Goal: Task Accomplishment & Management: Use online tool/utility

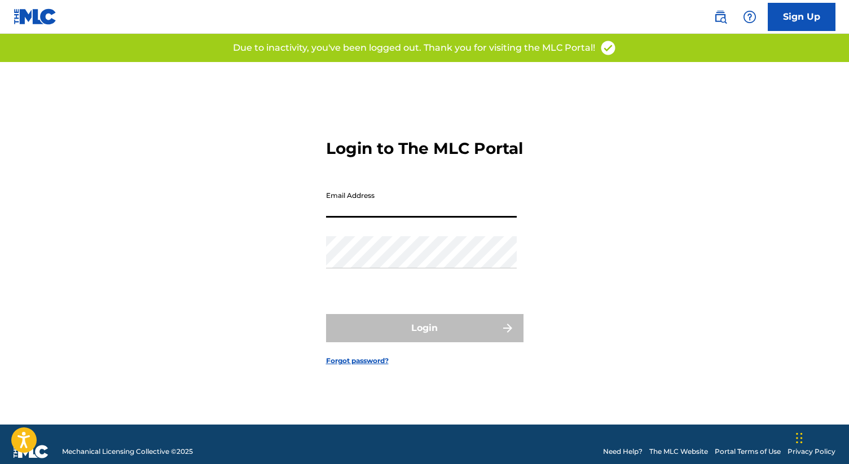
click at [396, 207] on input "Email Address" at bounding box center [421, 202] width 191 height 32
type input "[EMAIL_ADDRESS][DOMAIN_NAME]"
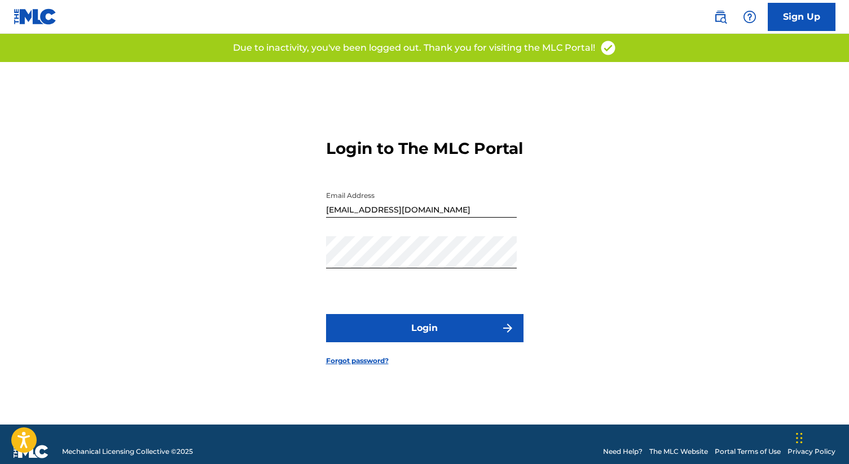
click at [422, 327] on button "Login" at bounding box center [424, 328] width 197 height 28
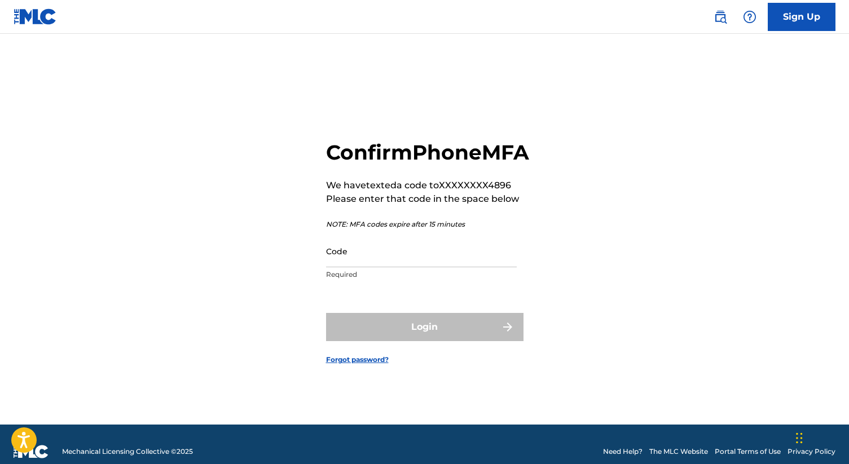
click at [362, 267] on input "Code" at bounding box center [421, 251] width 191 height 32
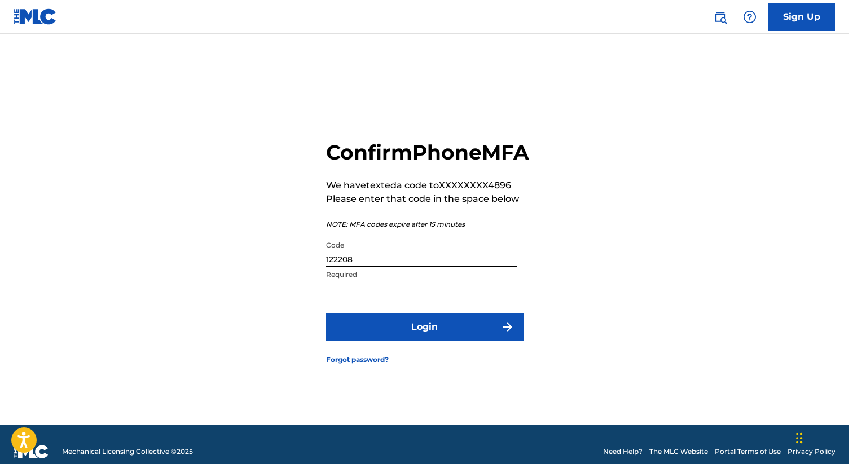
type input "122208"
click at [388, 341] on button "Login" at bounding box center [424, 327] width 197 height 28
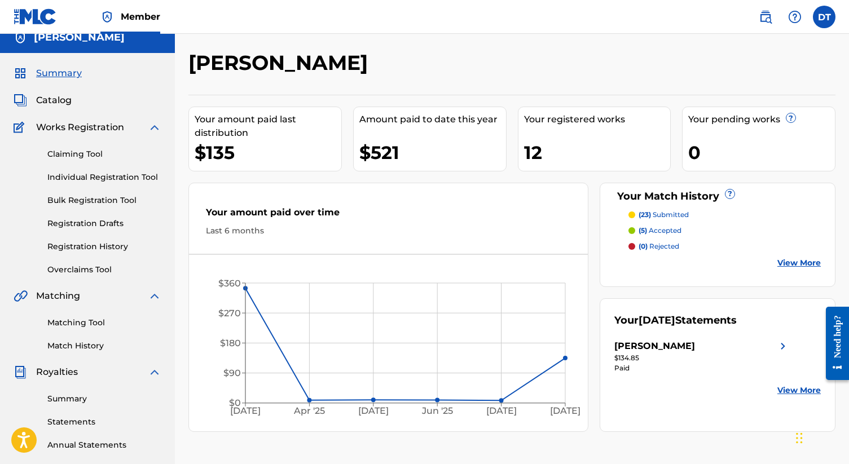
scroll to position [6, 0]
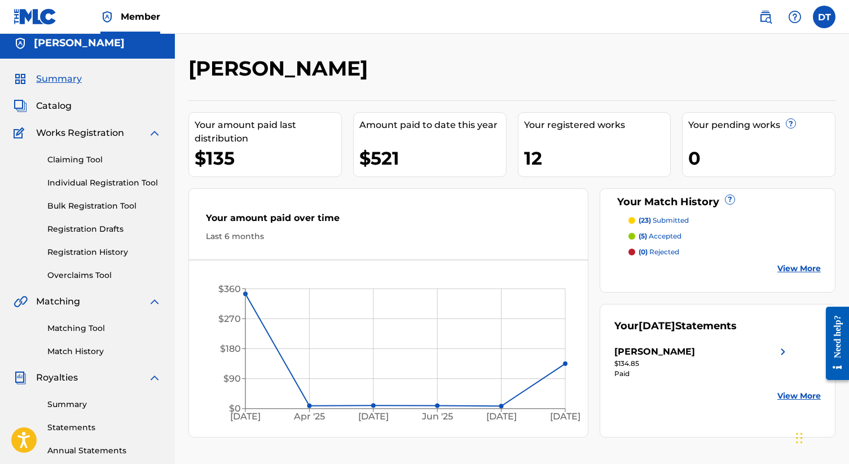
click at [54, 102] on span "Catalog" at bounding box center [54, 106] width 36 height 14
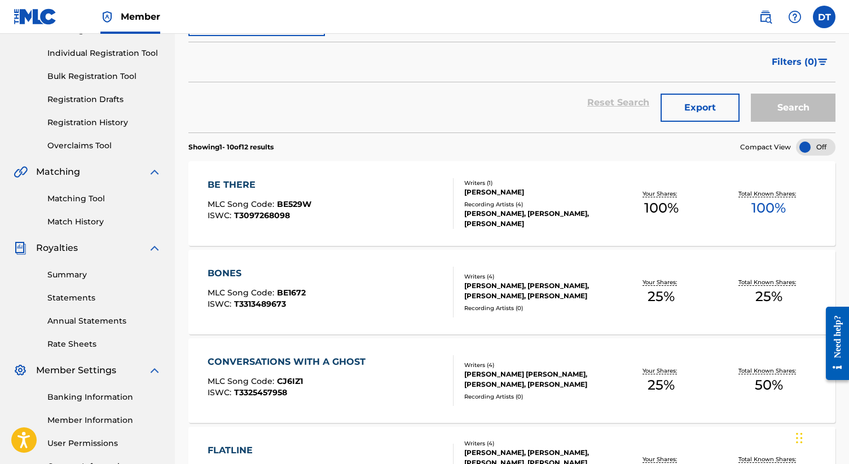
scroll to position [143, 0]
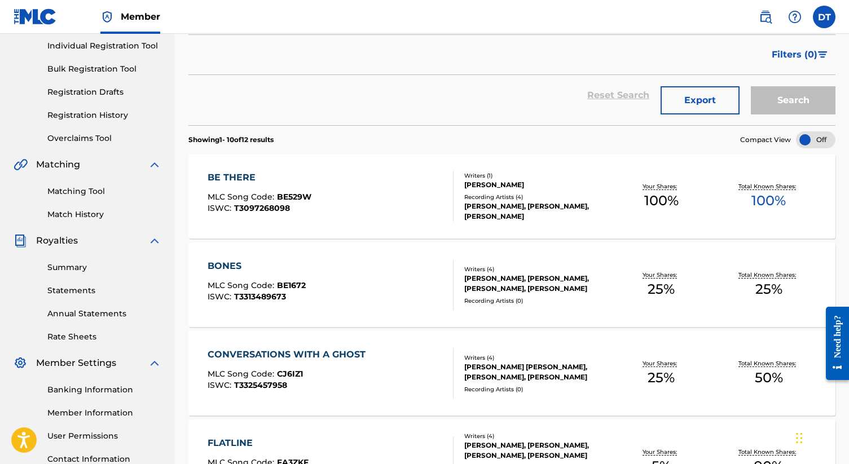
click at [68, 192] on link "Matching Tool" at bounding box center [104, 192] width 114 height 12
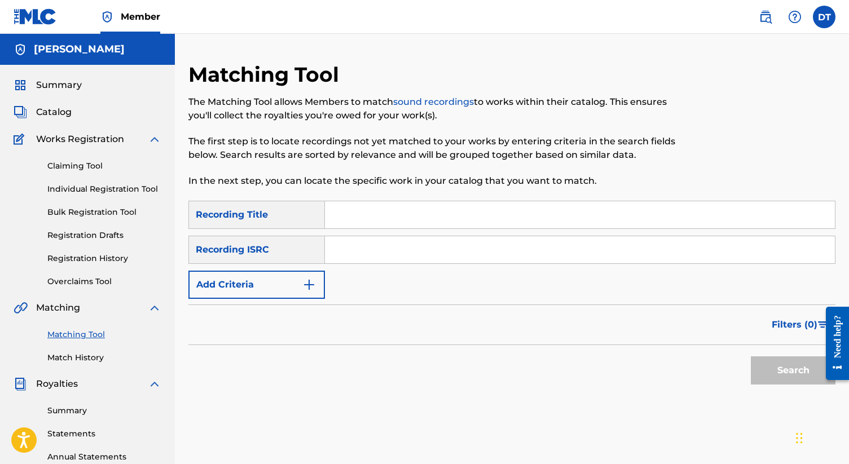
click at [93, 210] on link "Bulk Registration Tool" at bounding box center [104, 213] width 114 height 12
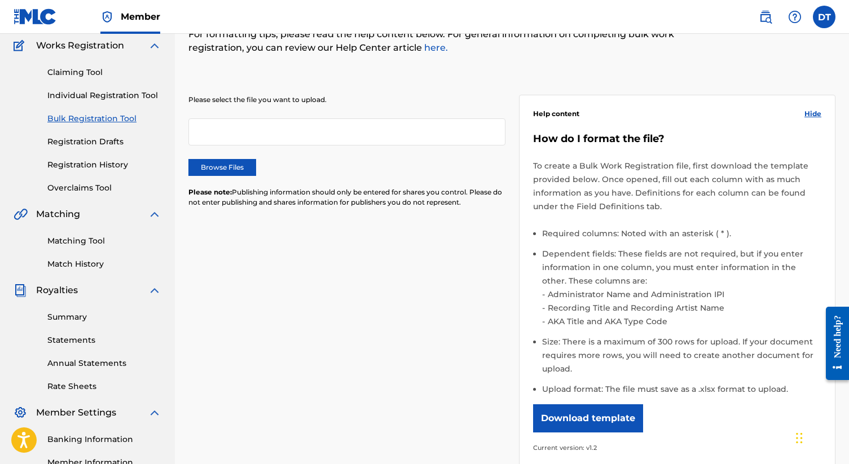
scroll to position [95, 0]
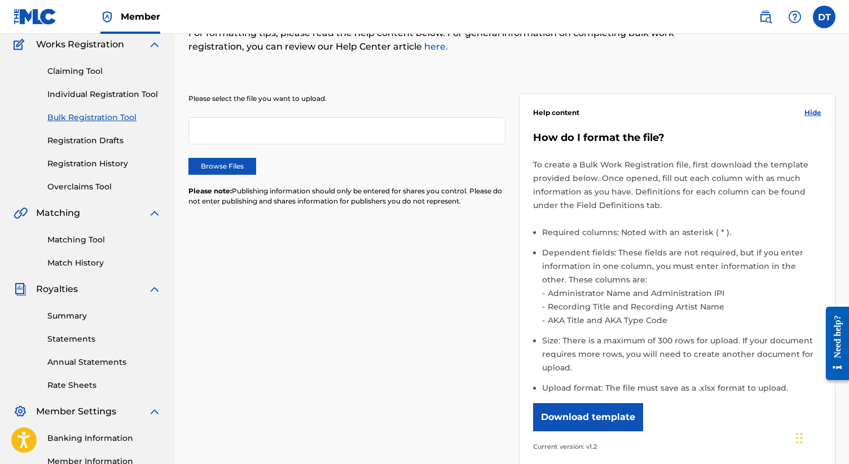
click at [586, 426] on button "Download template" at bounding box center [588, 417] width 110 height 28
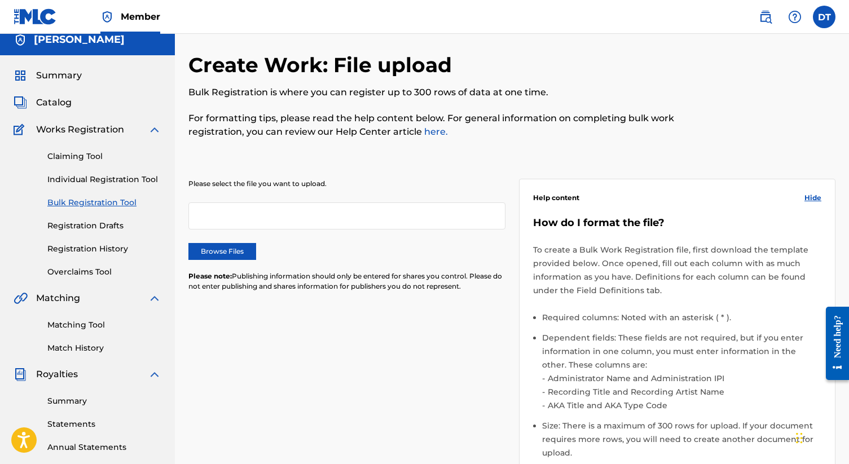
scroll to position [2, 0]
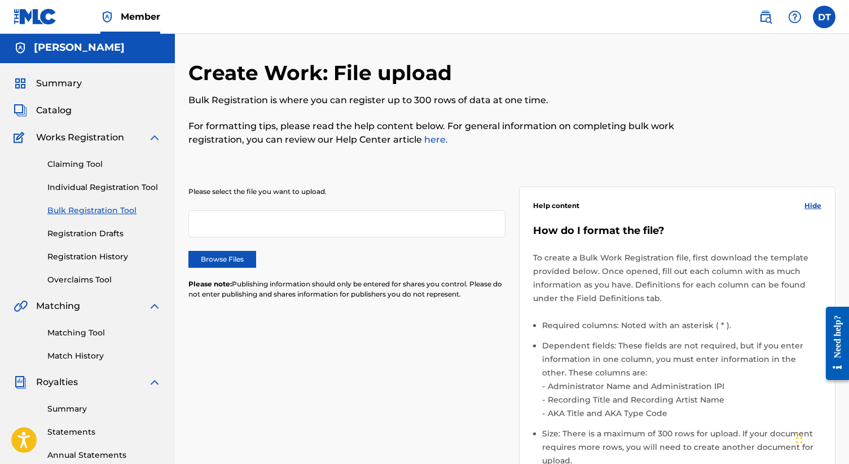
click at [61, 108] on span "Catalog" at bounding box center [54, 111] width 36 height 14
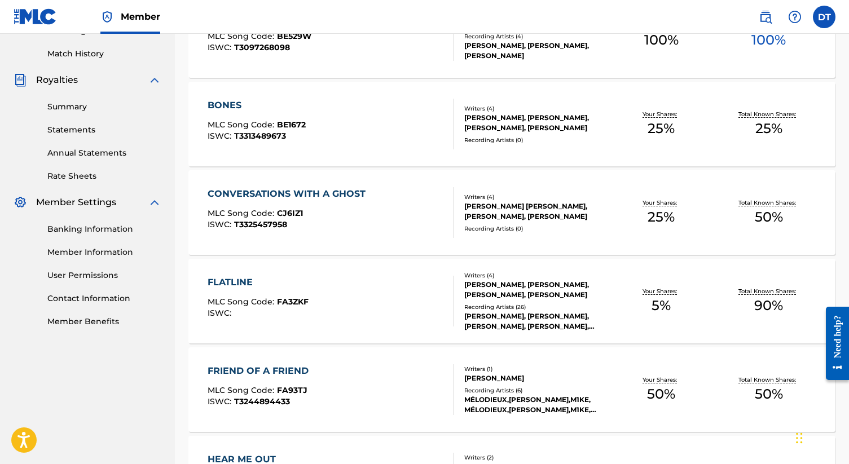
scroll to position [310, 0]
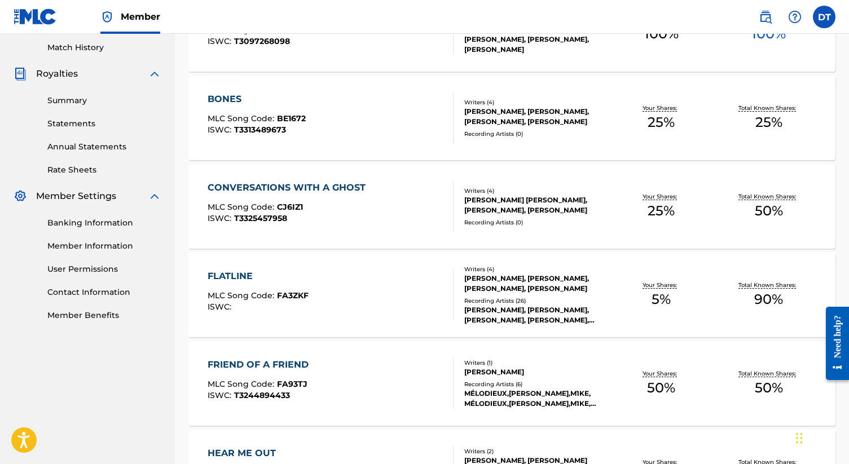
click at [293, 116] on span "BE1672" at bounding box center [291, 118] width 29 height 10
click at [293, 116] on div "Catalog Register Work SearchWithCriteria35e166b8-1fd5-40e5-9273-2dced81143c1 Wo…" at bounding box center [512, 339] width 674 height 1175
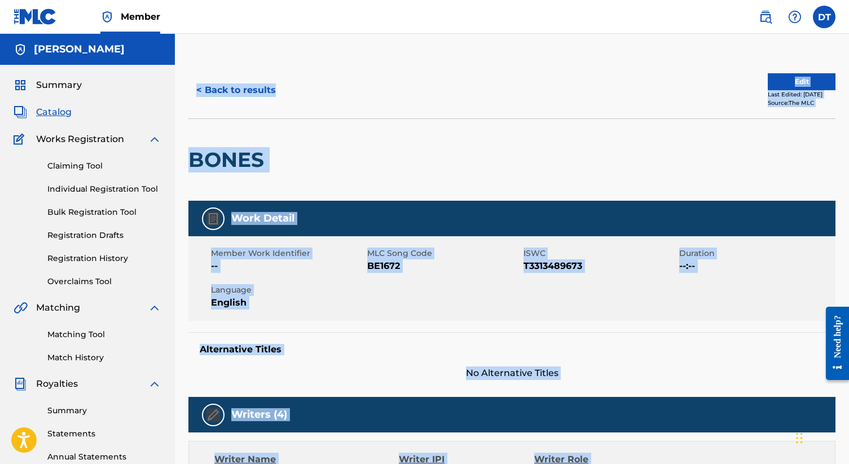
click at [61, 115] on span "Catalog" at bounding box center [54, 113] width 36 height 14
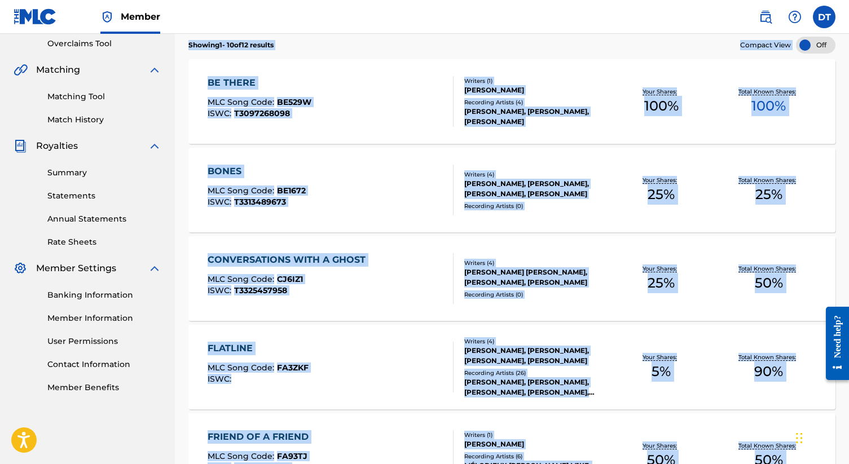
scroll to position [241, 0]
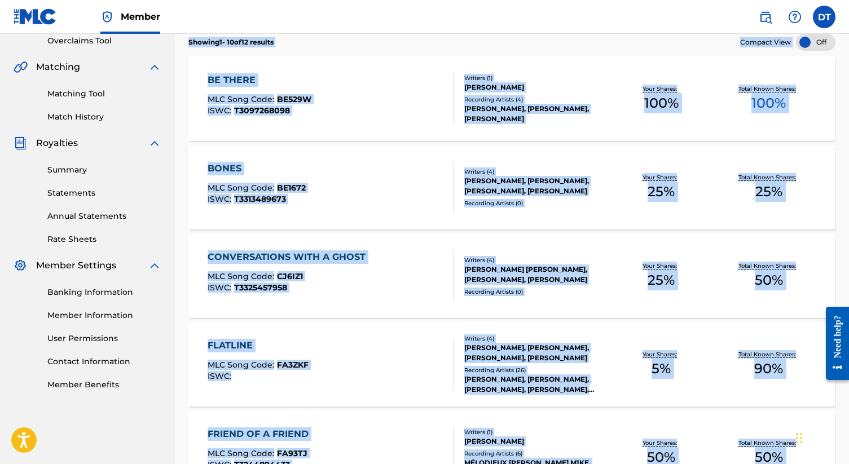
click at [358, 150] on div "BONES MLC Song Code : BE1672 ISWC : T3313489673 Writers ( 4 ) [PERSON_NAME], [P…" at bounding box center [511, 187] width 647 height 85
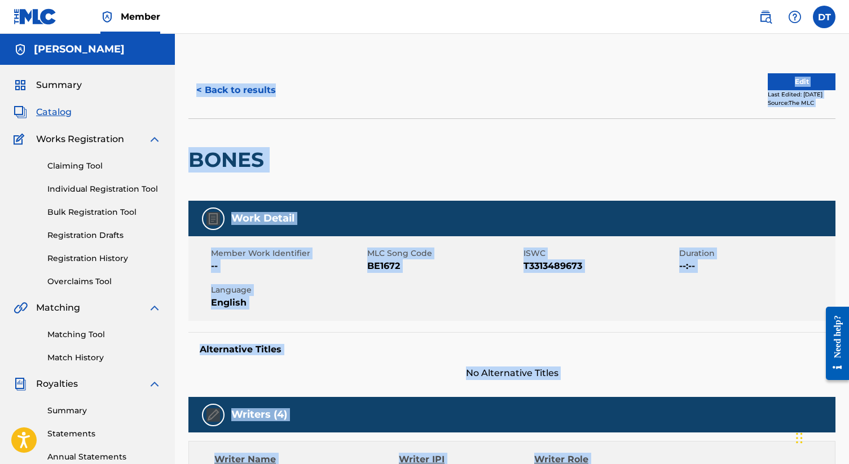
click at [55, 111] on span "Catalog" at bounding box center [54, 113] width 36 height 14
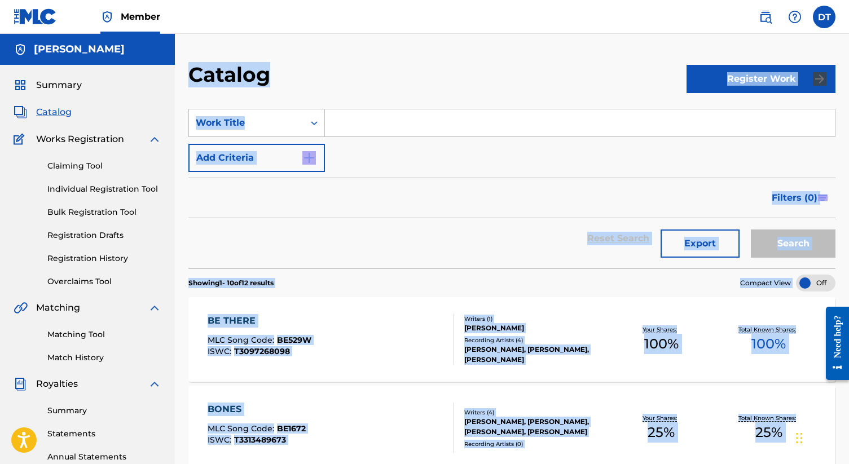
click at [405, 165] on div "SearchWithCriteria35e166b8-1fd5-40e5-9273-2dced81143c1 Work Title Add Criteria" at bounding box center [511, 140] width 647 height 63
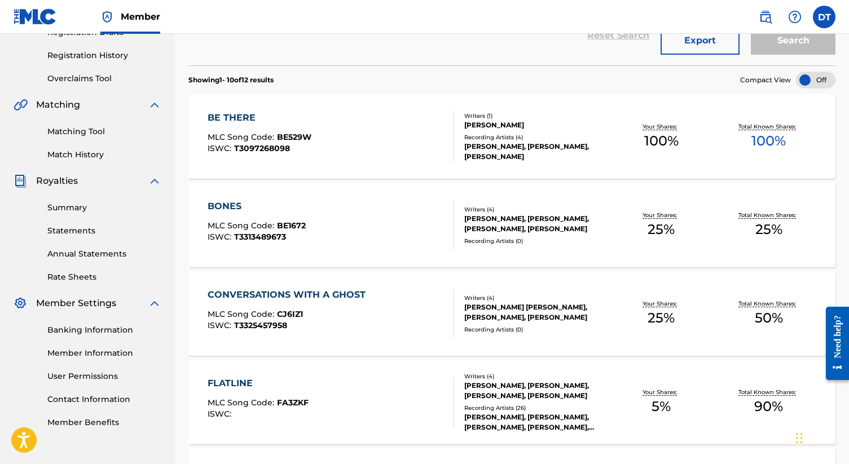
scroll to position [246, 0]
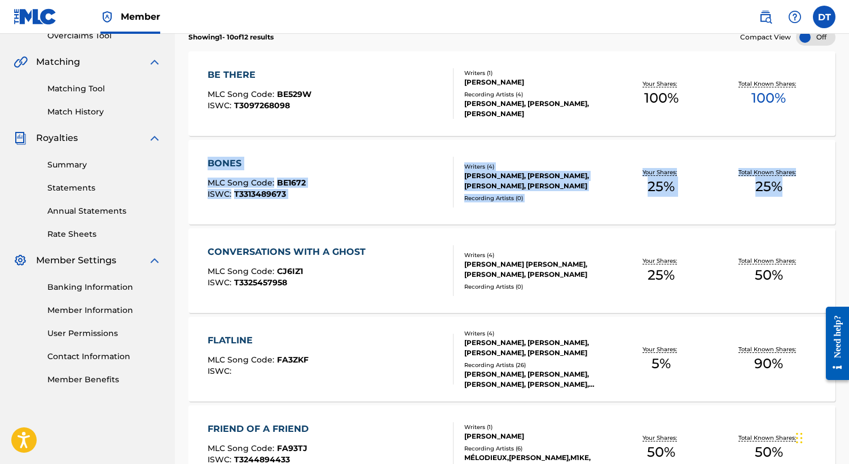
click at [318, 181] on div "BONES MLC Song Code : BE1672 ISWC : T3313489673" at bounding box center [331, 182] width 246 height 51
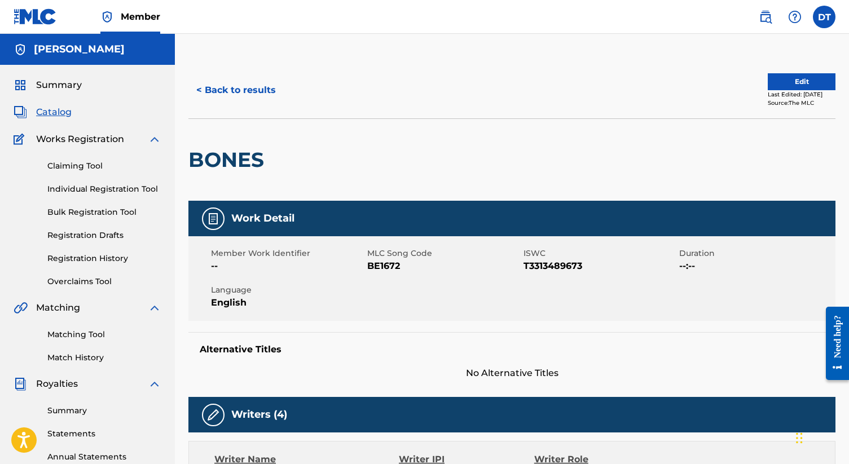
click at [246, 88] on button "< Back to results" at bounding box center [235, 90] width 95 height 28
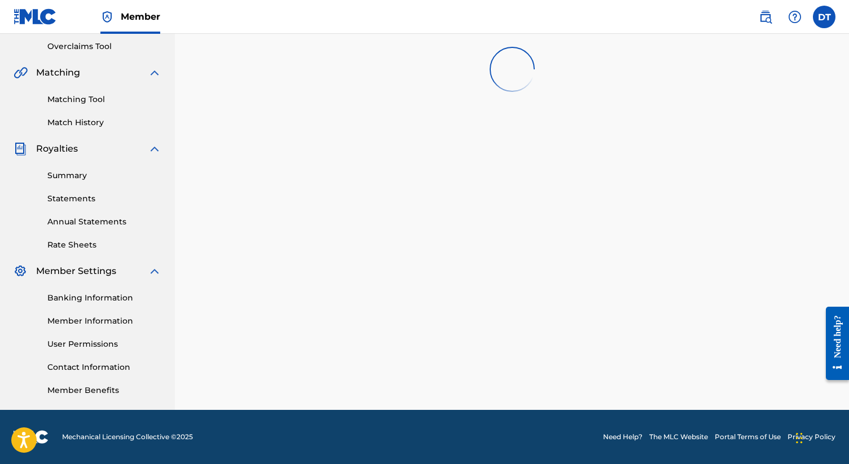
scroll to position [246, 0]
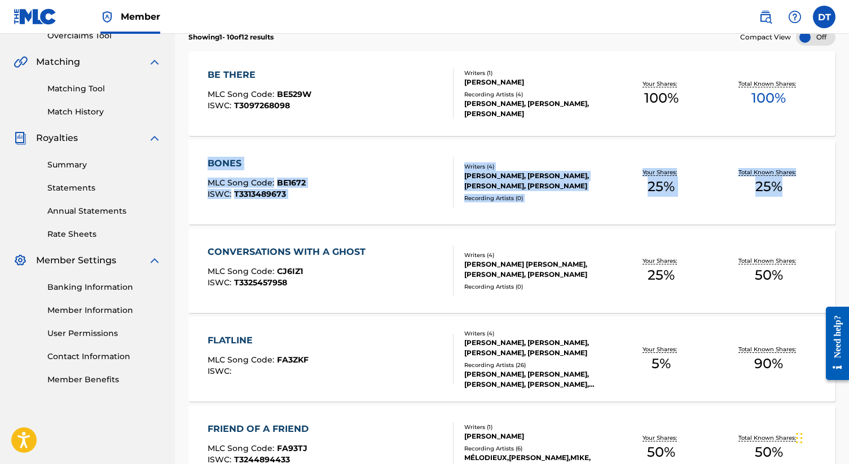
click at [335, 185] on div "BONES MLC Song Code : BE1672 ISWC : T3313489673" at bounding box center [331, 182] width 246 height 51
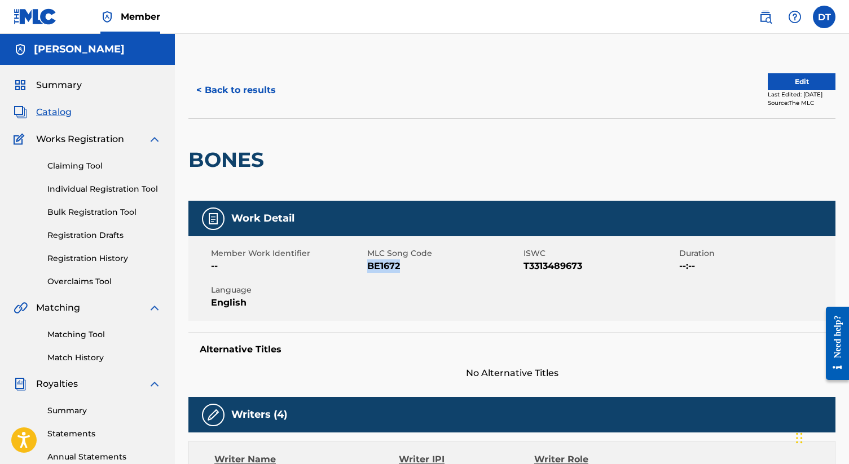
click at [223, 88] on button "< Back to results" at bounding box center [235, 90] width 95 height 28
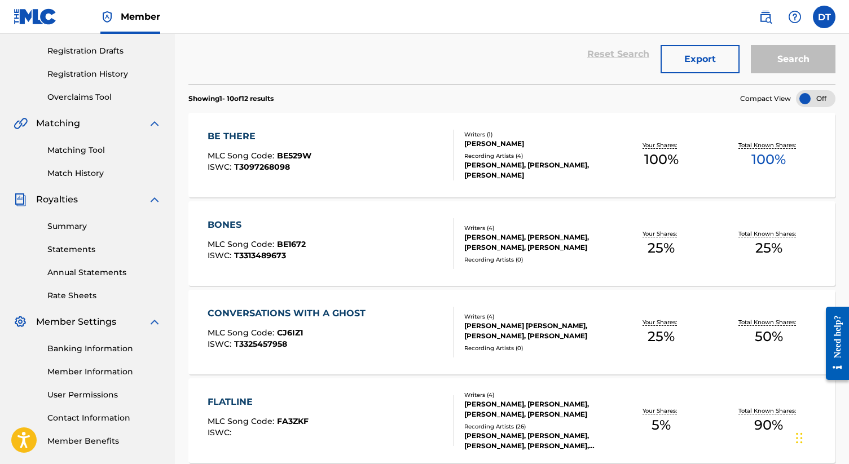
scroll to position [183, 0]
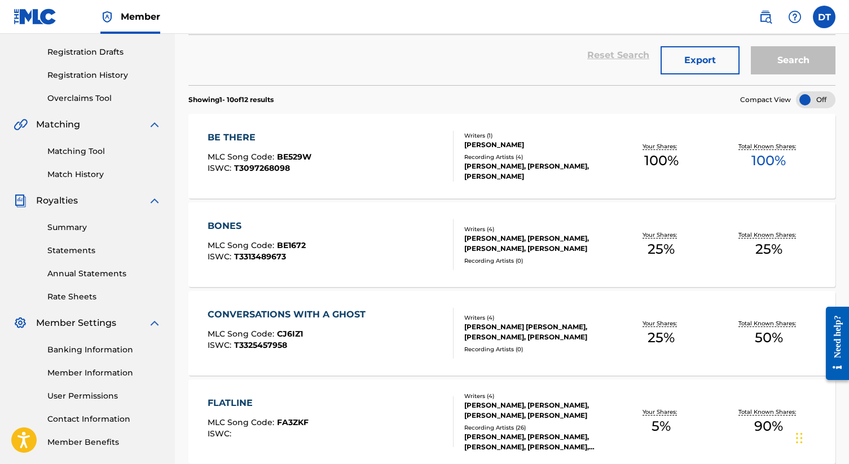
click at [256, 234] on div "BONES MLC Song Code : BE1672 ISWC : T3313489673" at bounding box center [257, 244] width 98 height 51
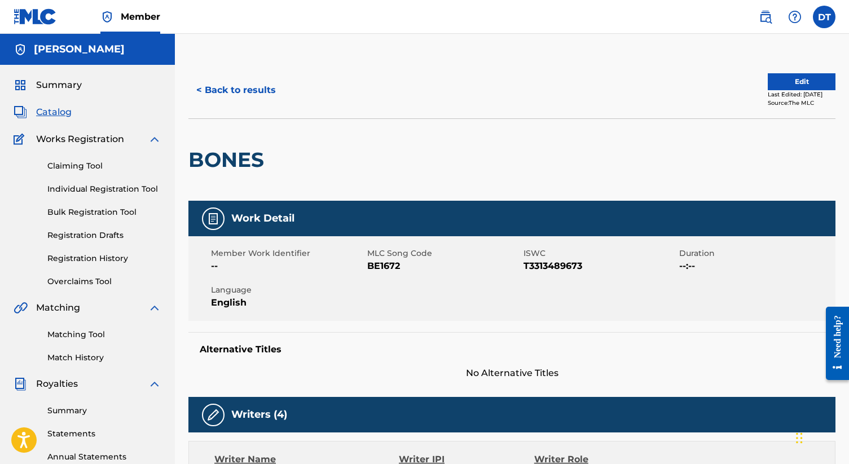
click at [244, 96] on button "< Back to results" at bounding box center [235, 90] width 95 height 28
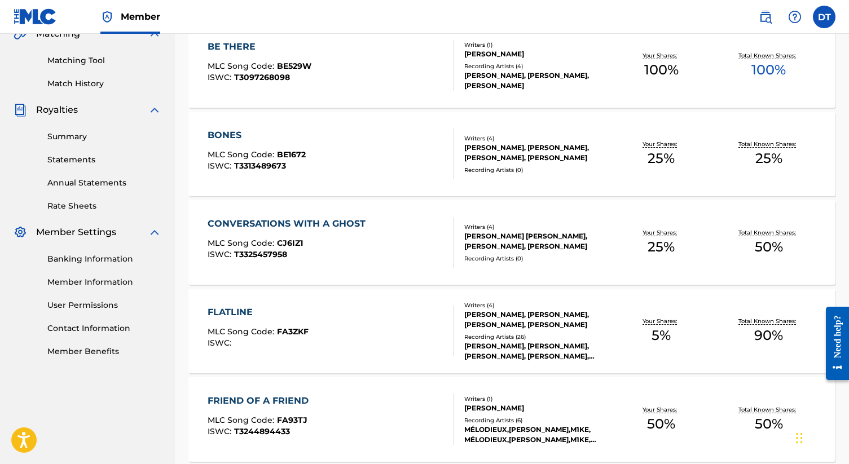
scroll to position [275, 0]
click at [349, 173] on div "BONES MLC Song Code : BE1672 ISWC : T3313489673" at bounding box center [331, 153] width 246 height 51
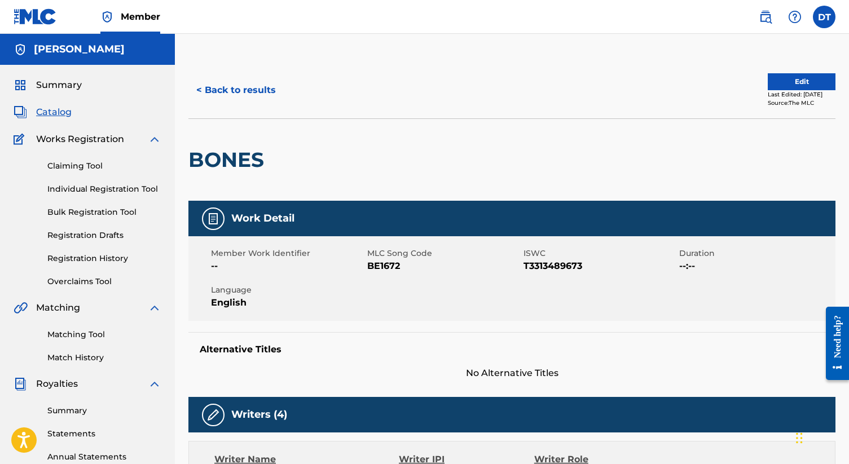
click at [819, 12] on label at bounding box center [824, 17] width 23 height 23
click at [824, 17] on input "DT [PERSON_NAME] [PERSON_NAME][EMAIL_ADDRESS][DOMAIN_NAME] Notification Prefere…" at bounding box center [824, 17] width 0 height 0
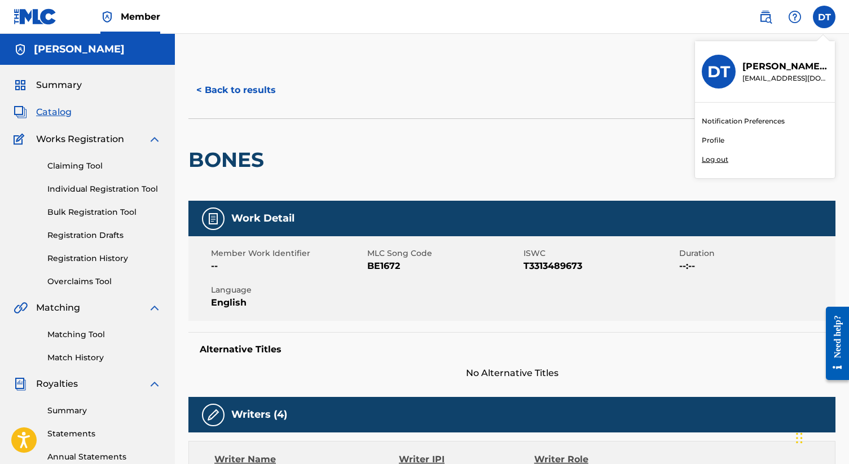
click at [71, 84] on span "Summary" at bounding box center [59, 85] width 46 height 14
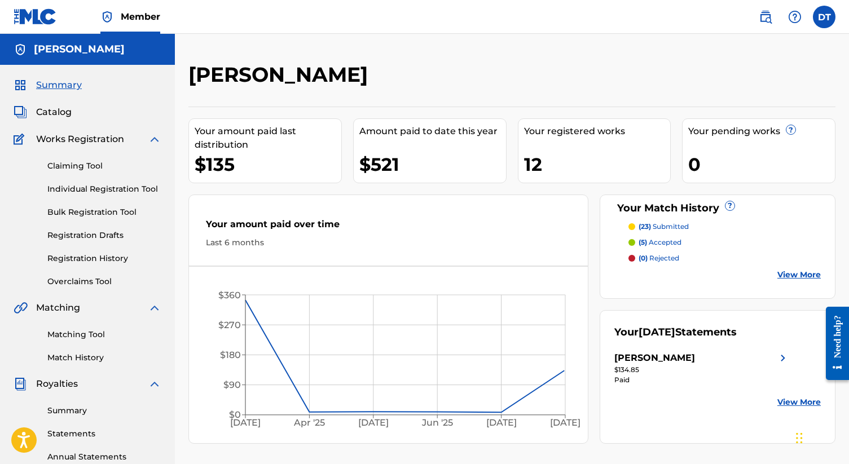
click at [52, 113] on span "Catalog" at bounding box center [54, 113] width 36 height 14
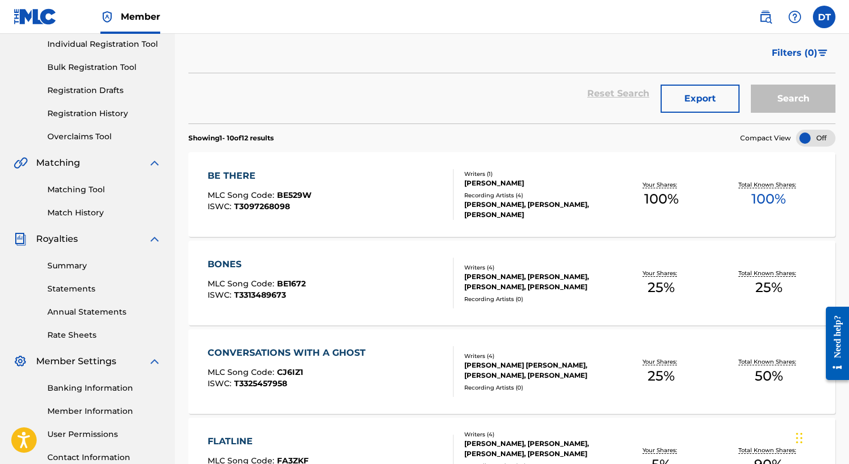
scroll to position [165, 0]
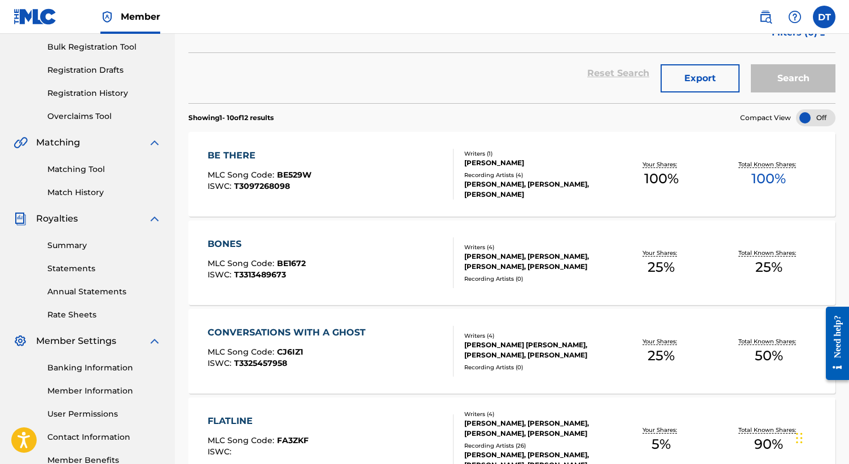
click at [333, 259] on div "BONES MLC Song Code : BE1672 ISWC : T3313489673" at bounding box center [331, 263] width 246 height 51
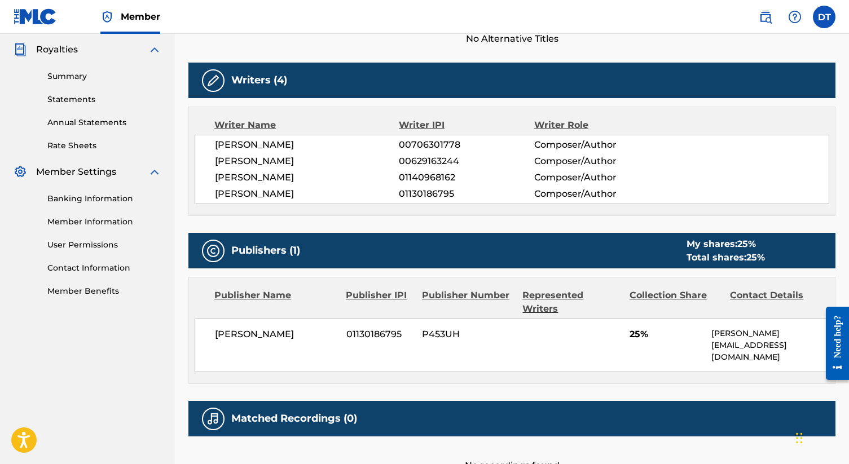
scroll to position [336, 0]
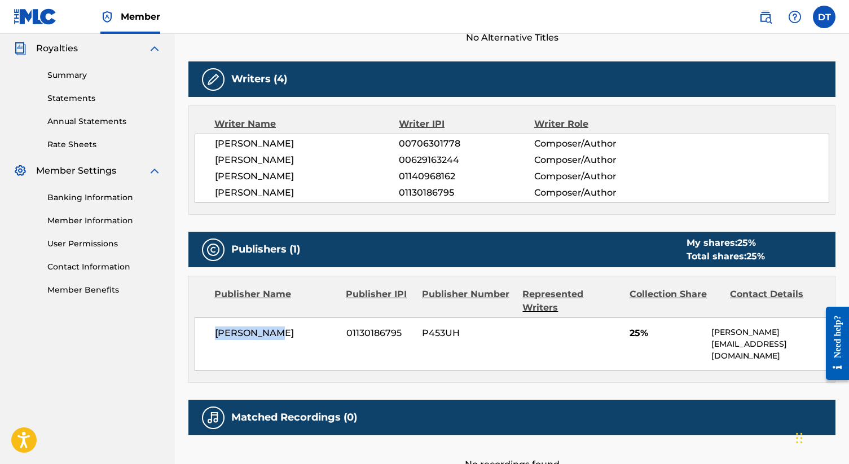
drag, startPoint x: 269, startPoint y: 322, endPoint x: 204, endPoint y: 322, distance: 64.9
click at [204, 322] on div "[PERSON_NAME] 01130186795 P453UH 25% [PERSON_NAME] [PERSON_NAME][EMAIL_ADDRESS]…" at bounding box center [512, 345] width 635 height 54
copy span "[PERSON_NAME]"
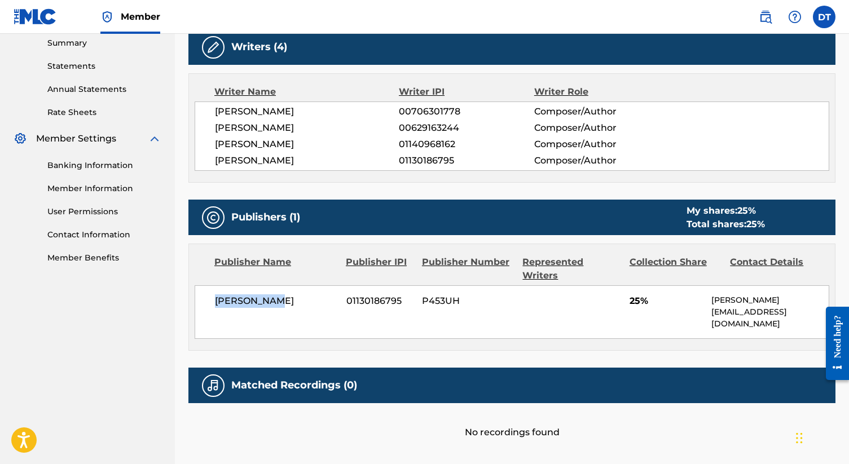
scroll to position [368, 0]
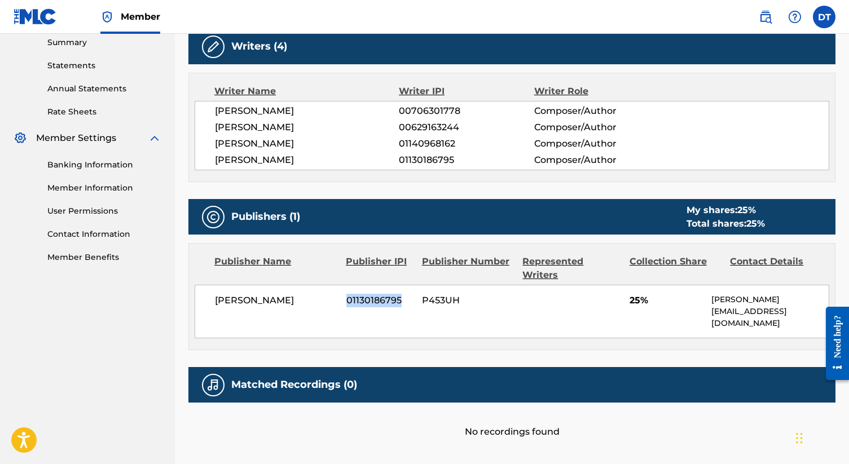
copy span "01130186795"
click at [445, 261] on div "Publisher Number" at bounding box center [468, 268] width 93 height 27
click at [469, 262] on div "Publisher Number" at bounding box center [468, 268] width 93 height 27
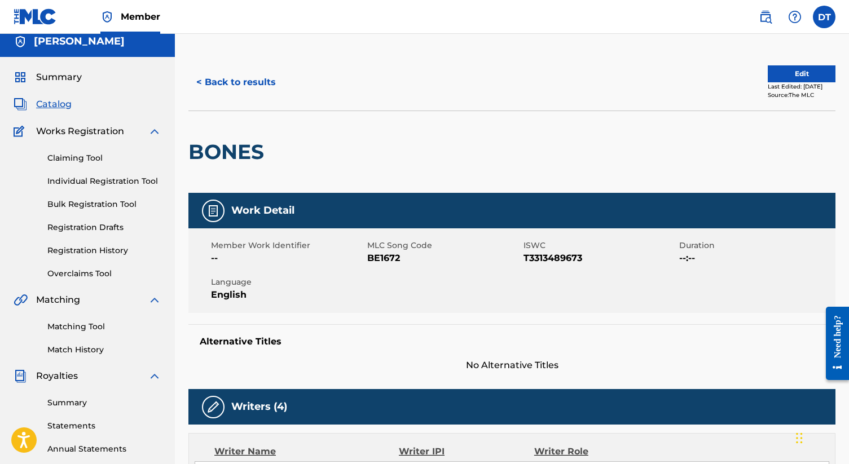
scroll to position [0, 0]
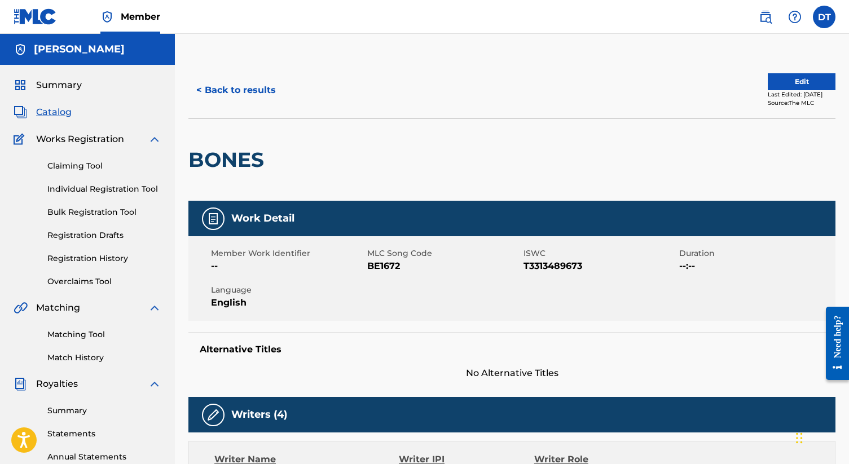
click at [221, 103] on button "< Back to results" at bounding box center [235, 90] width 95 height 28
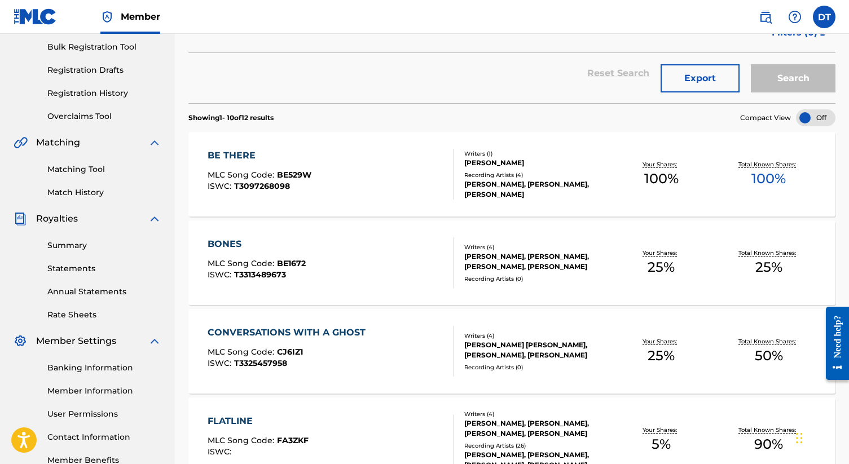
click at [801, 115] on div at bounding box center [815, 117] width 39 height 17
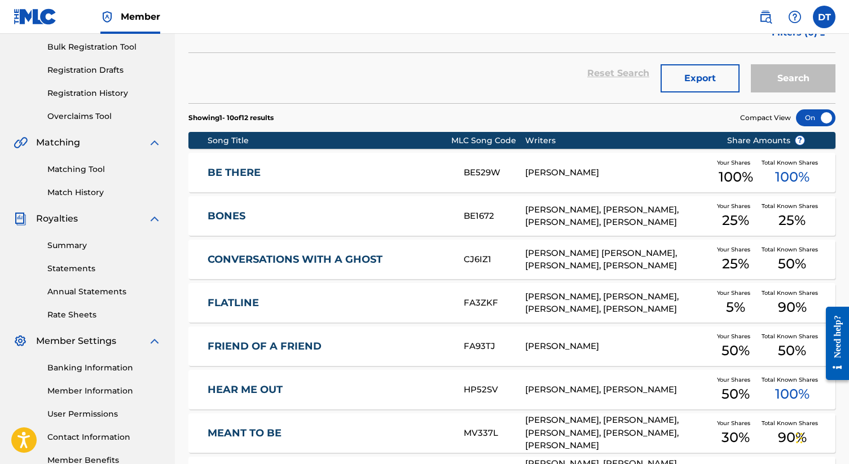
click at [816, 114] on div at bounding box center [815, 117] width 39 height 17
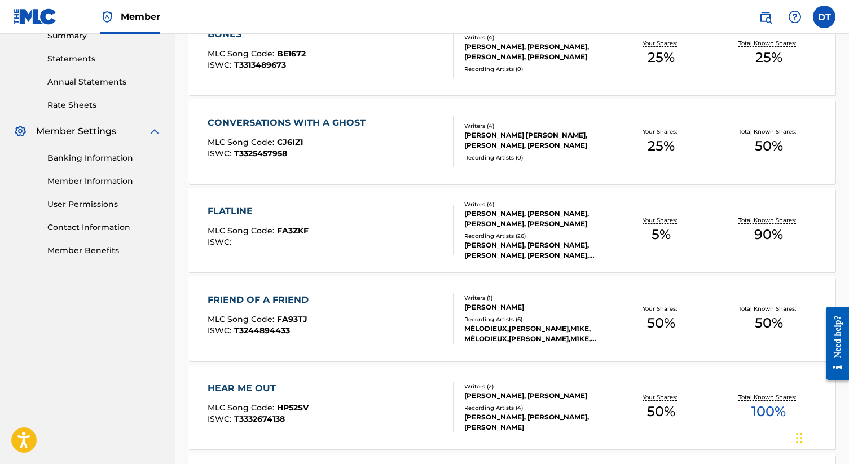
scroll to position [377, 0]
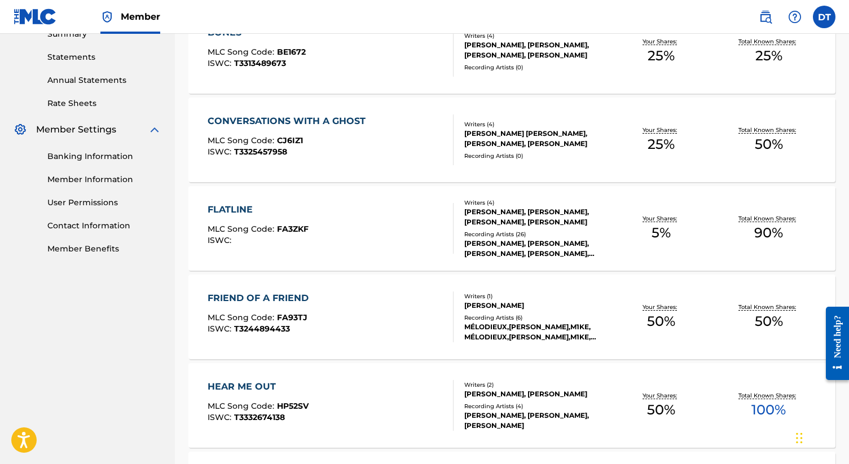
click at [378, 137] on div "CONVERSATIONS WITH A GHOST MLC Song Code : CJ6IZ1 ISWC : T3325457958" at bounding box center [331, 140] width 246 height 51
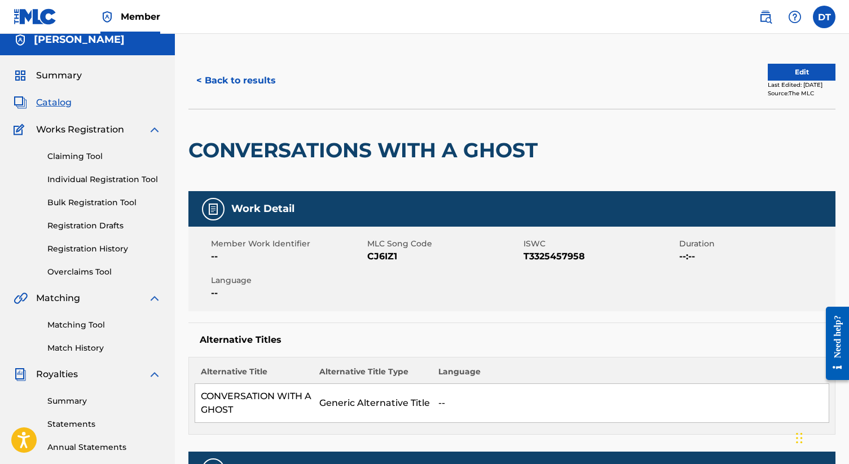
scroll to position [6, 0]
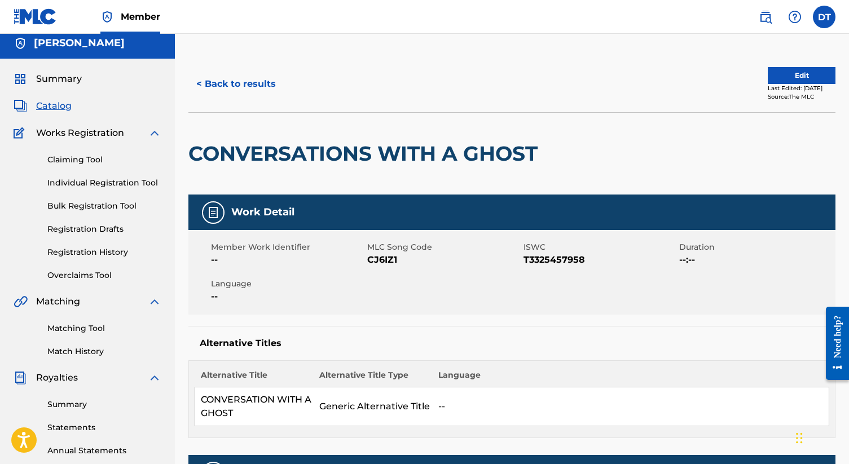
click at [345, 152] on h2 "CONVERSATIONS WITH A GHOST" at bounding box center [365, 153] width 355 height 25
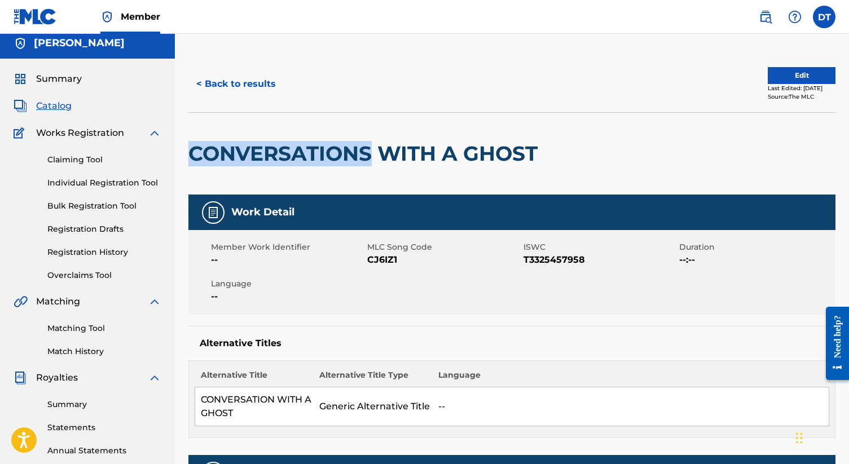
click at [345, 152] on h2 "CONVERSATIONS WITH A GHOST" at bounding box center [365, 153] width 355 height 25
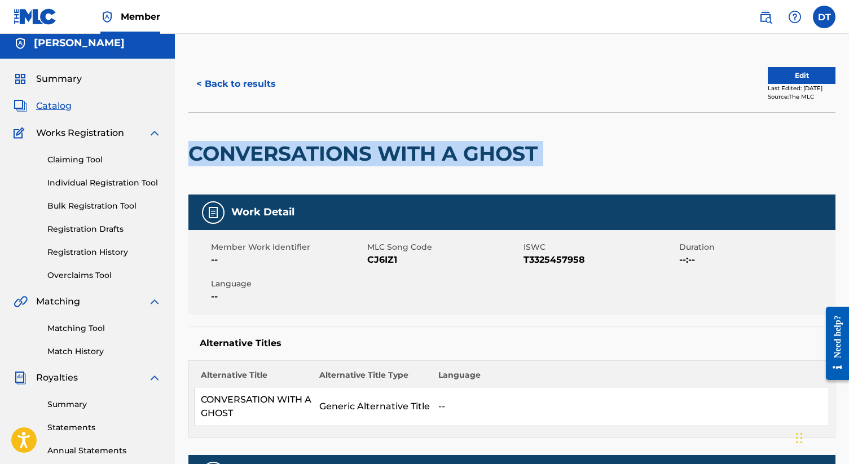
copy div "CONVERSATIONS WITH A GHOST"
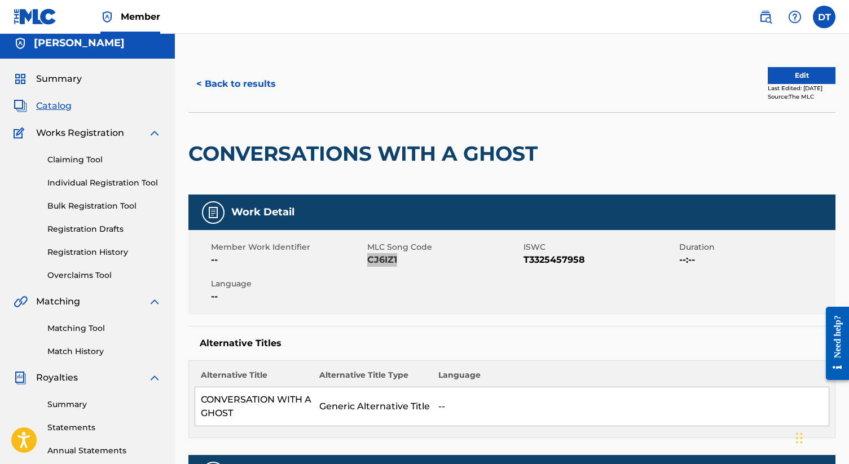
copy span "CJ6IZ1"
copy span "T3325457958"
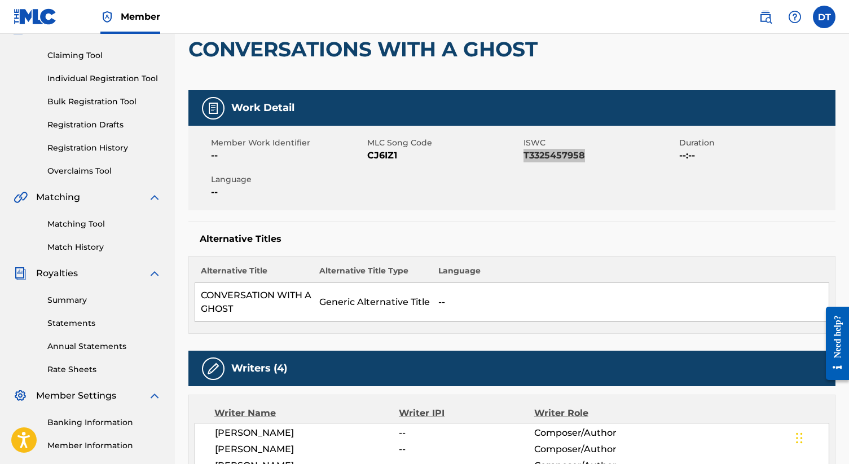
scroll to position [112, 0]
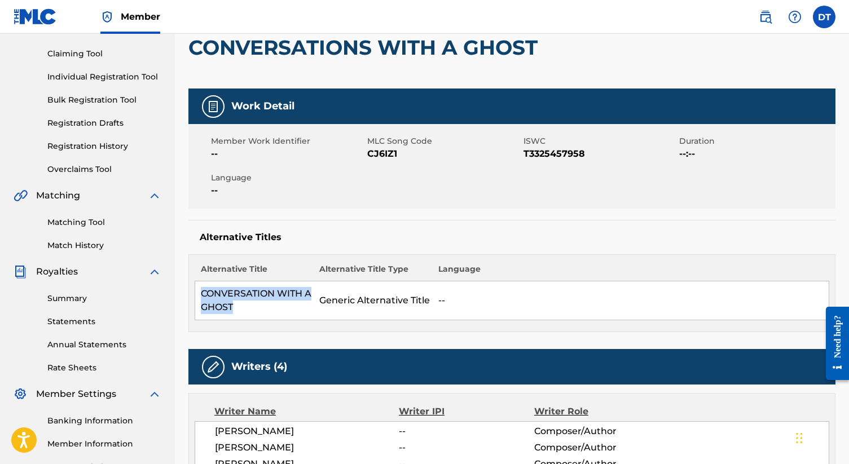
drag, startPoint x: 237, startPoint y: 309, endPoint x: 199, endPoint y: 295, distance: 40.5
click at [199, 295] on td "CONVERSATION WITH A GHOST" at bounding box center [254, 301] width 119 height 39
click at [407, 298] on td "Generic Alternative Title" at bounding box center [373, 301] width 119 height 39
click at [386, 304] on td "Generic Alternative Title" at bounding box center [373, 301] width 119 height 39
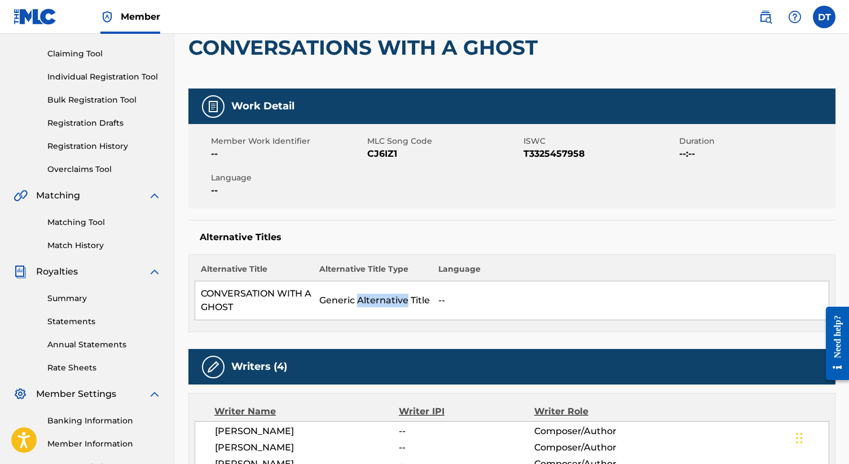
click at [386, 304] on td "Generic Alternative Title" at bounding box center [373, 301] width 119 height 39
copy td "Generic Alternative Title"
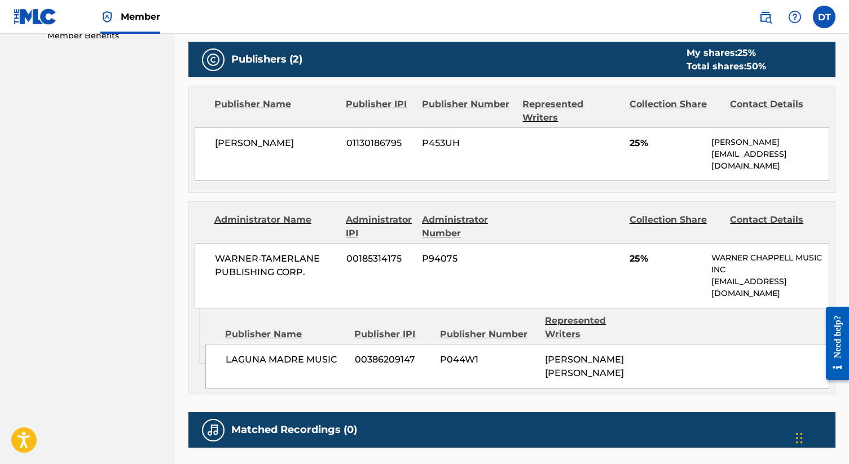
scroll to position [579, 0]
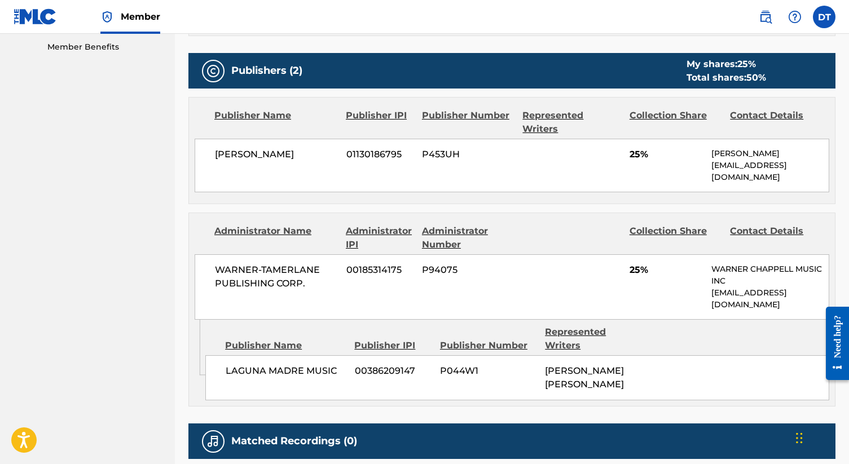
click at [427, 148] on span "P453UH" at bounding box center [468, 155] width 92 height 14
copy span "P453UH"
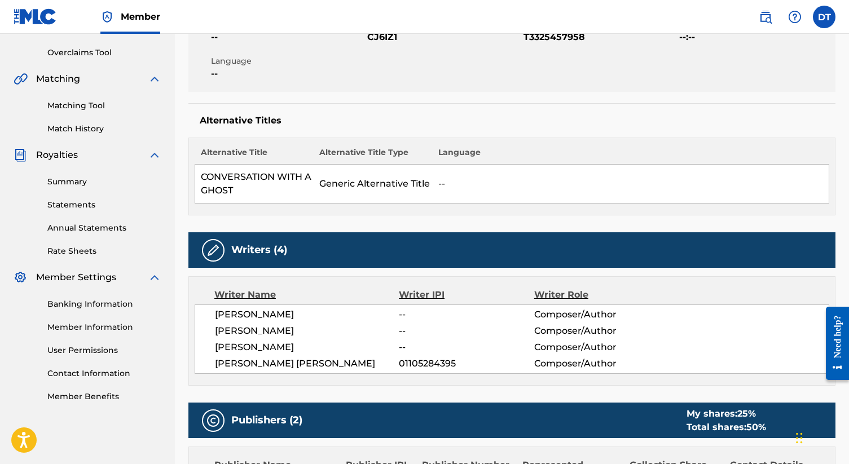
scroll to position [0, 0]
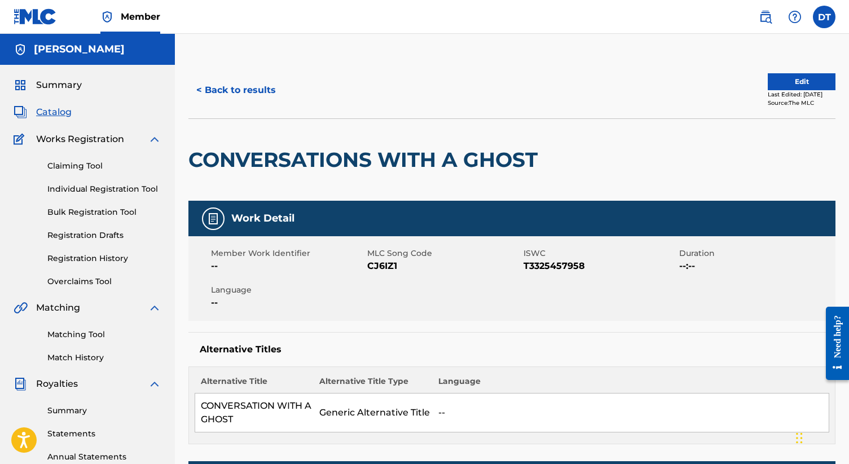
click at [226, 87] on button "< Back to results" at bounding box center [235, 90] width 95 height 28
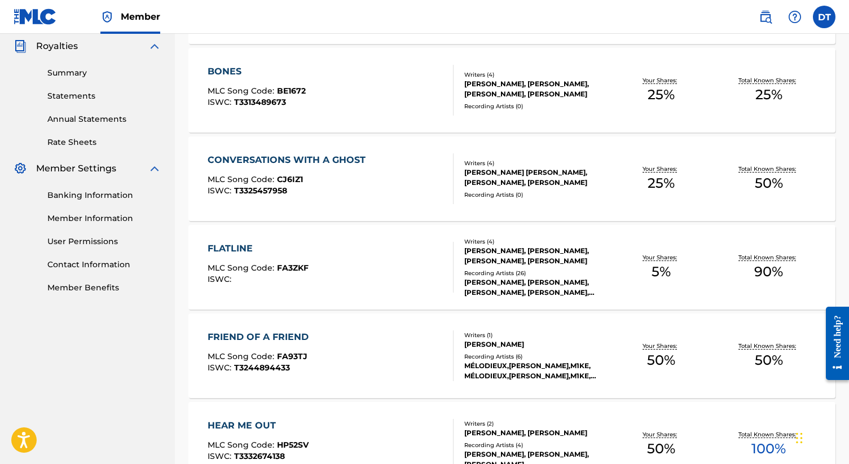
scroll to position [339, 0]
click at [323, 261] on div "FLATLINE MLC Song Code : FA3ZKF ISWC :" at bounding box center [331, 266] width 246 height 51
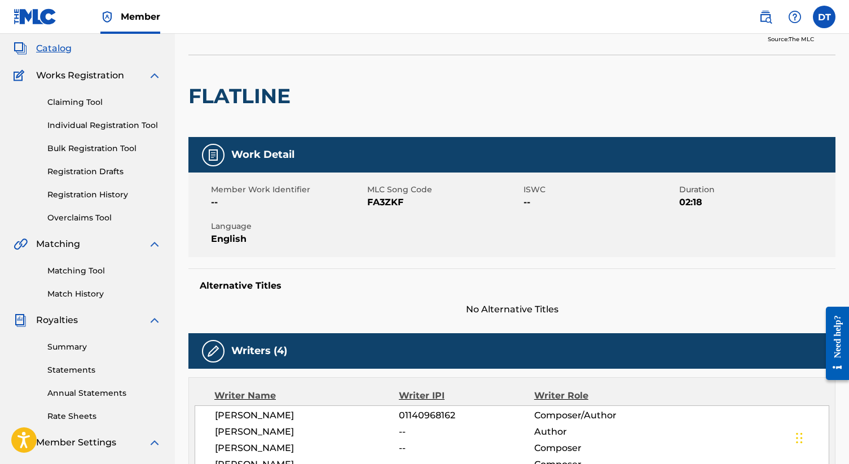
scroll to position [81, 0]
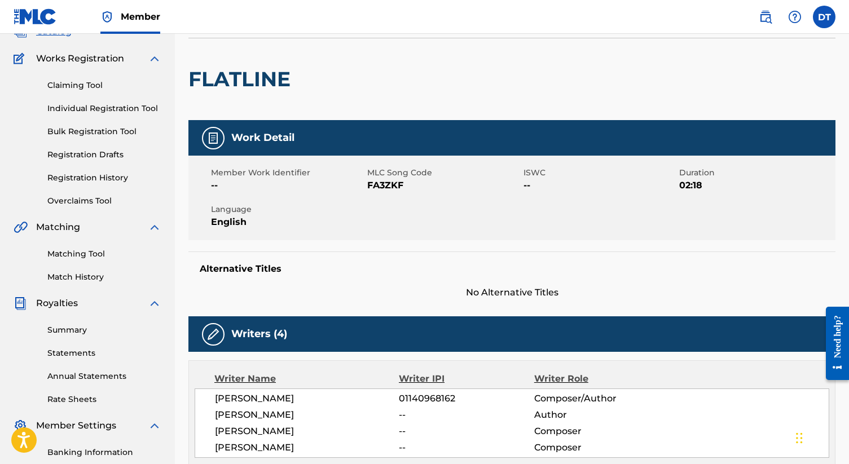
click at [390, 187] on span "FA3ZKF" at bounding box center [443, 186] width 153 height 14
copy span "FA3ZKF"
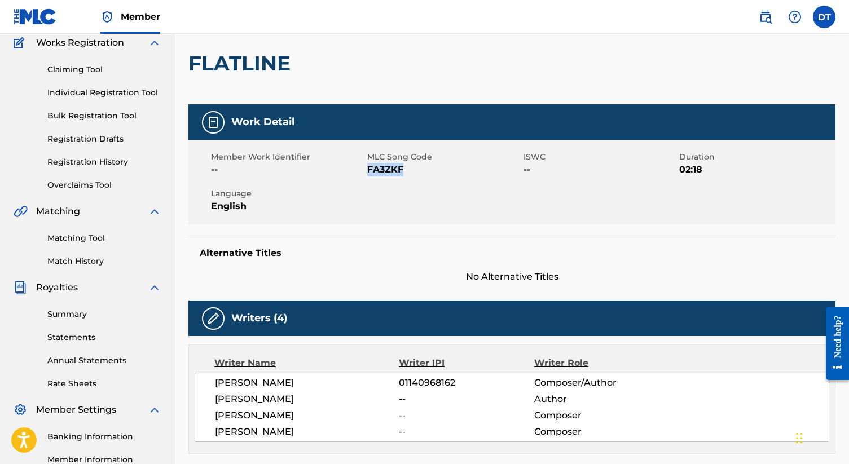
scroll to position [0, 0]
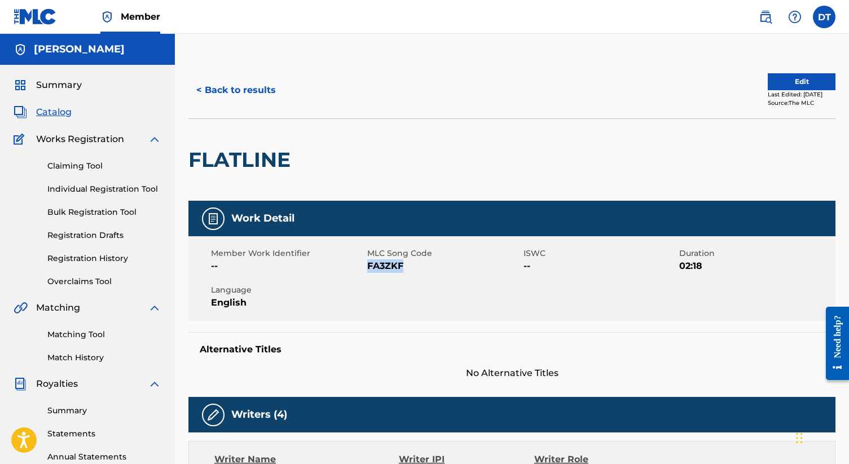
click at [220, 84] on button "< Back to results" at bounding box center [235, 90] width 95 height 28
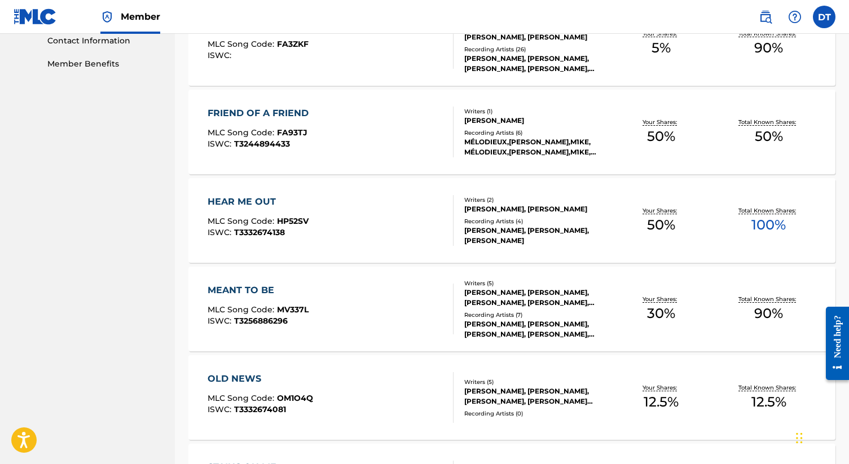
scroll to position [564, 0]
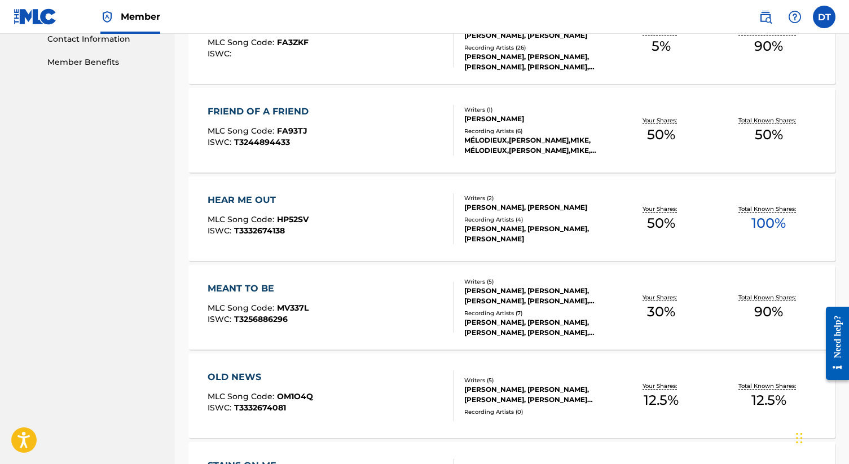
click at [350, 114] on div "FRIEND OF A FRIEND MLC Song Code : FA93TJ ISWC : T3244894433" at bounding box center [331, 130] width 246 height 51
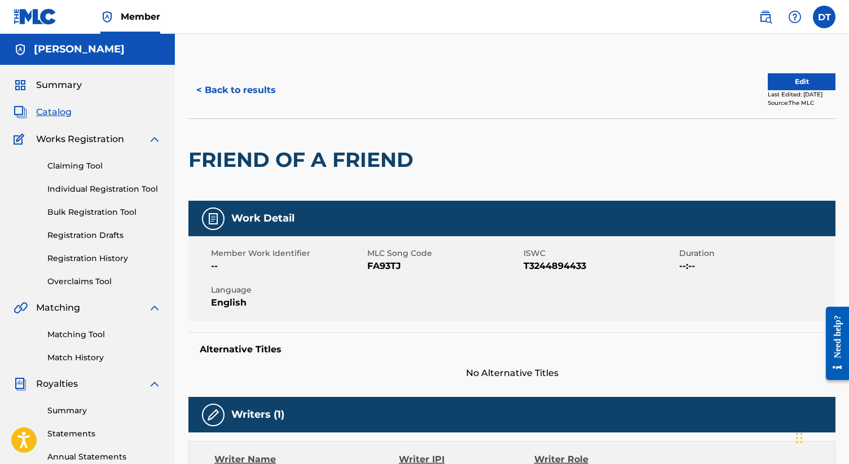
click at [376, 269] on span "FA93TJ" at bounding box center [443, 267] width 153 height 14
copy span "FA93TJ"
click at [542, 268] on span "T3244894433" at bounding box center [600, 267] width 153 height 14
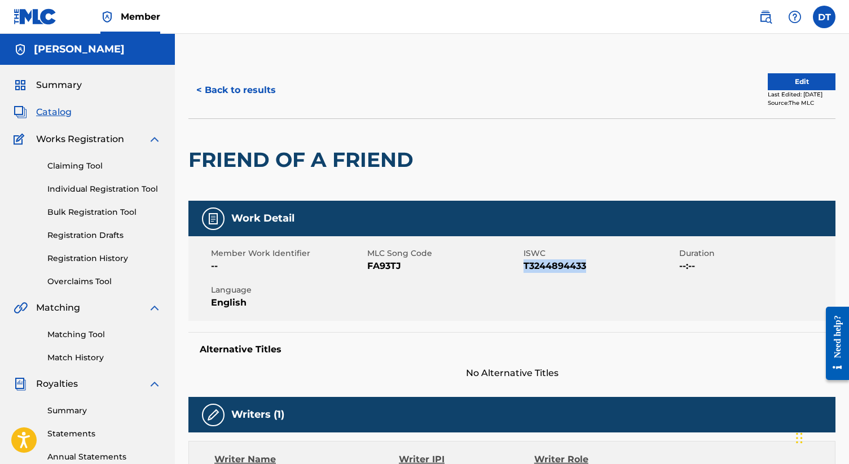
copy span "T3244894433"
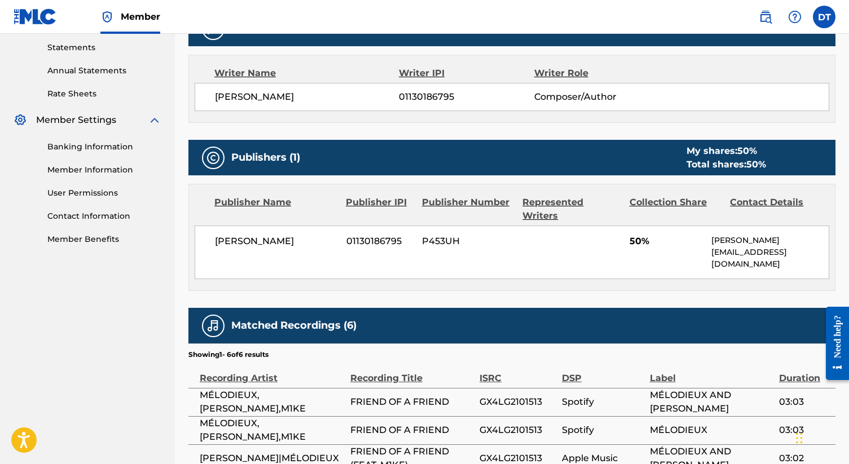
scroll to position [408, 0]
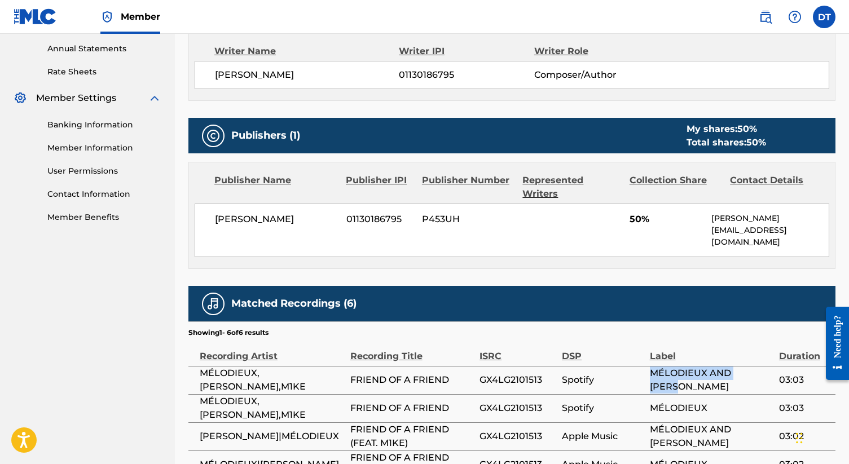
drag, startPoint x: 651, startPoint y: 353, endPoint x: 770, endPoint y: 353, distance: 119.0
click at [770, 367] on span "MÉLODIEUX AND [PERSON_NAME]" at bounding box center [712, 380] width 124 height 27
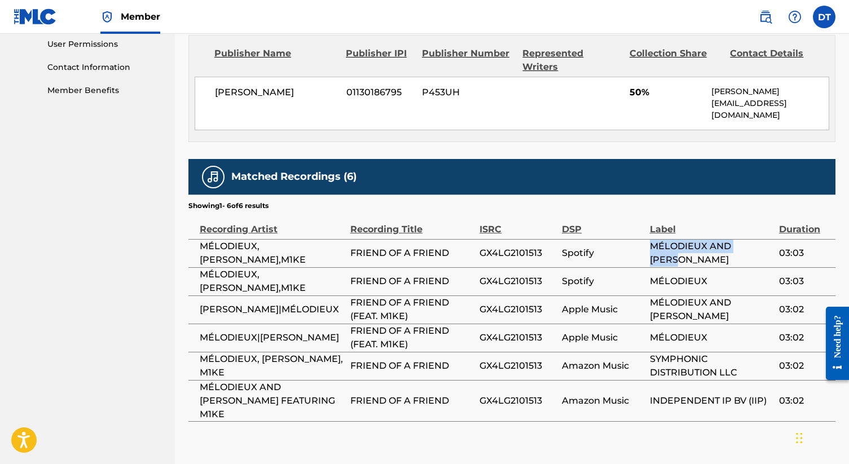
scroll to position [537, 0]
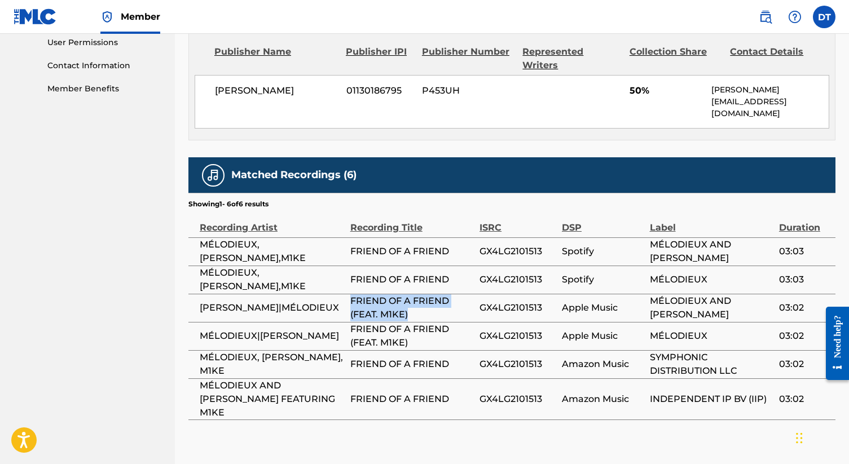
drag, startPoint x: 409, startPoint y: 288, endPoint x: 351, endPoint y: 274, distance: 59.7
click at [351, 295] on span "FRIEND OF A FRIEND (FEAT. M1KE)" at bounding box center [412, 308] width 124 height 27
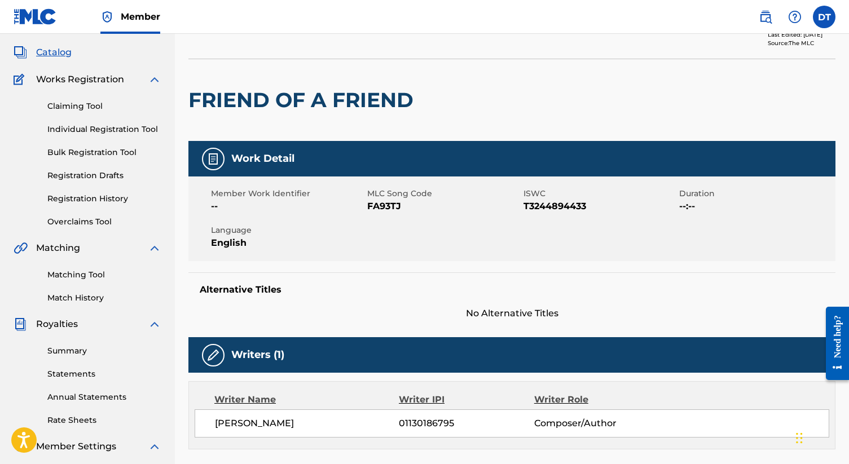
scroll to position [0, 0]
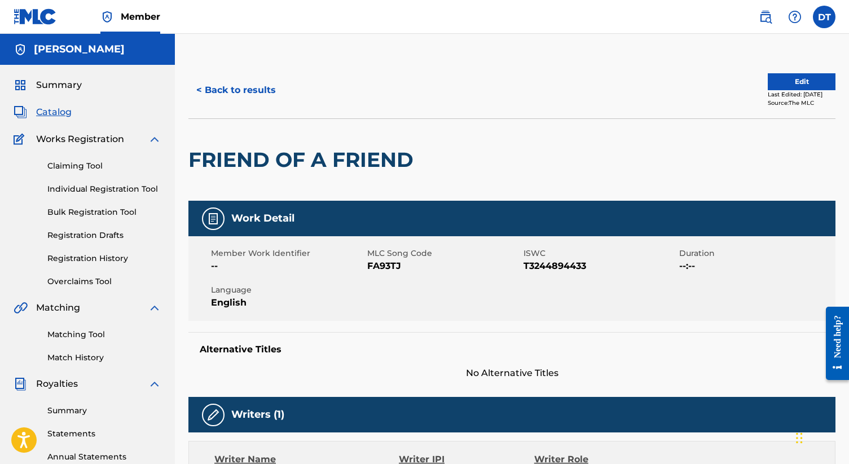
click at [221, 84] on button "< Back to results" at bounding box center [235, 90] width 95 height 28
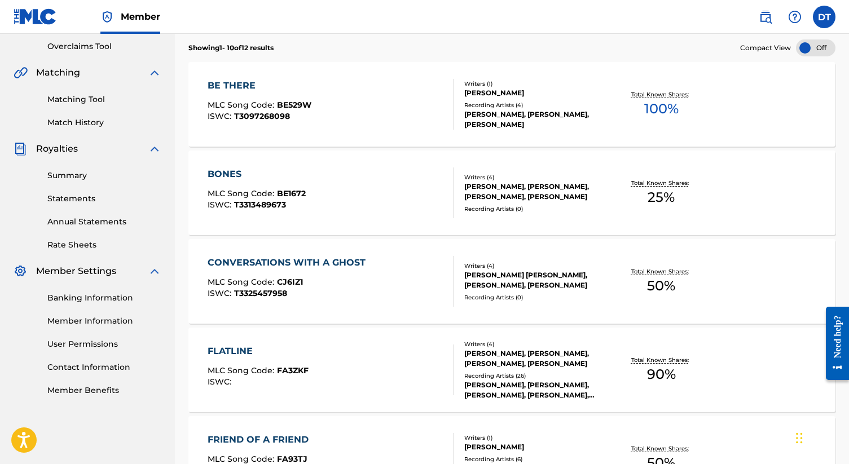
scroll to position [564, 0]
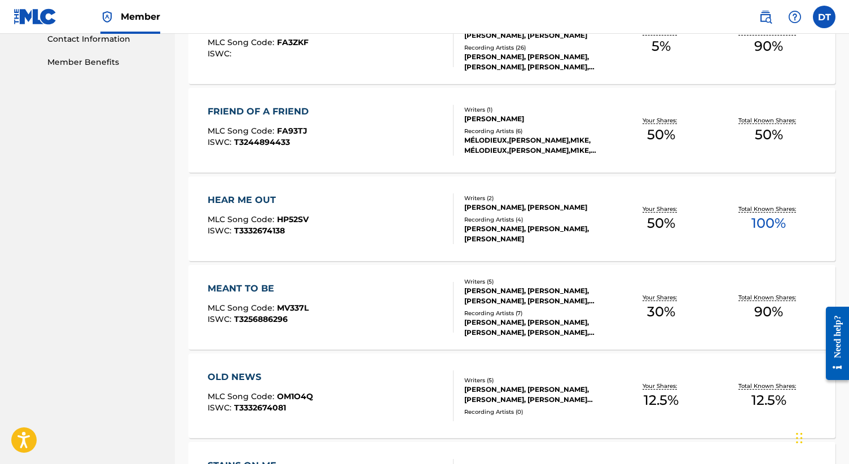
click at [335, 188] on div "HEAR ME OUT MLC Song Code : HP52SV ISWC : T3332674138 Writers ( 2 ) [PERSON_NAM…" at bounding box center [511, 219] width 647 height 85
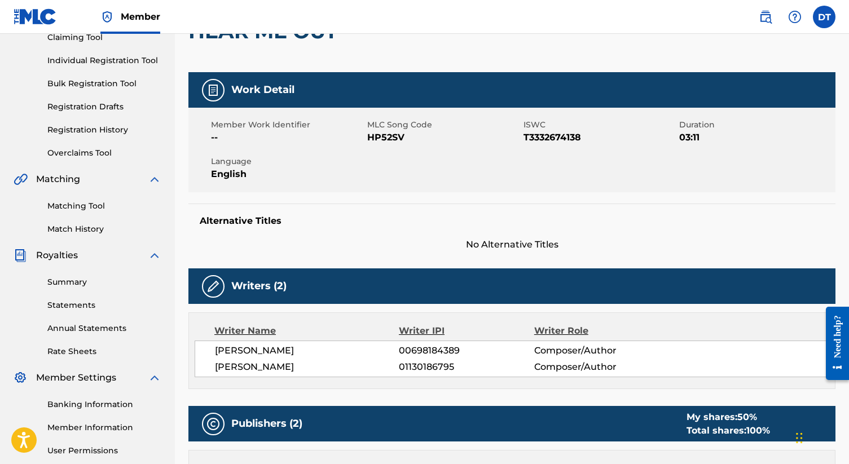
scroll to position [130, 0]
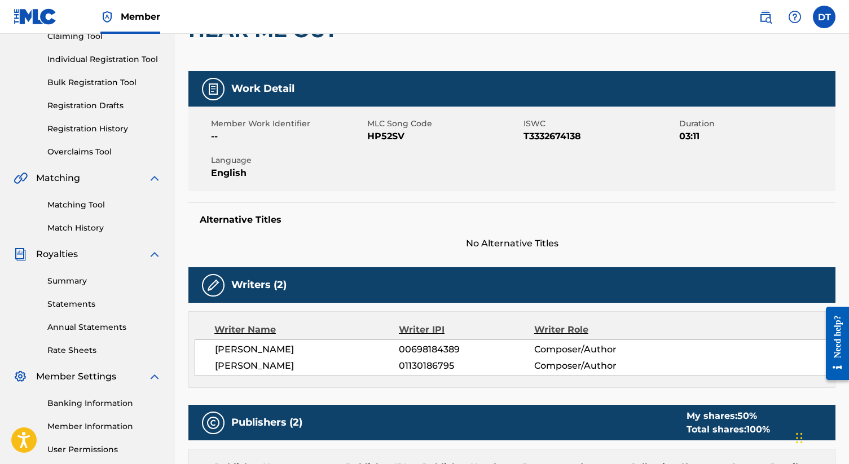
click at [390, 141] on span "HP52SV" at bounding box center [443, 137] width 153 height 14
click at [536, 138] on span "T3332674138" at bounding box center [600, 137] width 153 height 14
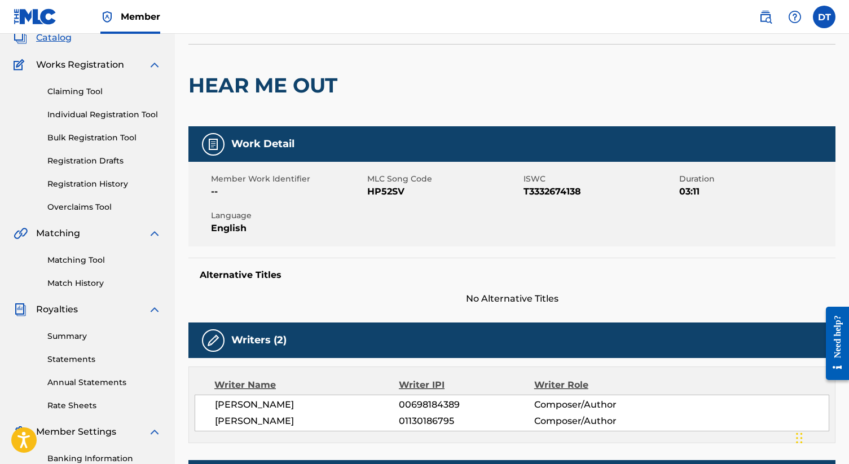
scroll to position [0, 0]
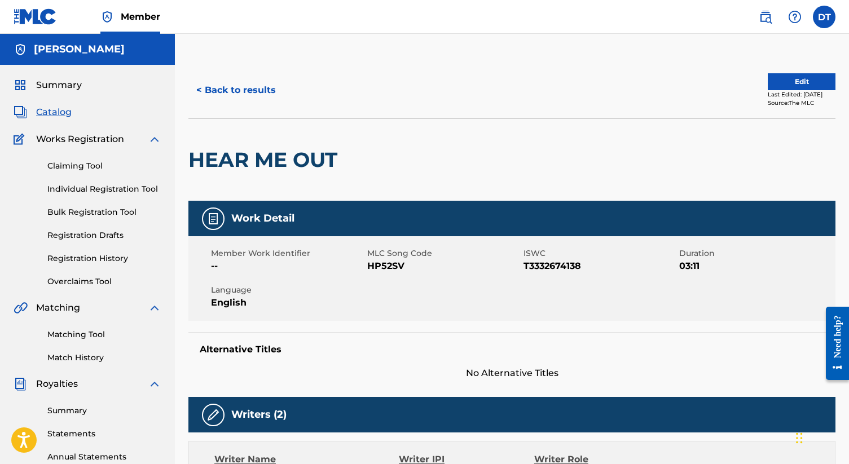
click at [238, 87] on button "< Back to results" at bounding box center [235, 90] width 95 height 28
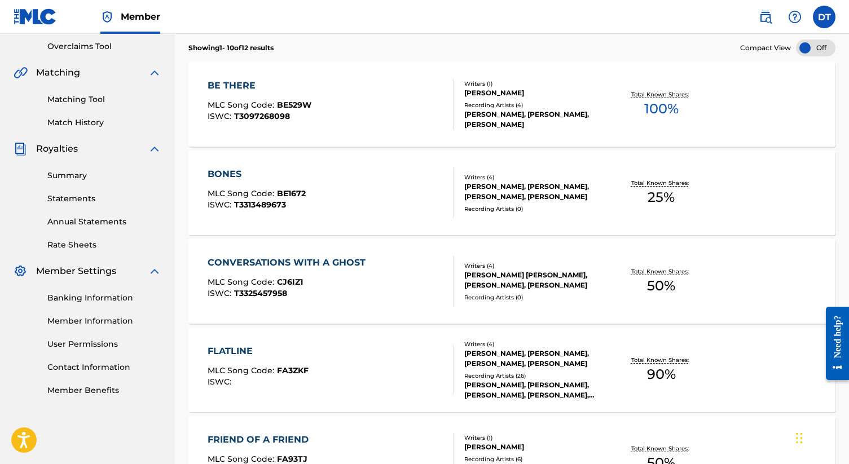
scroll to position [564, 0]
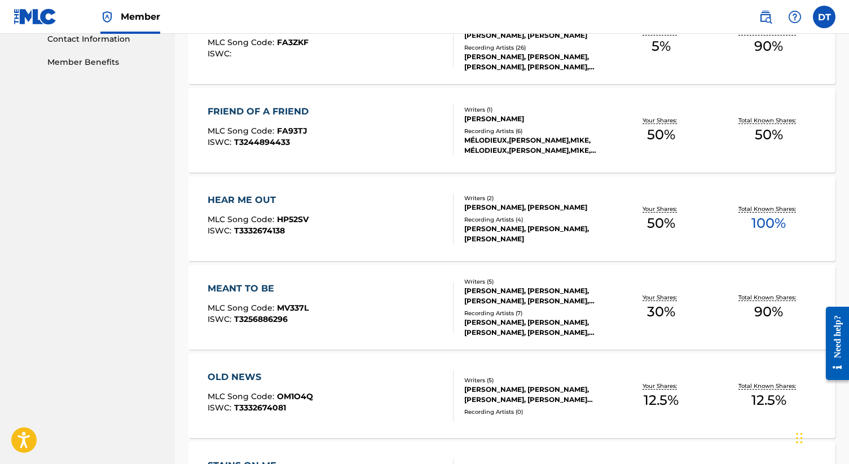
click at [314, 271] on div "MEANT TO BE MLC Song Code : MV337L ISWC : T3256886296 Writers ( 5 ) [PERSON_NAM…" at bounding box center [511, 307] width 647 height 85
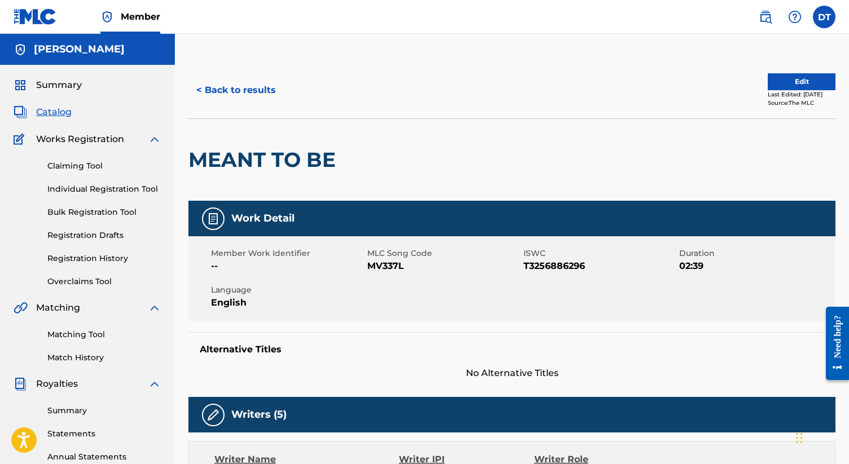
click at [376, 266] on span "MV337L" at bounding box center [443, 267] width 153 height 14
click at [215, 89] on button "< Back to results" at bounding box center [235, 90] width 95 height 28
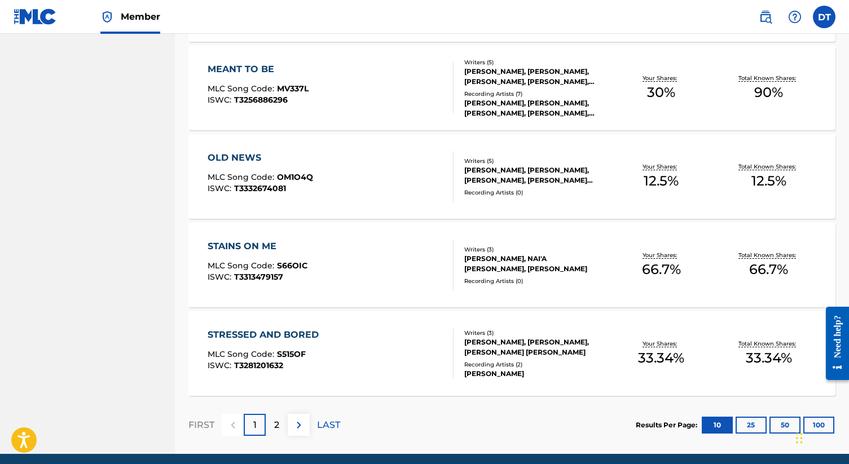
scroll to position [803, 0]
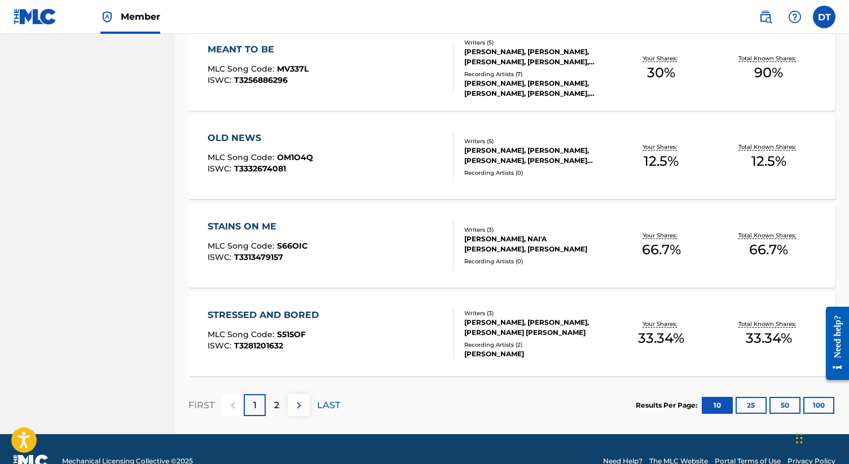
click at [349, 135] on div "OLD NEWS MLC Song Code : OM1O4Q ISWC : T3332674081" at bounding box center [331, 156] width 246 height 51
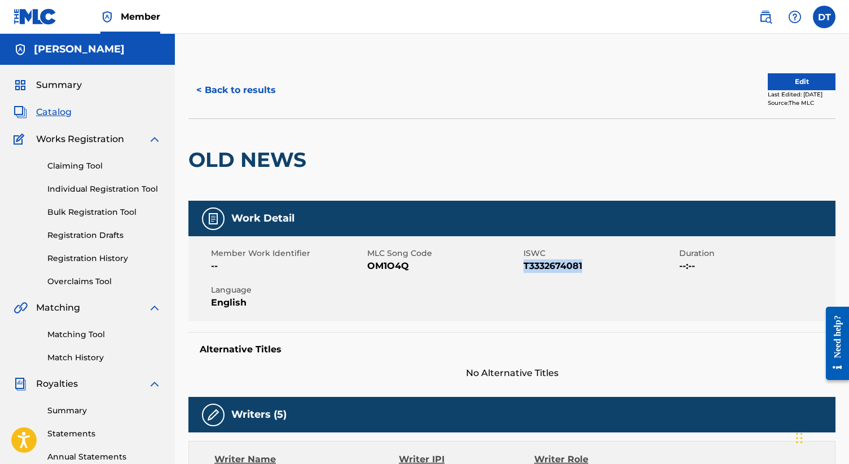
click at [217, 90] on button "< Back to results" at bounding box center [235, 90] width 95 height 28
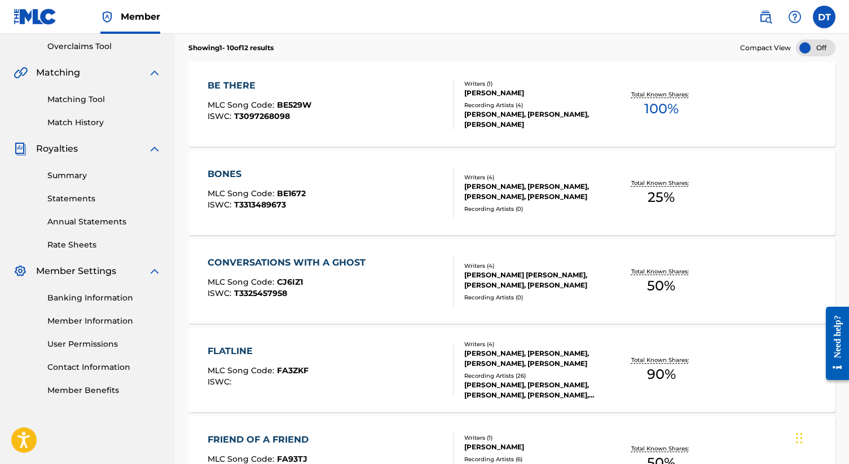
scroll to position [798, 0]
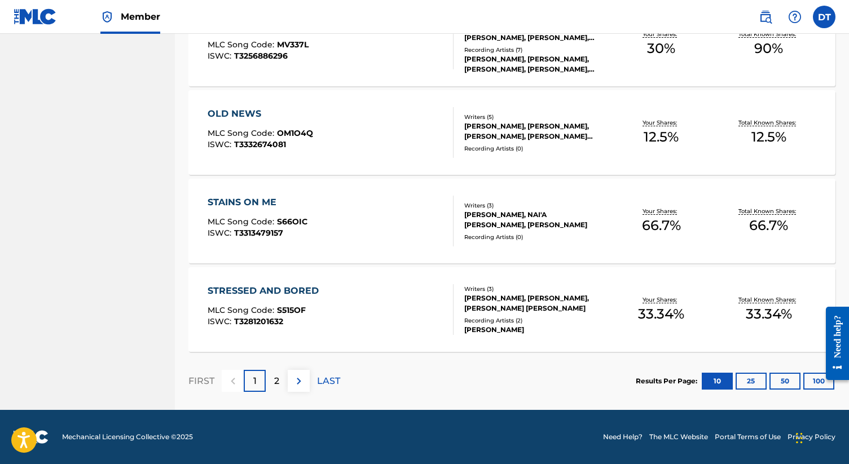
click at [331, 216] on div "STAINS ON ME MLC Song Code : S66OIC ISWC : T3313479157" at bounding box center [331, 221] width 246 height 51
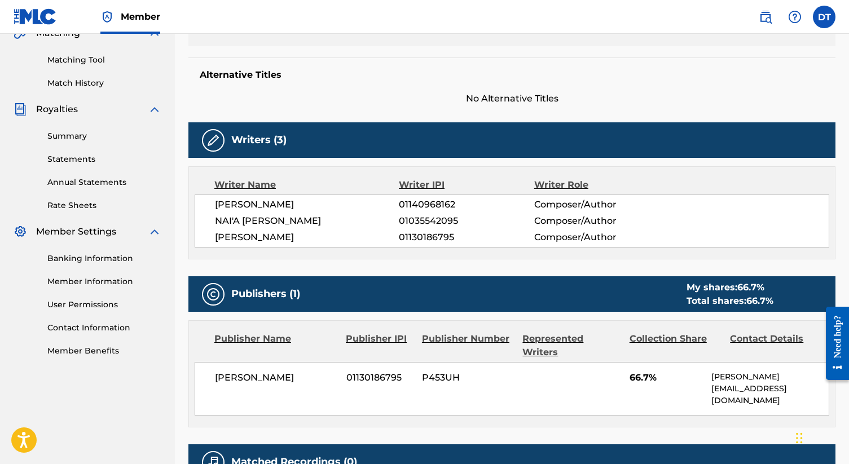
scroll to position [399, 0]
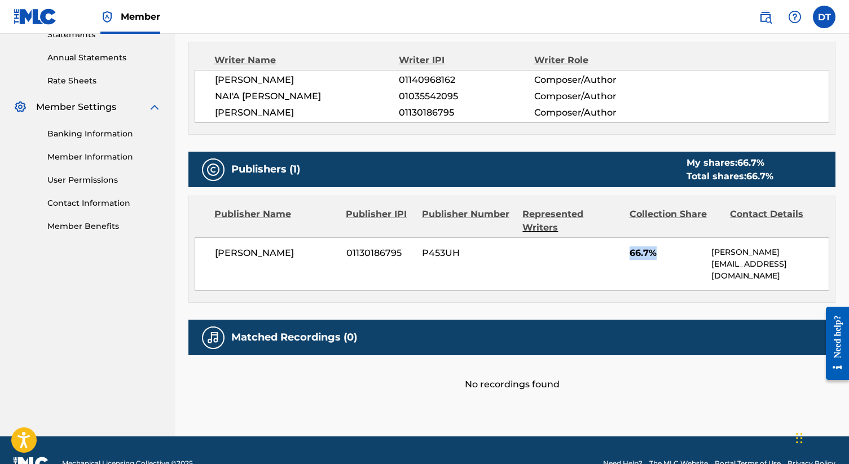
drag, startPoint x: 630, startPoint y: 240, endPoint x: 662, endPoint y: 240, distance: 32.2
click at [662, 247] on span "66.7%" at bounding box center [667, 254] width 74 height 14
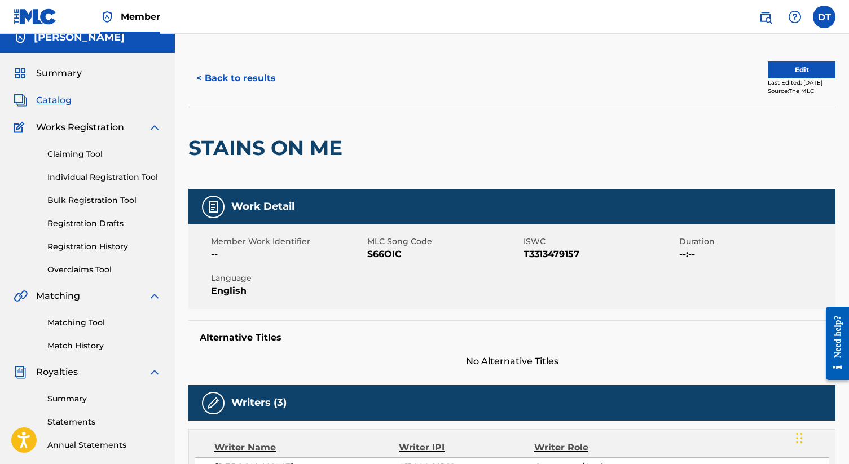
scroll to position [0, 0]
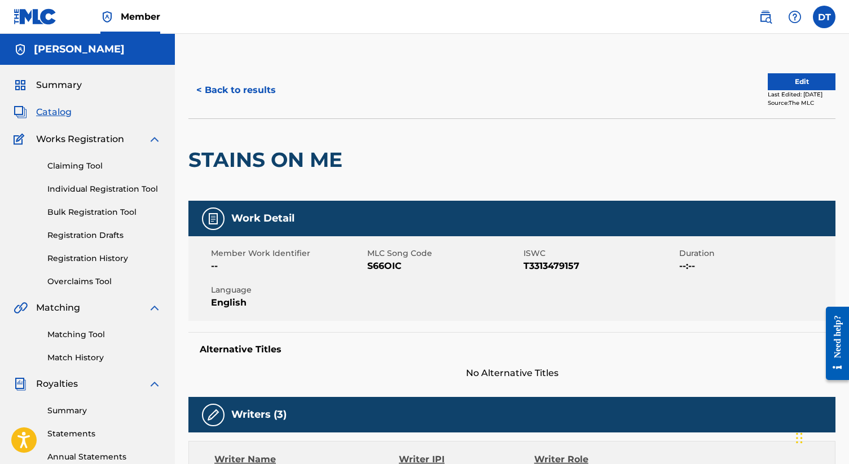
click at [231, 84] on button "< Back to results" at bounding box center [235, 90] width 95 height 28
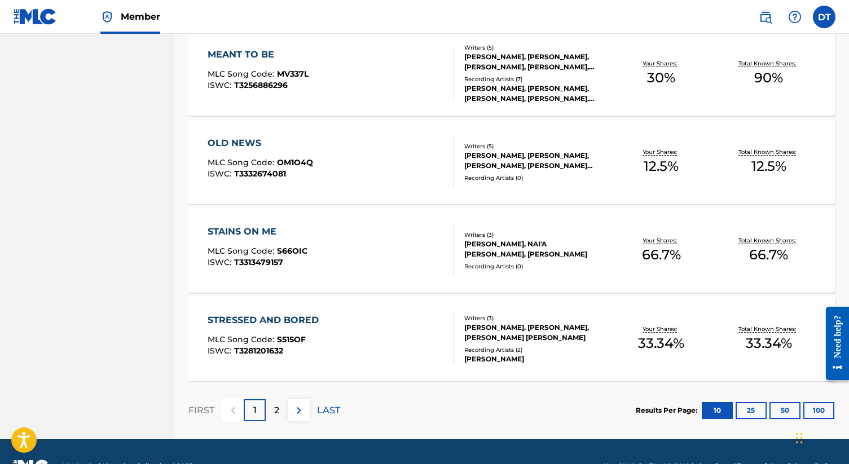
scroll to position [827, 0]
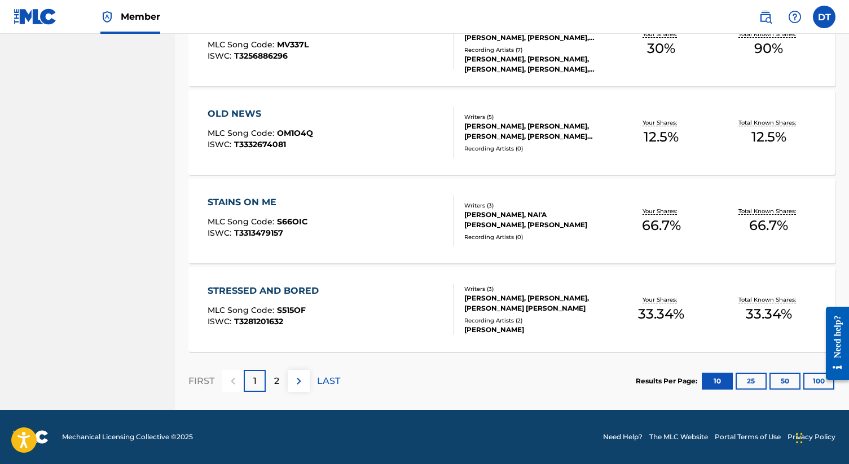
click at [357, 287] on div "STRESSED AND BORED MLC Song Code : S515OF ISWC : T3281201632" at bounding box center [331, 309] width 246 height 51
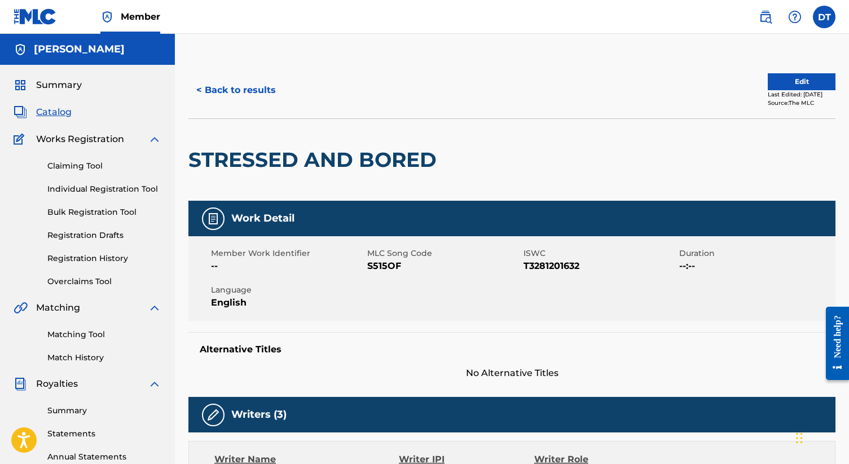
click at [248, 84] on button "< Back to results" at bounding box center [235, 90] width 95 height 28
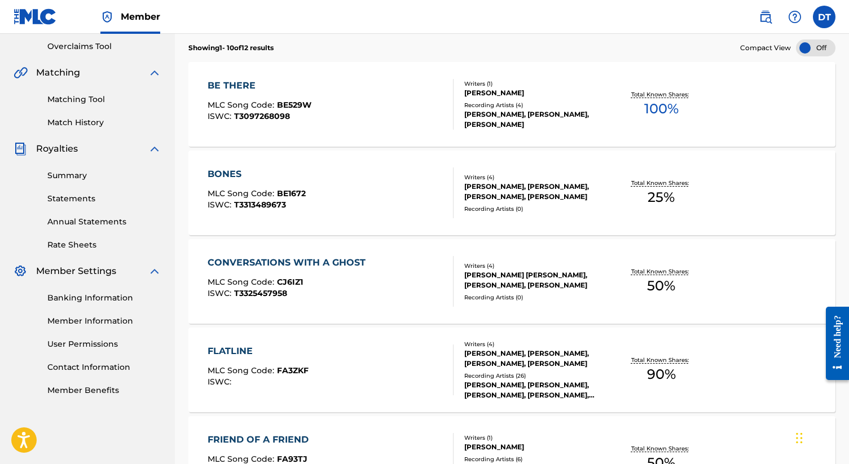
scroll to position [798, 0]
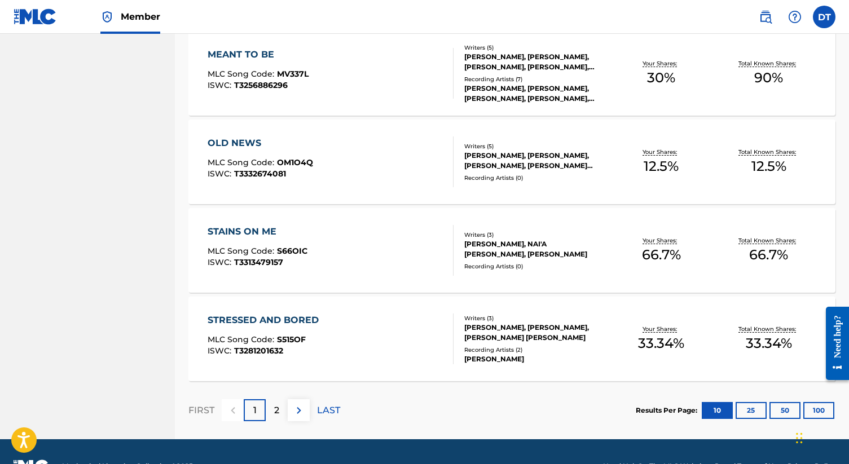
click at [277, 409] on p "2" at bounding box center [276, 411] width 5 height 14
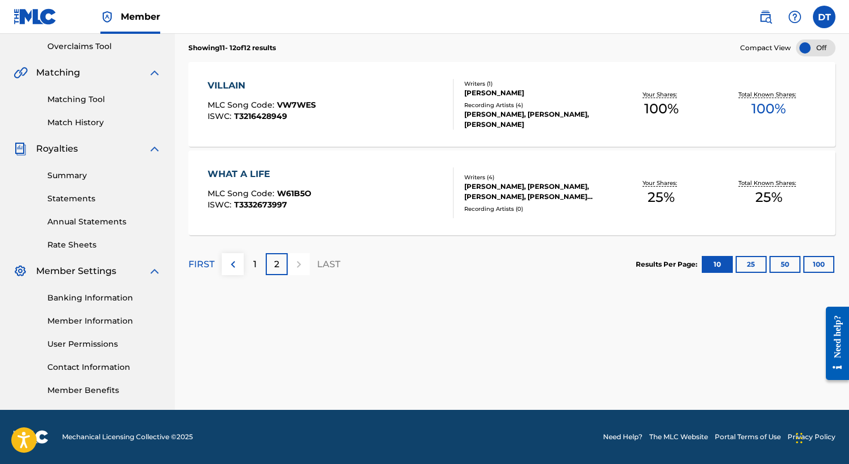
click at [269, 102] on span "MLC Song Code :" at bounding box center [242, 105] width 69 height 10
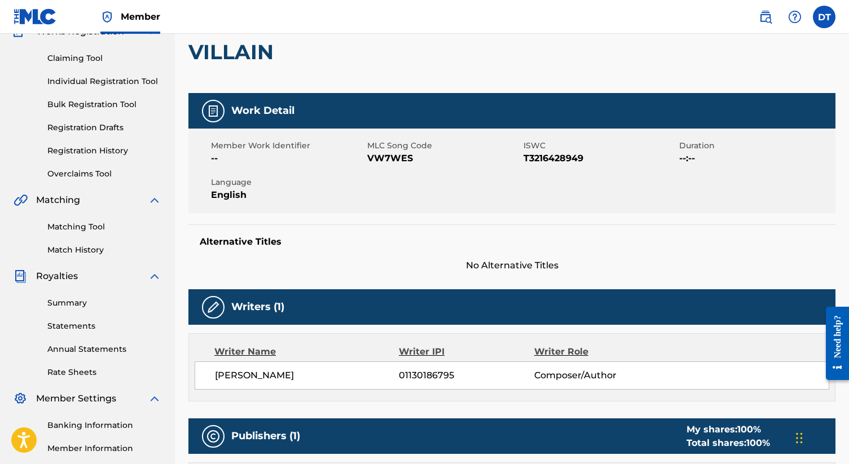
scroll to position [109, 0]
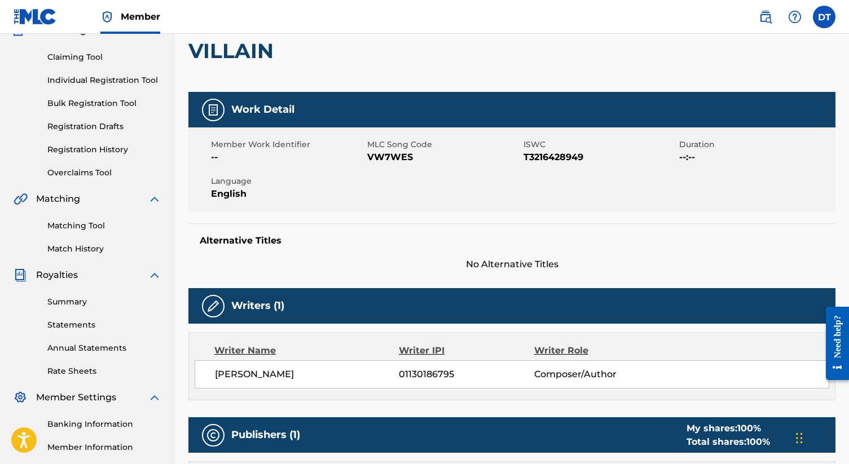
click at [381, 157] on span "VW7WES" at bounding box center [443, 158] width 153 height 14
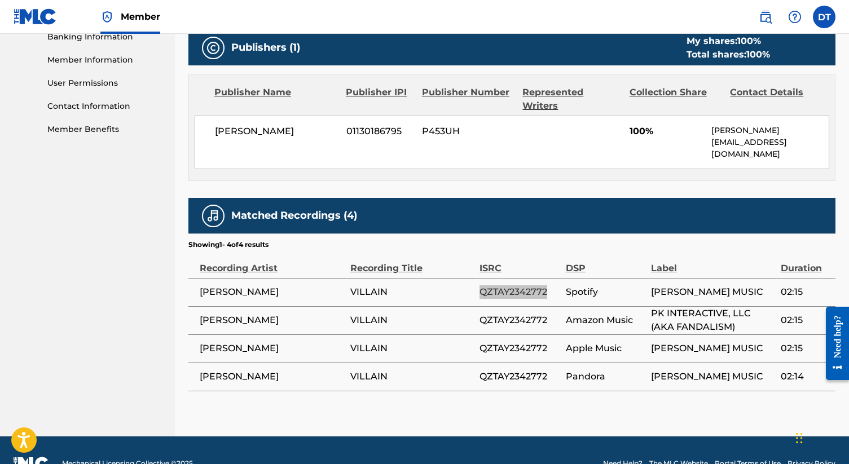
scroll to position [0, 0]
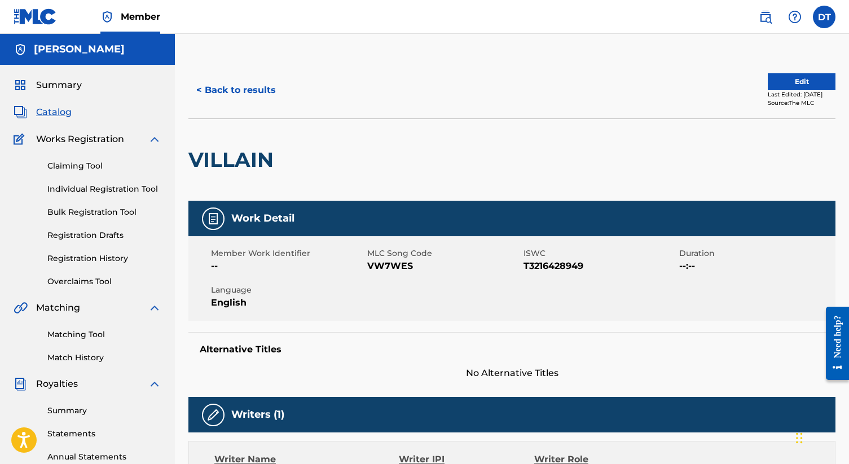
click at [243, 89] on button "< Back to results" at bounding box center [235, 90] width 95 height 28
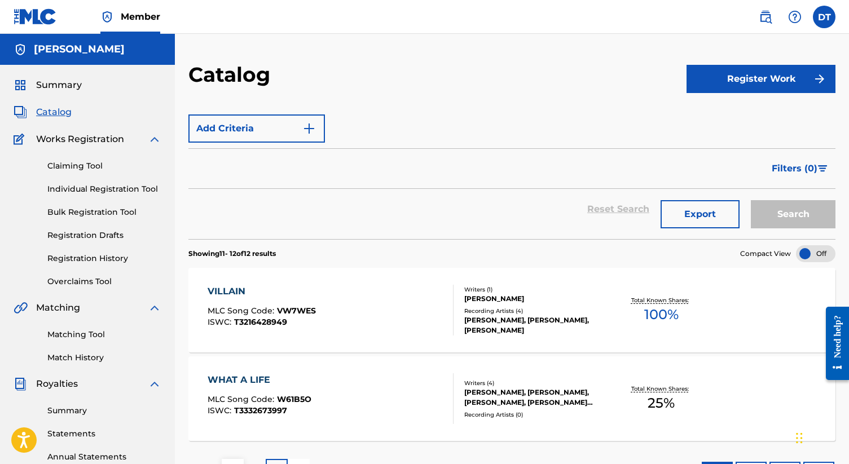
scroll to position [235, 0]
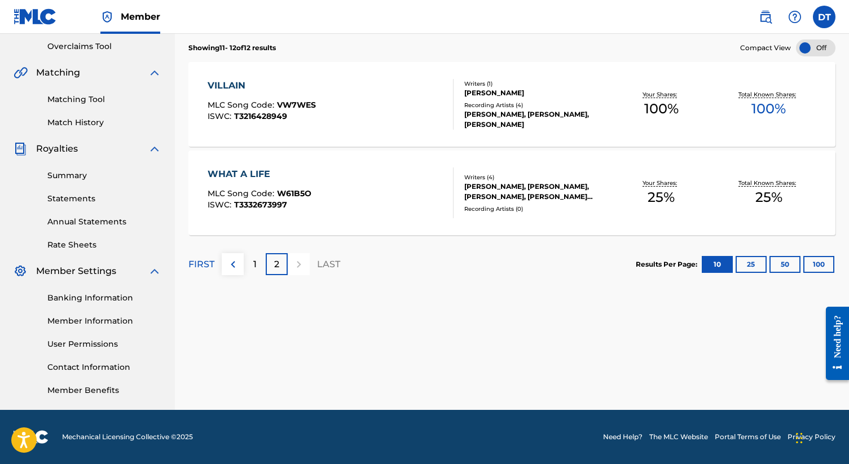
click at [256, 173] on div "WHAT A LIFE" at bounding box center [260, 175] width 104 height 14
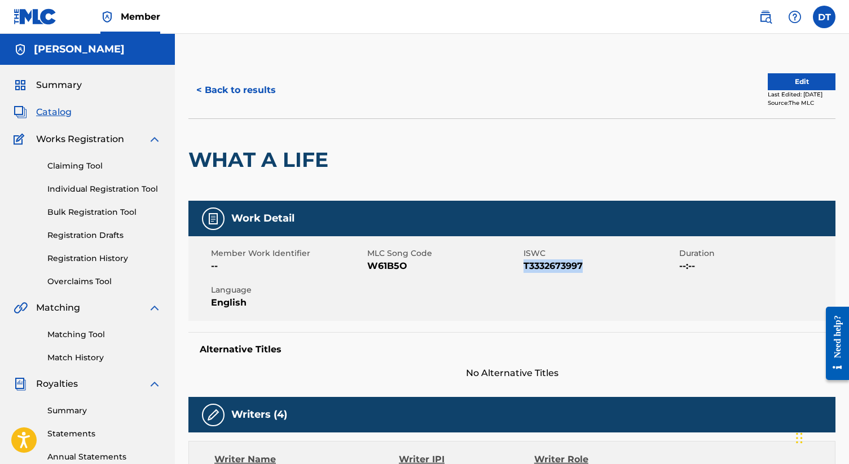
click at [95, 335] on link "Matching Tool" at bounding box center [104, 335] width 114 height 12
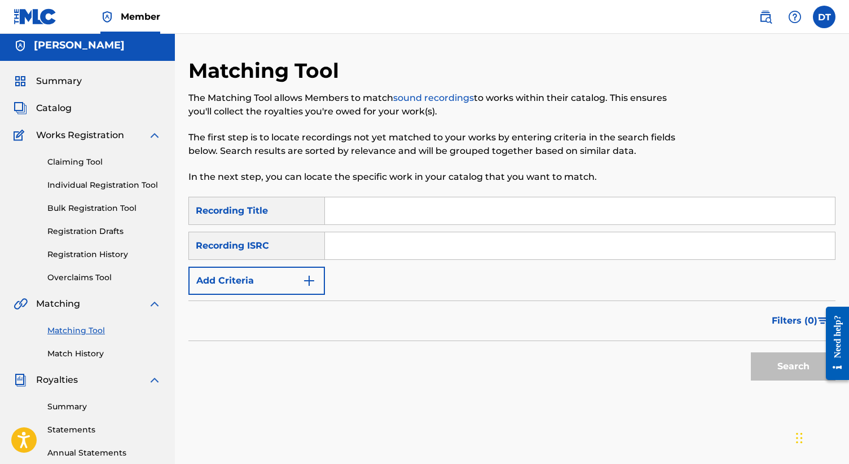
scroll to position [3, 0]
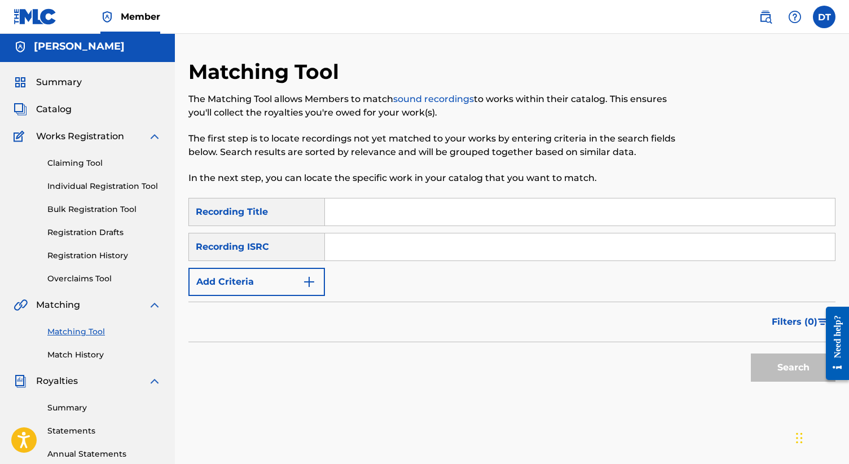
click at [106, 210] on link "Bulk Registration Tool" at bounding box center [104, 210] width 114 height 12
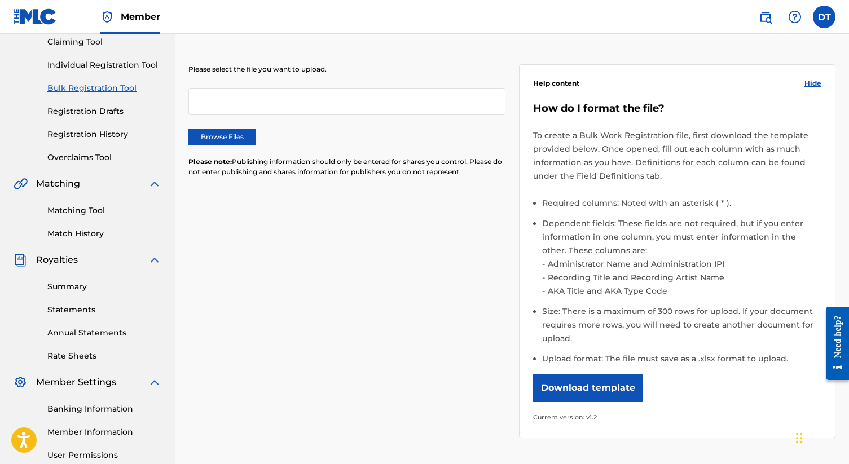
scroll to position [131, 0]
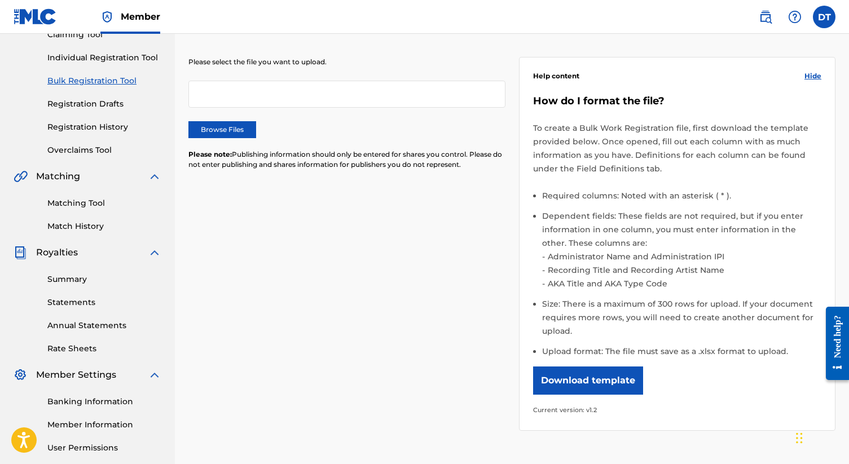
click at [89, 208] on link "Matching Tool" at bounding box center [104, 203] width 114 height 12
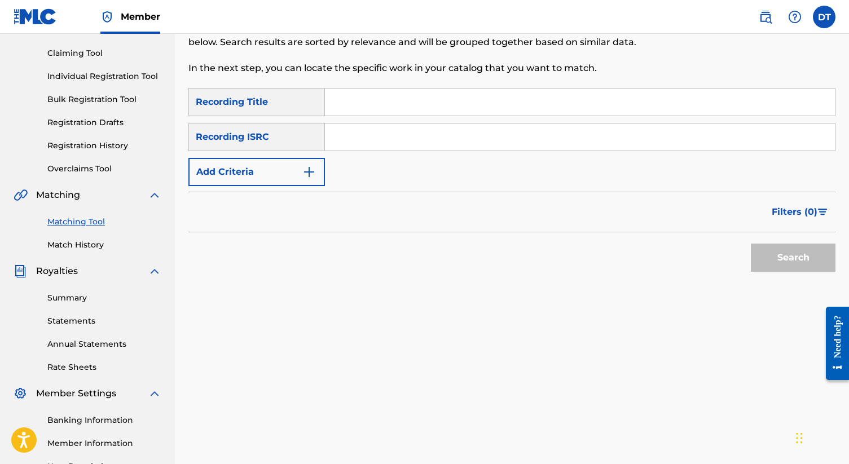
scroll to position [112, 0]
click at [66, 197] on span "Matching" at bounding box center [58, 196] width 44 height 14
click at [157, 196] on img at bounding box center [155, 196] width 14 height 14
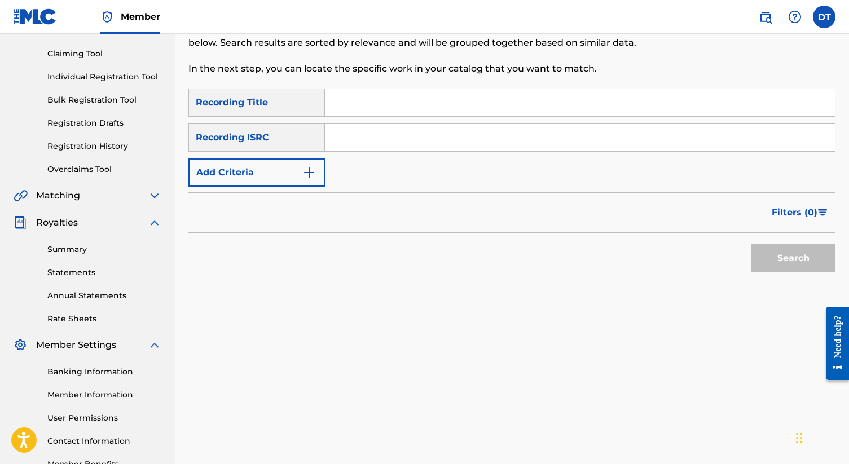
click at [157, 196] on img at bounding box center [155, 196] width 14 height 14
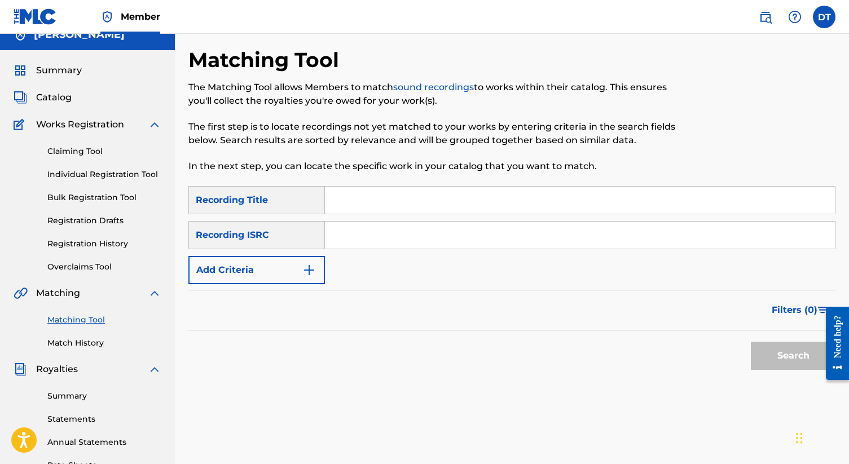
scroll to position [0, 0]
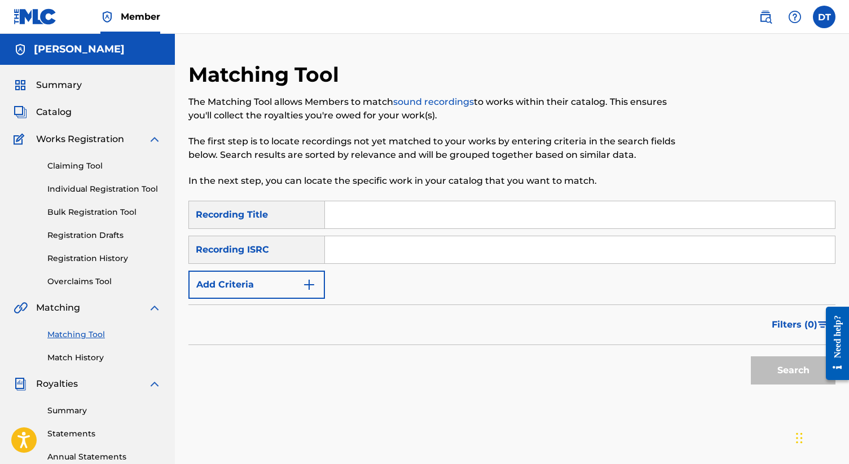
click at [63, 164] on link "Claiming Tool" at bounding box center [104, 166] width 114 height 12
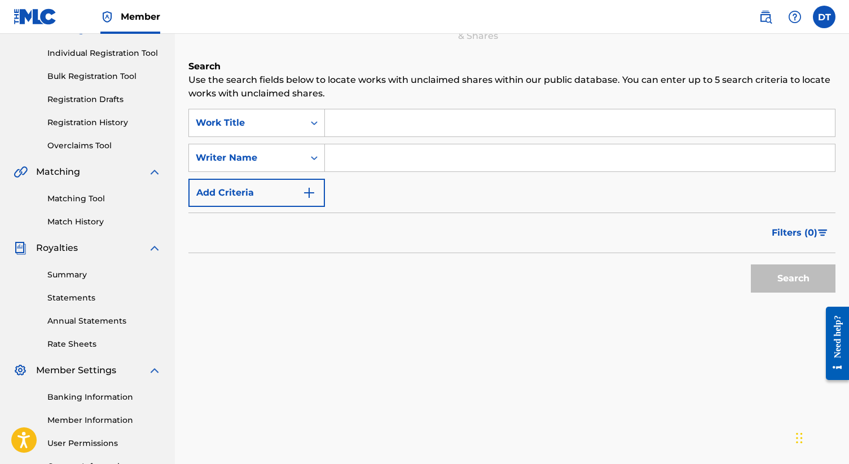
scroll to position [137, 0]
click at [65, 206] on div "Matching Tool Match History" at bounding box center [88, 202] width 148 height 49
click at [65, 200] on link "Matching Tool" at bounding box center [104, 198] width 114 height 12
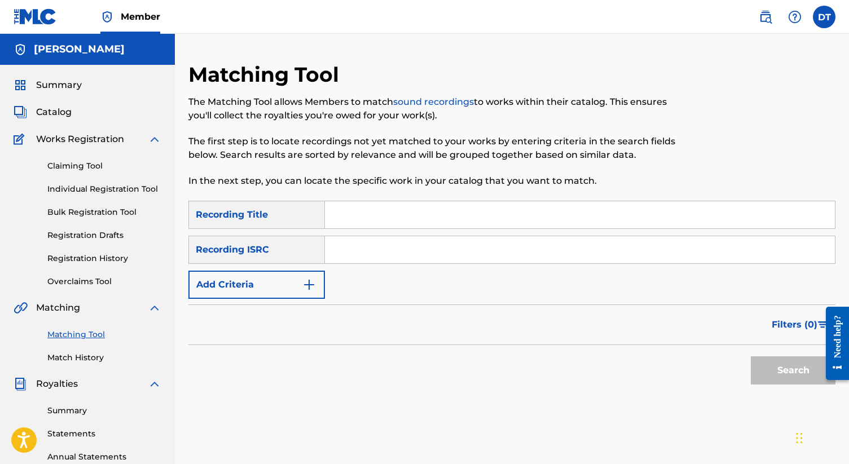
click at [72, 210] on link "Bulk Registration Tool" at bounding box center [104, 213] width 114 height 12
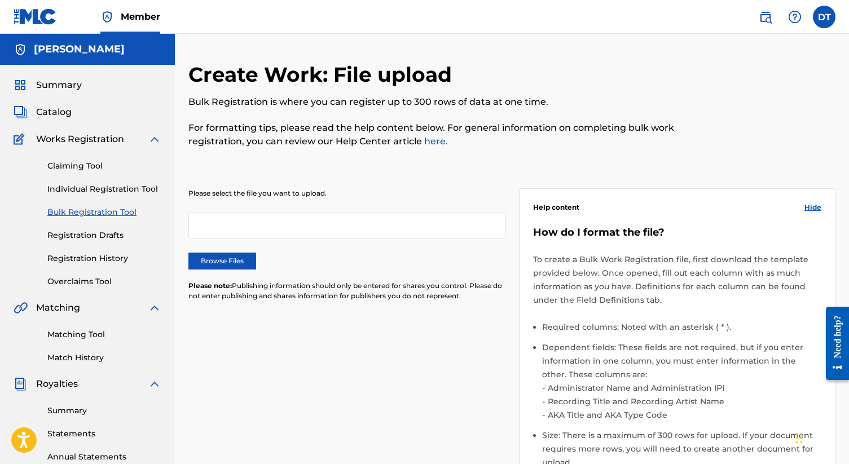
click at [72, 338] on link "Matching Tool" at bounding box center [104, 335] width 114 height 12
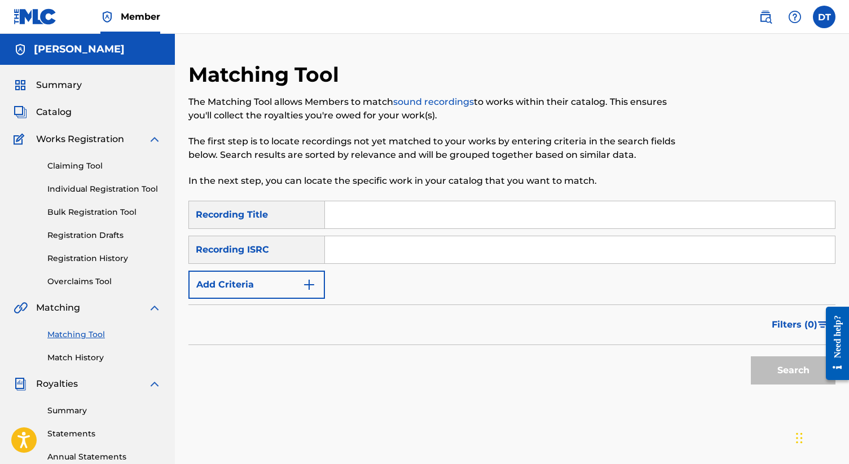
click at [361, 213] on input "Search Form" at bounding box center [580, 214] width 510 height 27
type input "C"
type input "Bones"
click at [352, 247] on input "Search Form" at bounding box center [580, 249] width 510 height 27
paste input "QZWFW2406508"
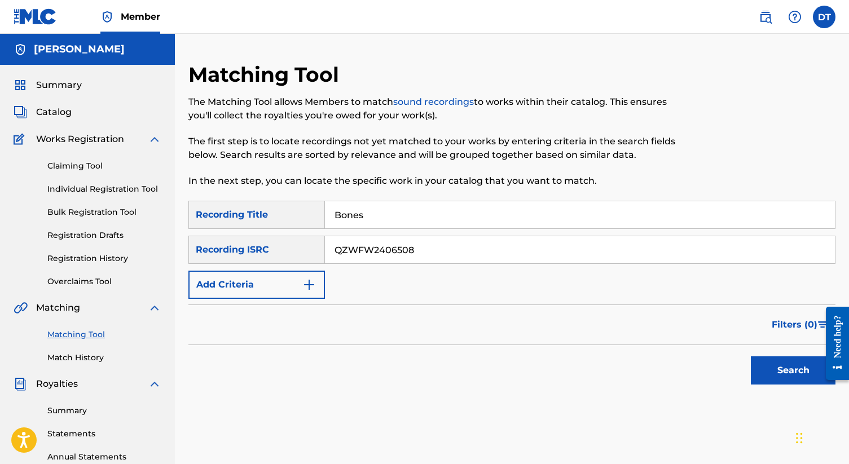
type input "QZWFW2406508"
click at [790, 376] on button "Search" at bounding box center [793, 371] width 85 height 28
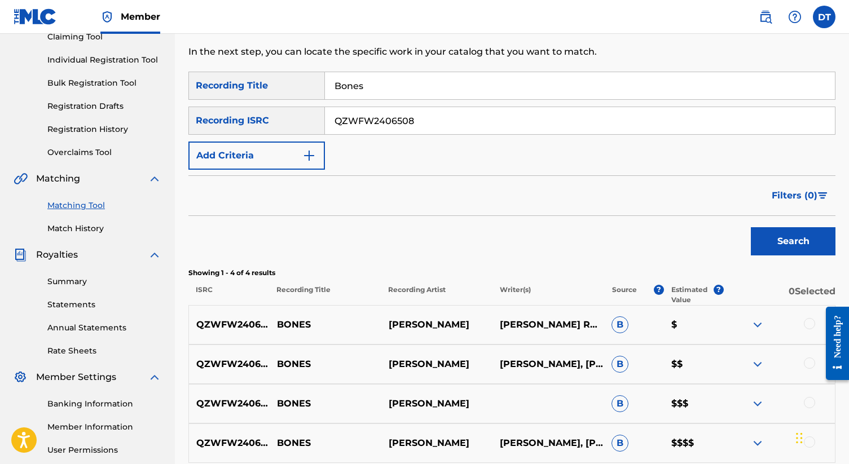
scroll to position [239, 0]
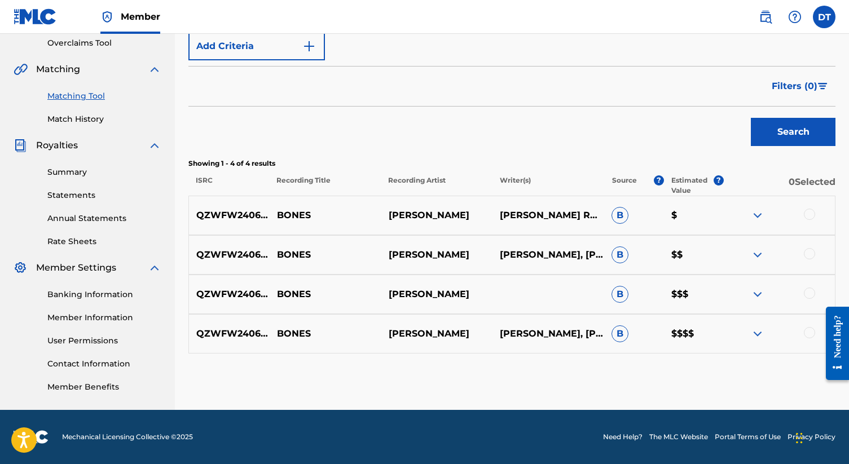
click at [805, 212] on div at bounding box center [809, 214] width 11 height 11
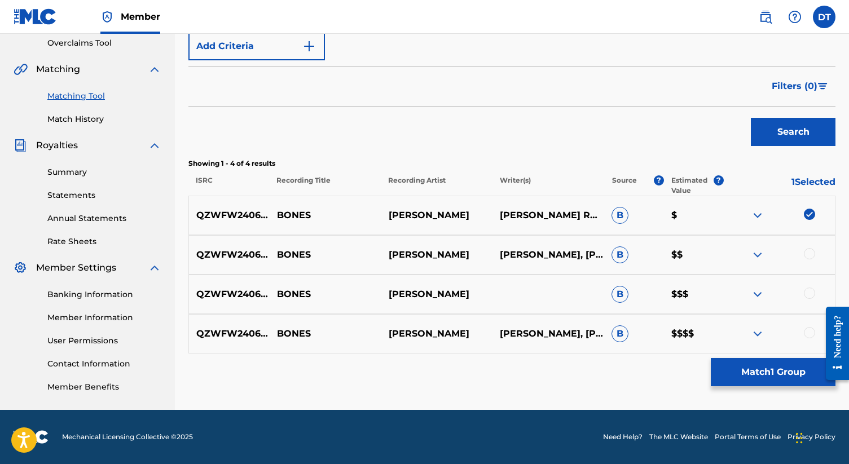
click at [811, 255] on div at bounding box center [809, 253] width 11 height 11
click at [810, 292] on div at bounding box center [809, 293] width 11 height 11
click at [809, 334] on div at bounding box center [809, 332] width 11 height 11
click at [761, 373] on button "Match 4 Groups" at bounding box center [773, 372] width 125 height 28
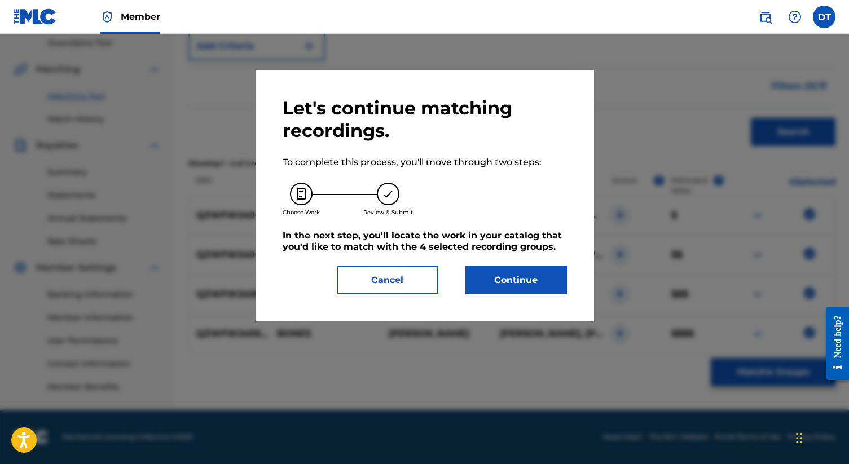
click at [498, 275] on button "Continue" at bounding box center [516, 280] width 102 height 28
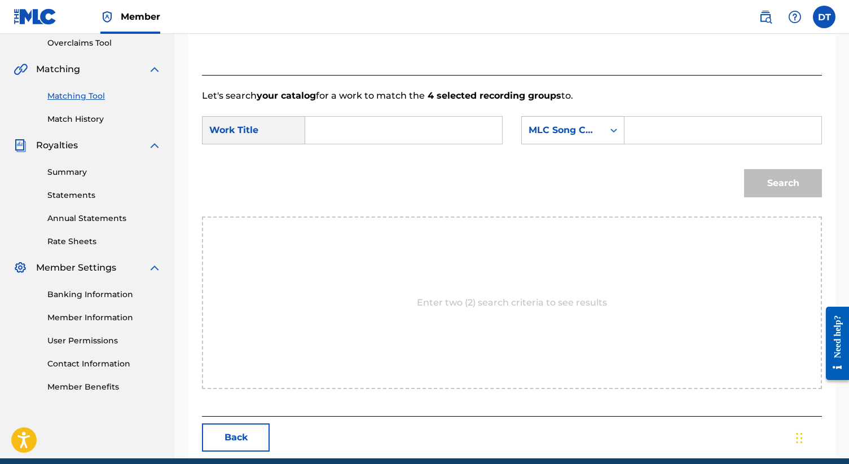
click at [421, 142] on input "Search Form" at bounding box center [404, 130] width 178 height 27
click at [344, 157] on strong "bones" at bounding box center [338, 155] width 29 height 11
type input "bones"
click at [678, 139] on input "Search Form" at bounding box center [723, 130] width 178 height 27
click at [658, 137] on input "Search Form" at bounding box center [723, 130] width 178 height 27
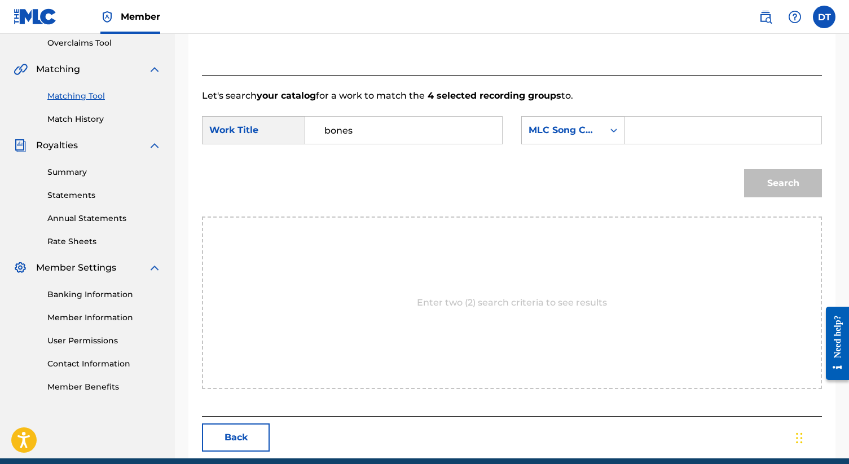
paste input "BE1672"
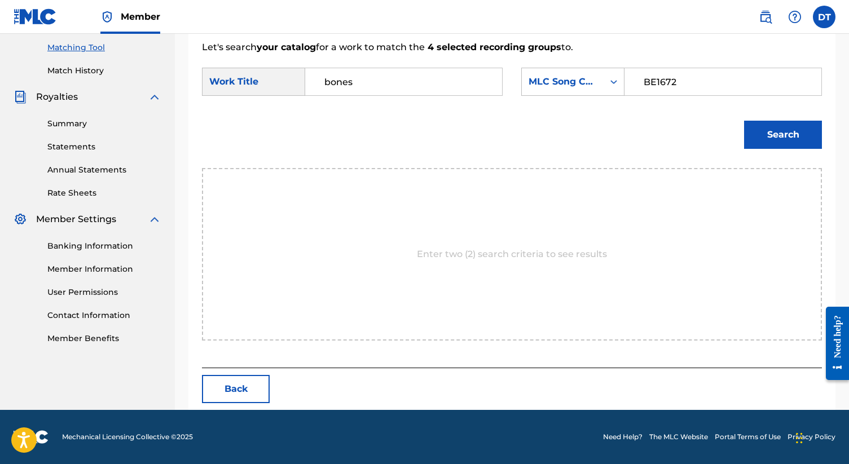
type input "BE1672"
click at [784, 127] on button "Search" at bounding box center [783, 135] width 78 height 28
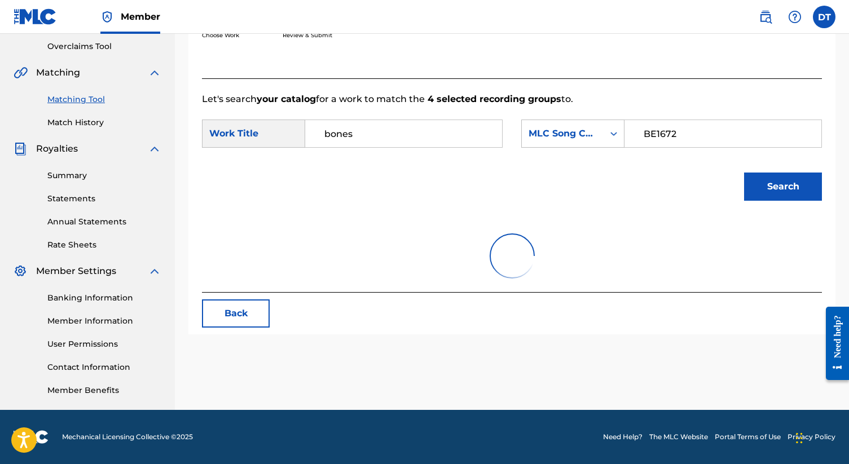
scroll to position [254, 0]
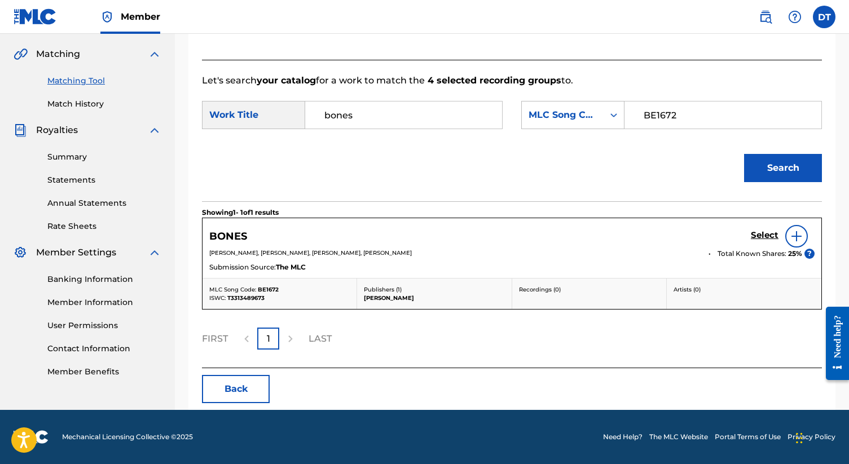
click at [761, 235] on h5 "Select" at bounding box center [765, 235] width 28 height 11
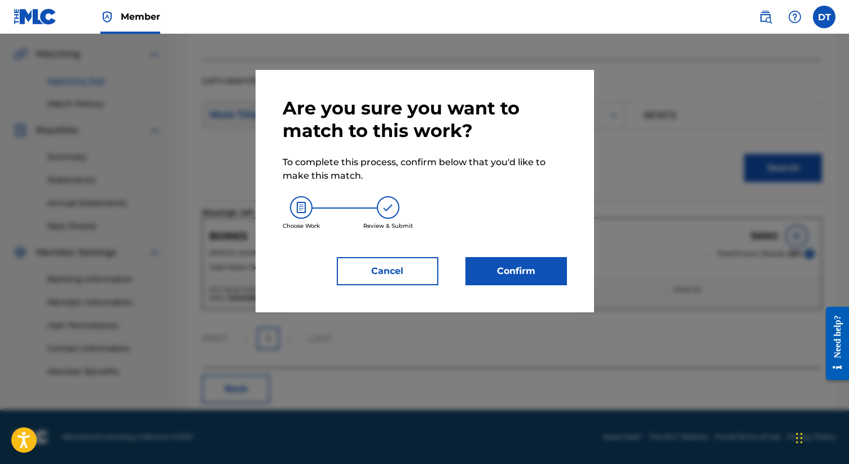
click at [538, 278] on button "Confirm" at bounding box center [516, 271] width 102 height 28
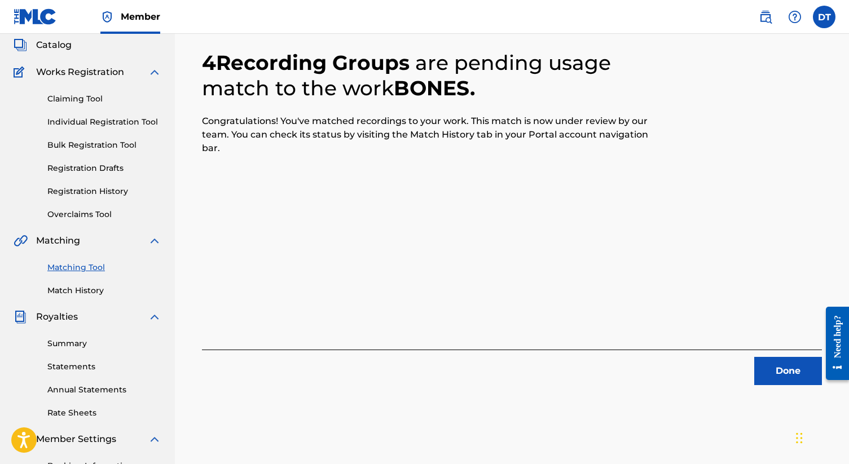
scroll to position [80, 0]
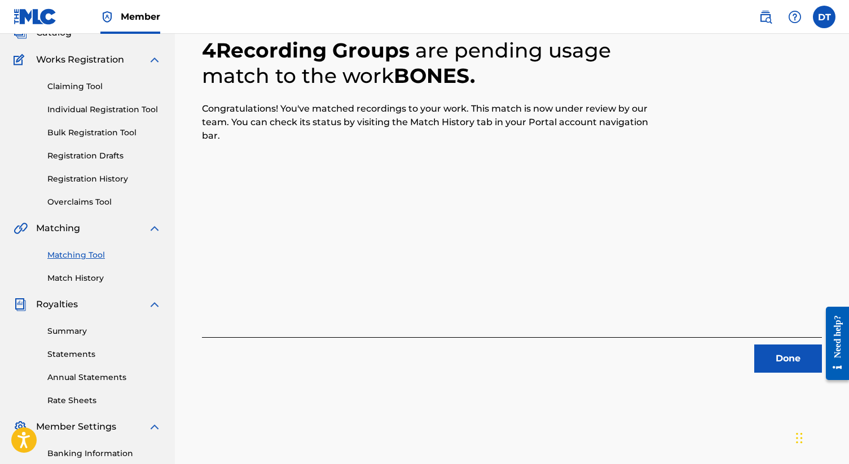
click at [786, 365] on button "Done" at bounding box center [788, 359] width 68 height 28
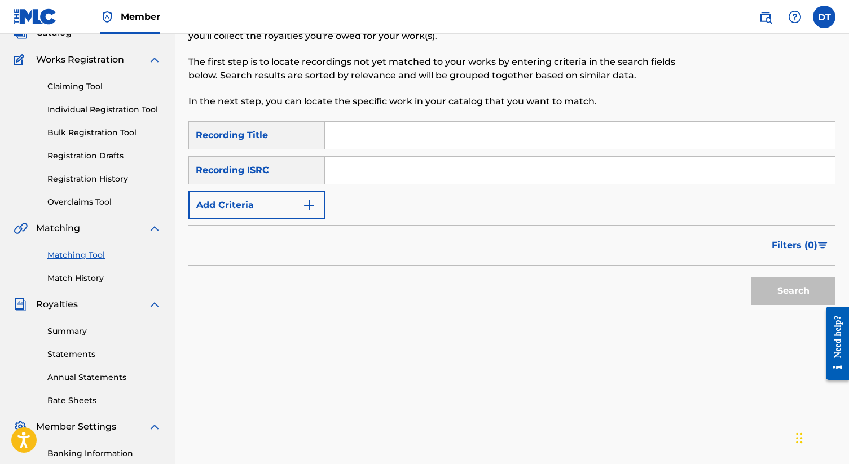
click at [352, 135] on input "Search Form" at bounding box center [580, 135] width 510 height 27
paste input "Conversation with a Ghost"
type input "Conversation with a Ghost"
click at [380, 176] on input "Search Form" at bounding box center [580, 170] width 510 height 27
paste input "QZTB52419042"
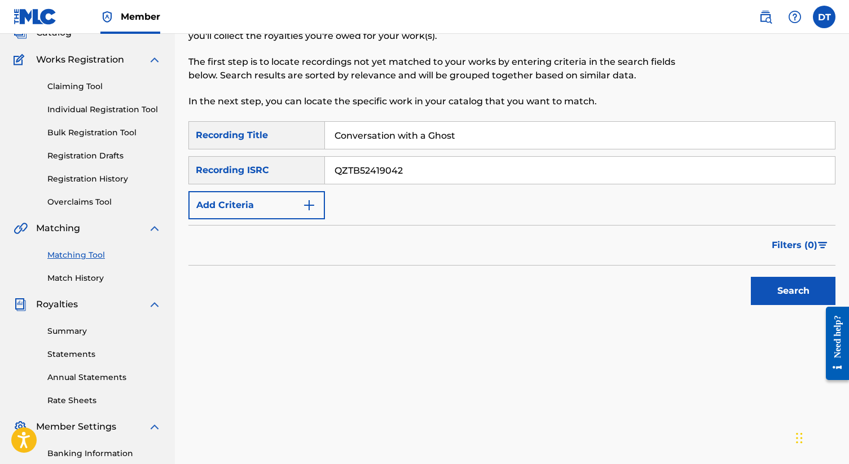
type input "QZTB52419042"
click at [810, 292] on button "Search" at bounding box center [793, 291] width 85 height 28
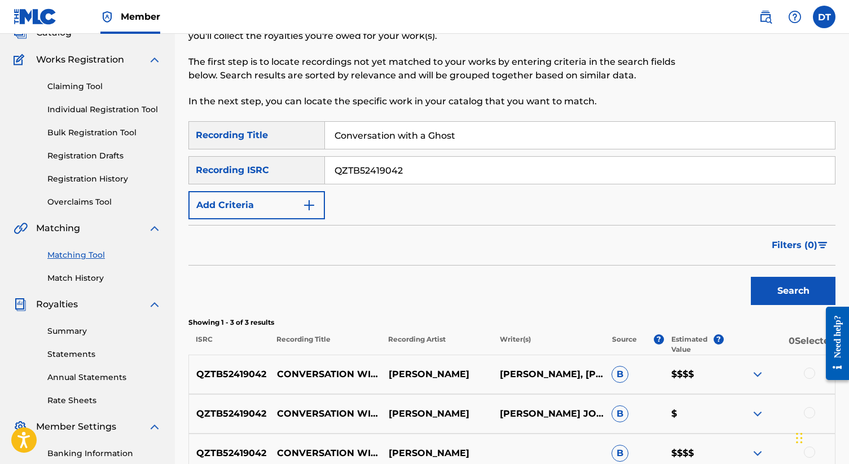
scroll to position [235, 0]
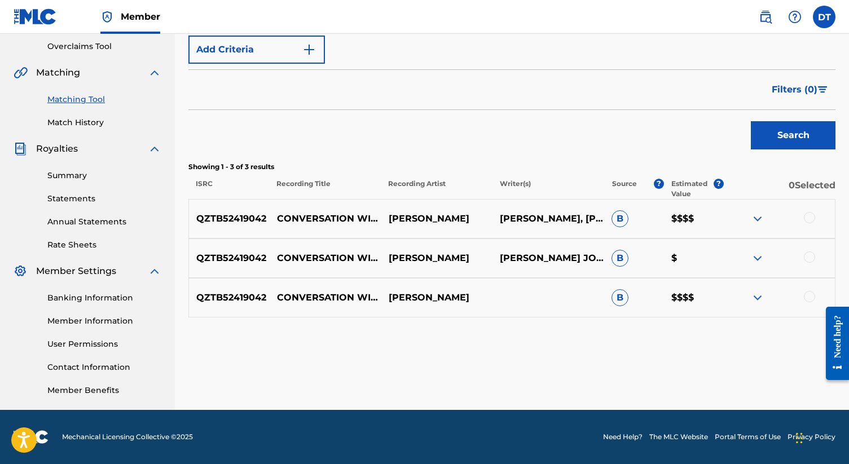
click at [811, 215] on div at bounding box center [809, 217] width 11 height 11
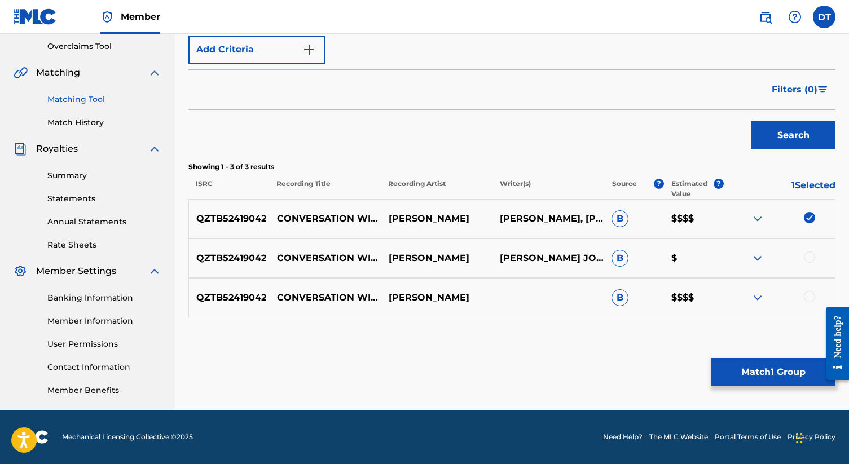
click at [809, 259] on div at bounding box center [809, 257] width 11 height 11
click at [810, 298] on div at bounding box center [809, 296] width 11 height 11
click at [784, 361] on button "Match 3 Groups" at bounding box center [773, 372] width 125 height 28
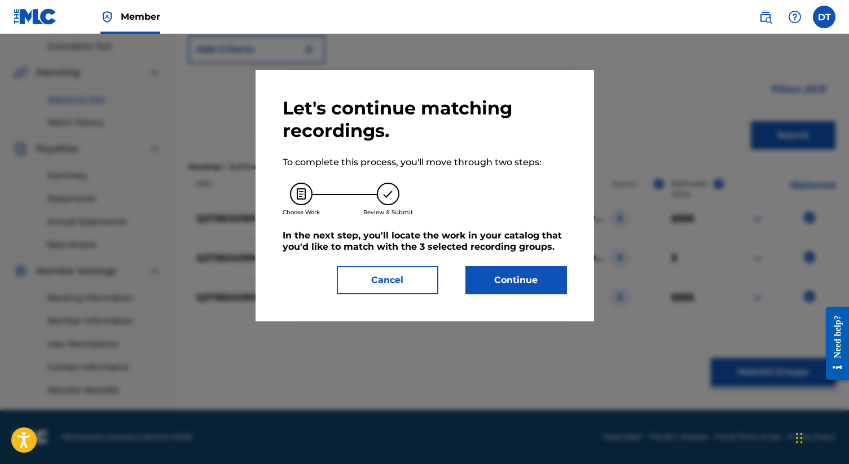
click at [544, 278] on button "Continue" at bounding box center [516, 280] width 102 height 28
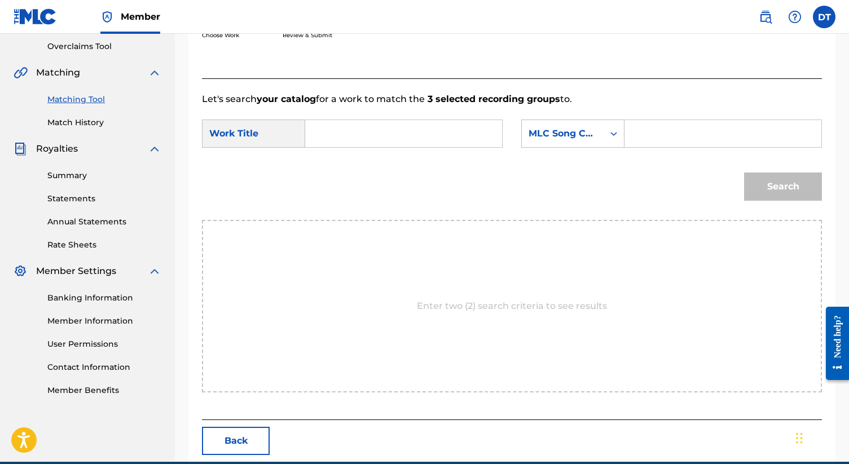
click at [371, 130] on input "Search Form" at bounding box center [404, 133] width 178 height 27
type input "Conversation with a ghost"
click at [658, 135] on input "Search Form" at bounding box center [723, 133] width 178 height 27
click at [710, 138] on input "Search Form" at bounding box center [723, 133] width 178 height 27
paste input "CJ6IZ1"
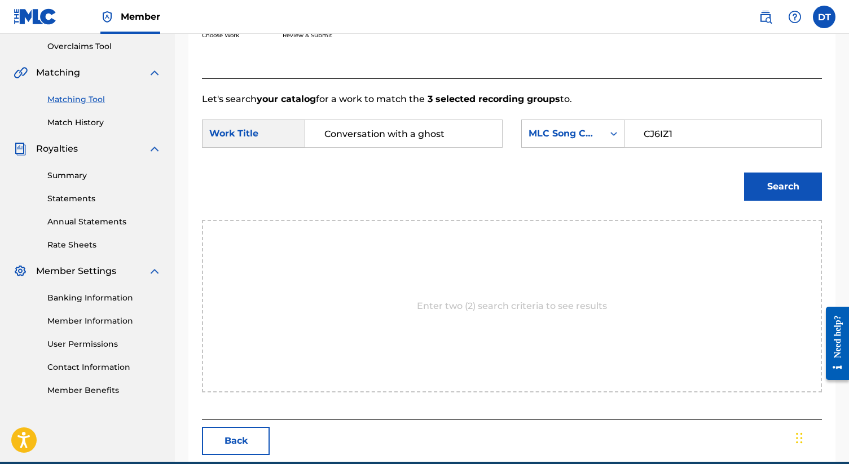
type input "CJ6IZ1"
click at [788, 192] on button "Search" at bounding box center [783, 187] width 78 height 28
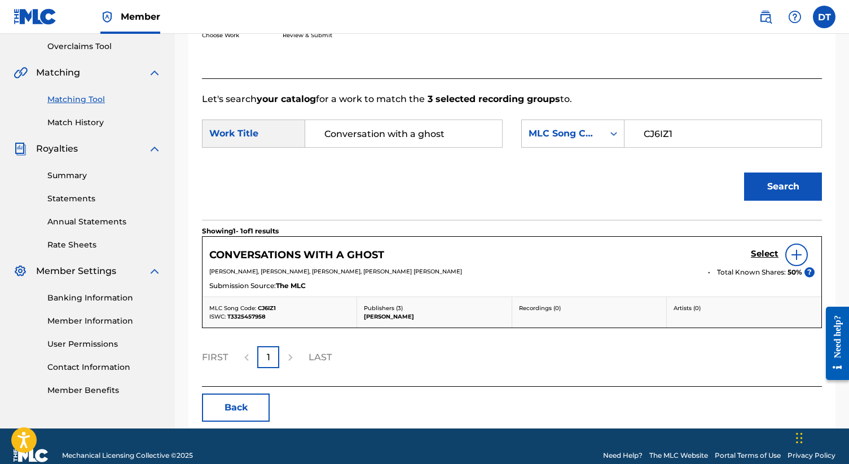
click at [766, 253] on h5 "Select" at bounding box center [765, 254] width 28 height 11
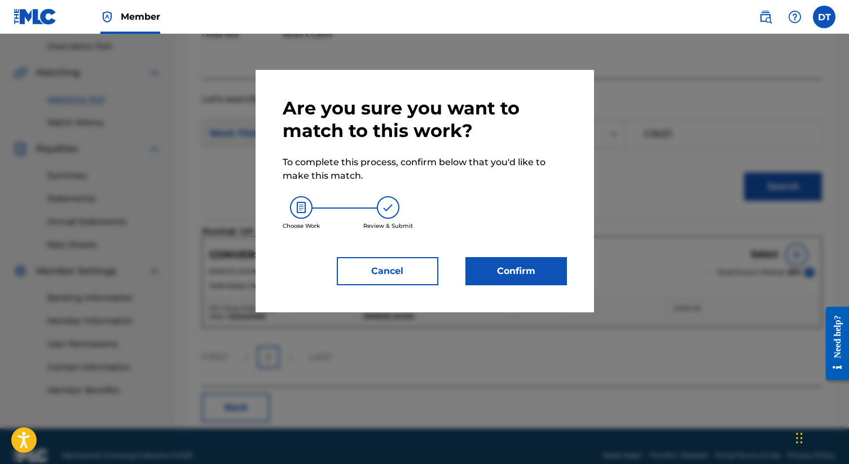
click at [545, 271] on button "Confirm" at bounding box center [516, 271] width 102 height 28
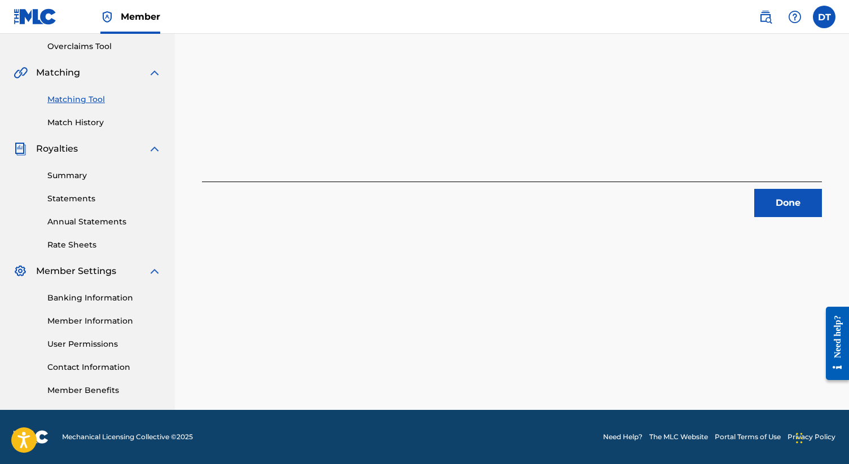
click at [772, 208] on button "Done" at bounding box center [788, 203] width 68 height 28
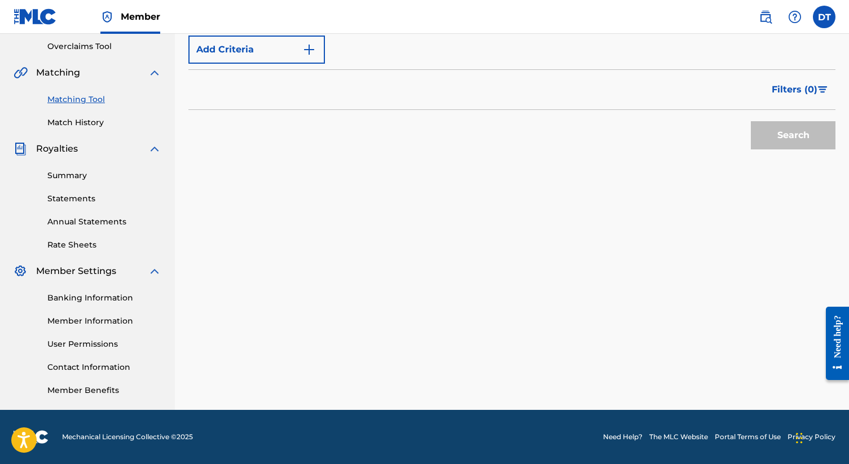
scroll to position [0, 0]
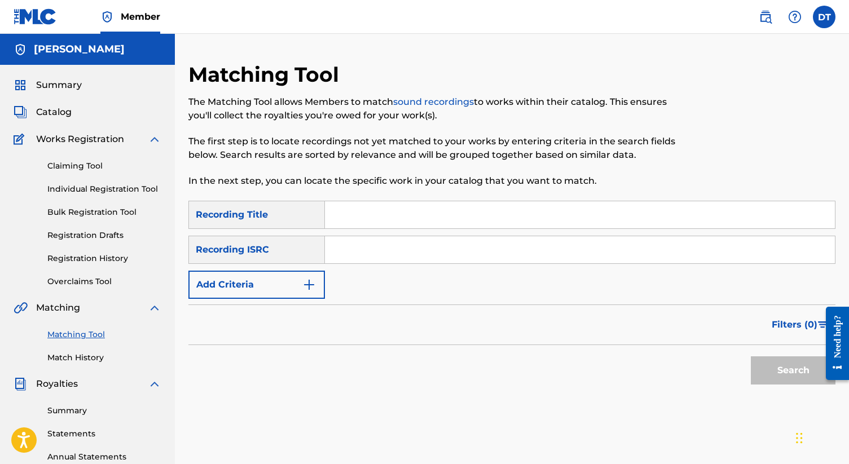
click at [379, 215] on input "Search Form" at bounding box center [580, 214] width 510 height 27
type input "Flatline"
click at [356, 255] on input "Search Form" at bounding box center [580, 249] width 510 height 27
paste input "QZK6Q2302807"
type input "QZK6Q2302807"
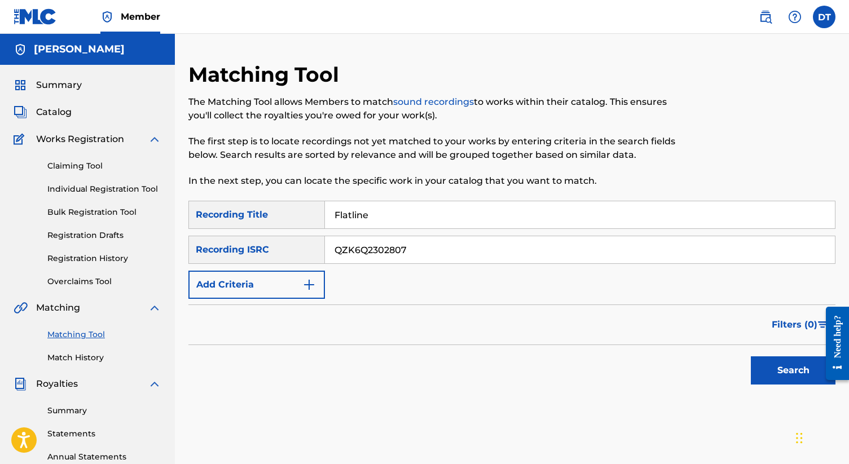
click at [768, 362] on button "Search" at bounding box center [793, 371] width 85 height 28
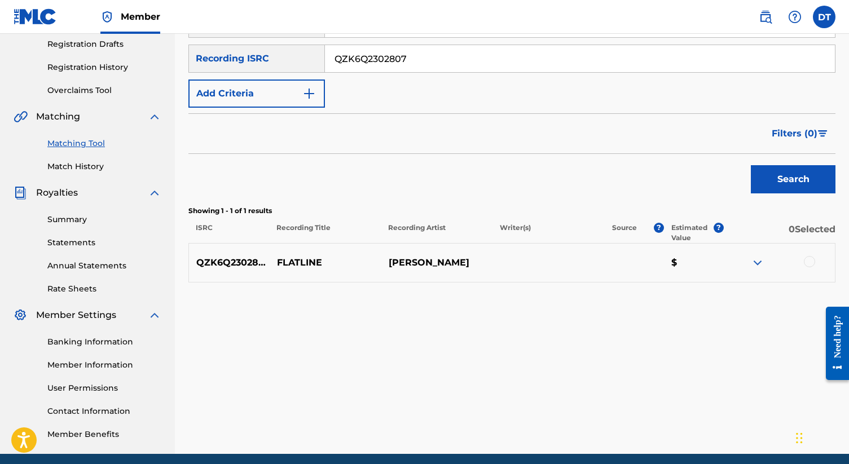
scroll to position [235, 0]
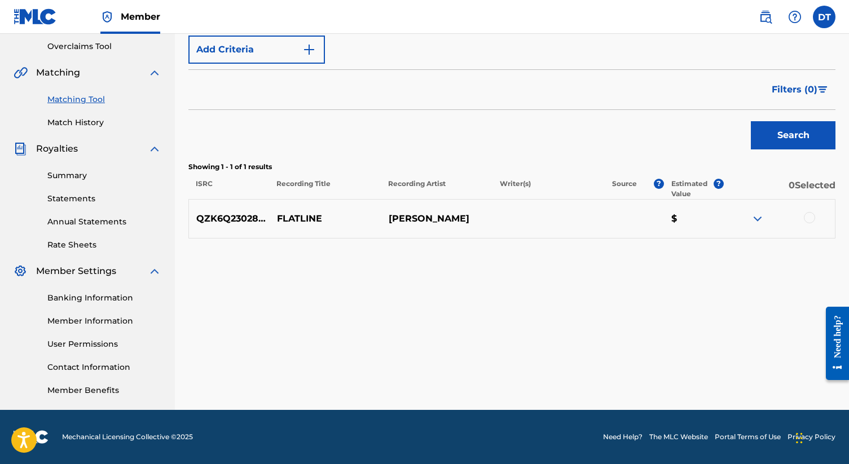
click at [811, 217] on div at bounding box center [809, 217] width 11 height 11
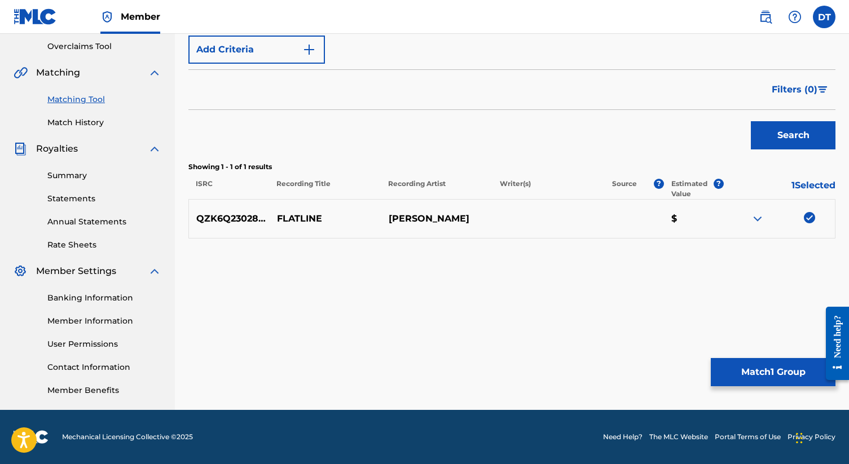
click at [765, 368] on button "Match 1 Group" at bounding box center [773, 372] width 125 height 28
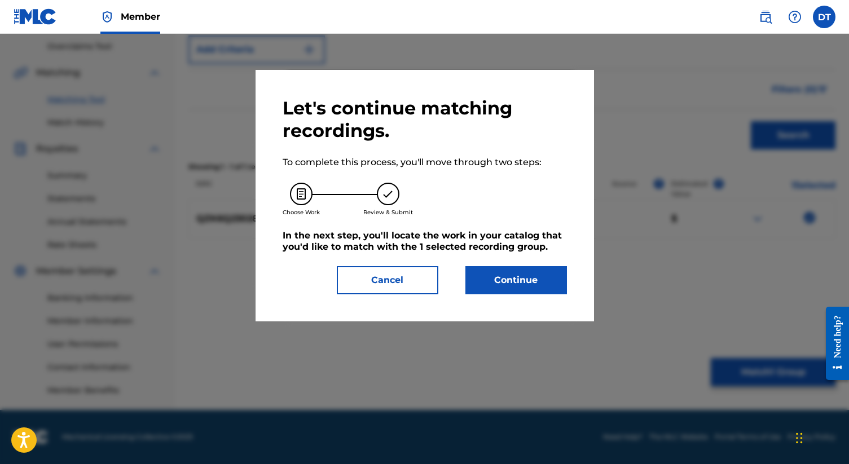
click at [537, 286] on button "Continue" at bounding box center [516, 280] width 102 height 28
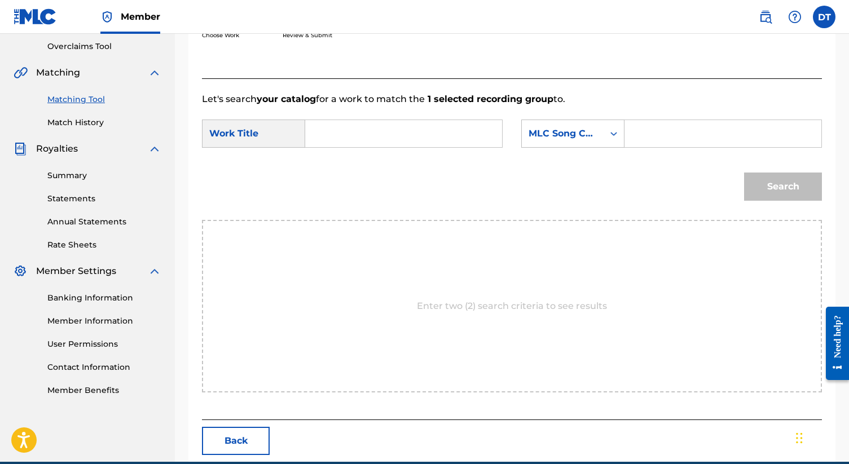
click at [336, 135] on input "Search Form" at bounding box center [404, 133] width 178 height 27
type input "Flatline"
click at [667, 147] on div "Search Form" at bounding box center [723, 134] width 197 height 28
click at [662, 138] on input "Search Form" at bounding box center [723, 133] width 178 height 27
paste input "FA3ZKF"
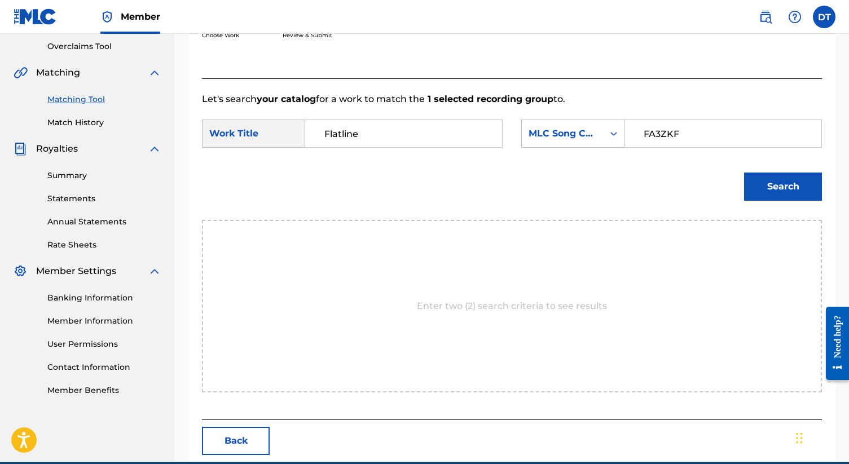
type input "FA3ZKF"
click at [789, 209] on div "Search" at bounding box center [512, 190] width 620 height 59
click at [787, 195] on button "Search" at bounding box center [783, 187] width 78 height 28
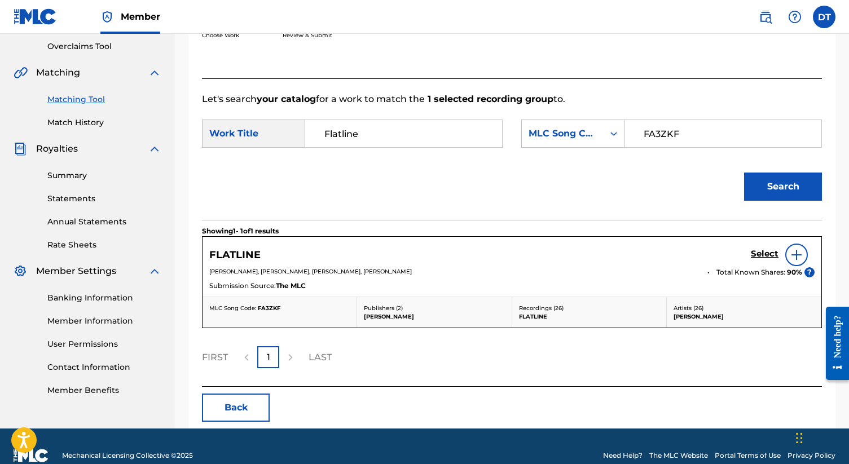
click at [765, 255] on h5 "Select" at bounding box center [765, 254] width 28 height 11
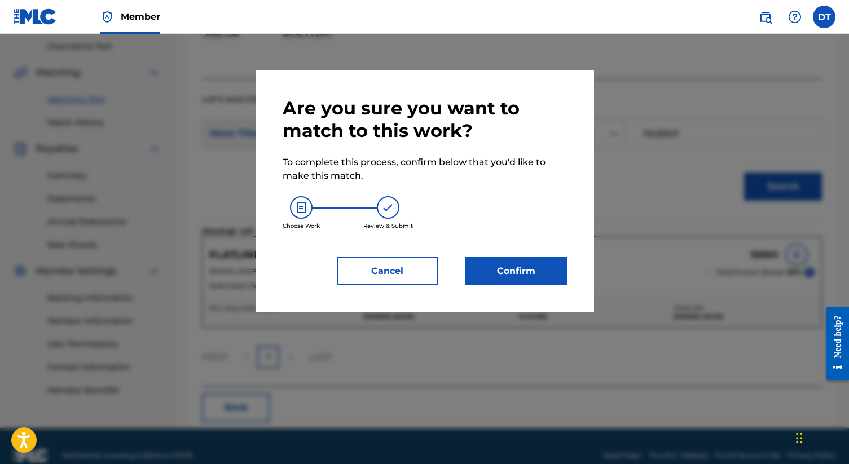
click at [535, 278] on button "Confirm" at bounding box center [516, 271] width 102 height 28
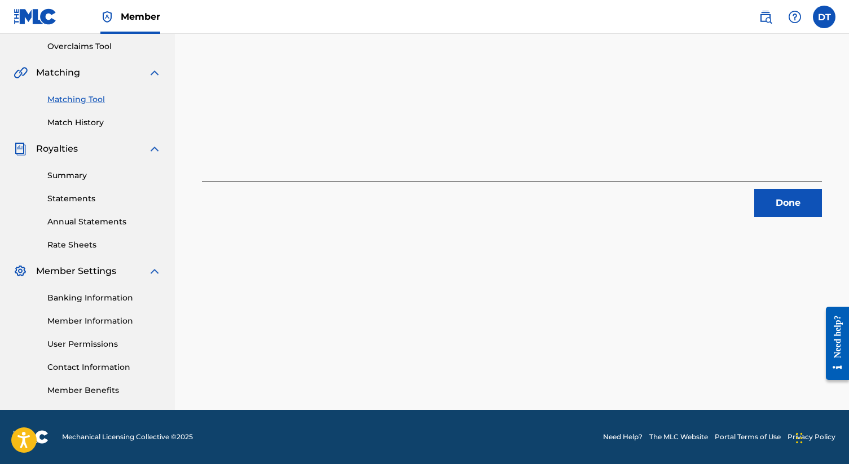
click at [781, 196] on button "Done" at bounding box center [788, 203] width 68 height 28
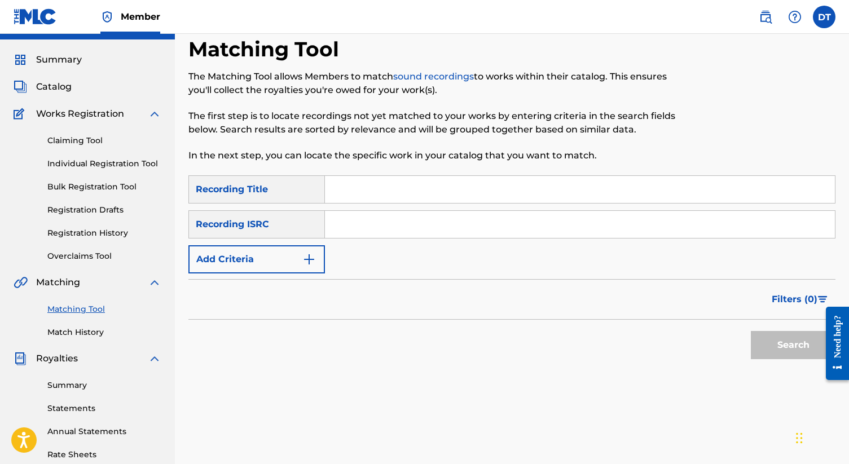
scroll to position [0, 0]
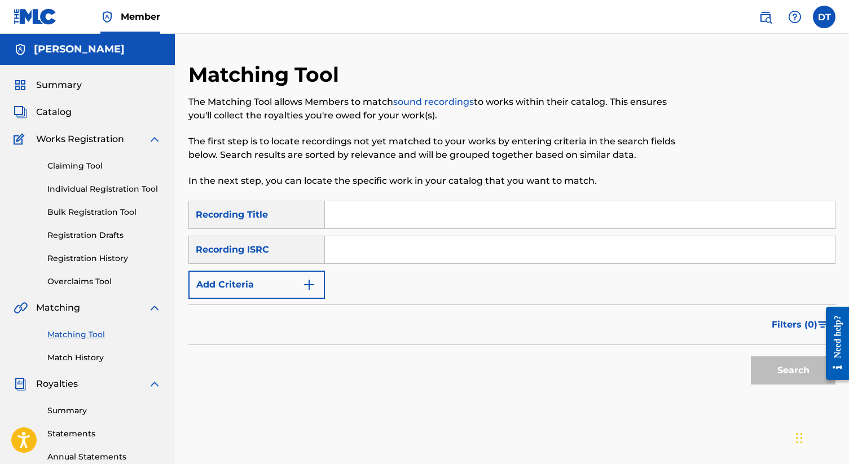
click at [358, 208] on input "Search Form" at bounding box center [580, 214] width 510 height 27
type input "Friend of a Friend"
click at [379, 250] on input "Search Form" at bounding box center [580, 249] width 510 height 27
paste input "GX4LG2101513"
type input "GX4LG2101513"
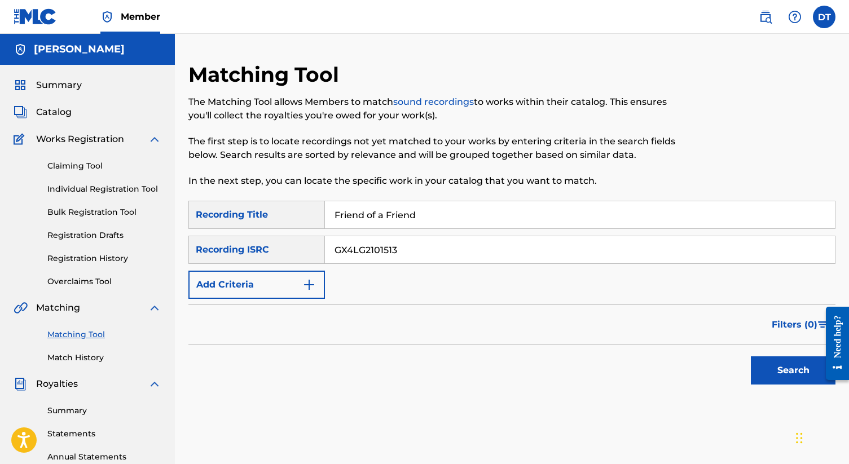
click at [794, 373] on button "Search" at bounding box center [793, 371] width 85 height 28
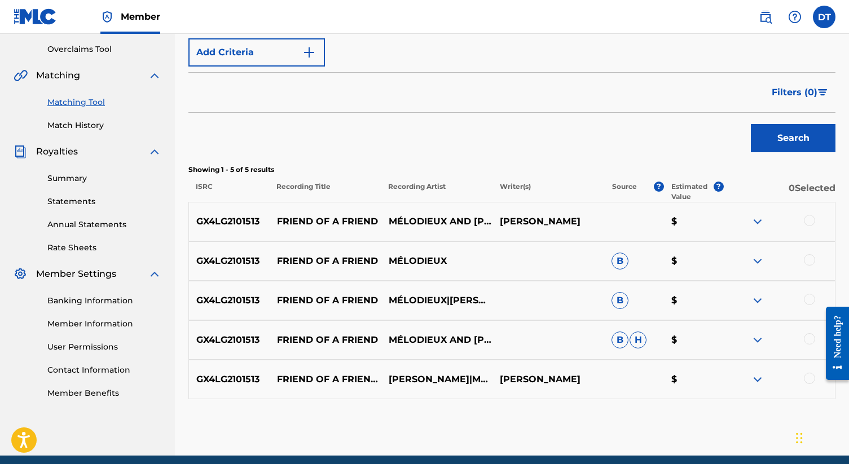
scroll to position [233, 0]
click at [809, 217] on div at bounding box center [809, 219] width 11 height 11
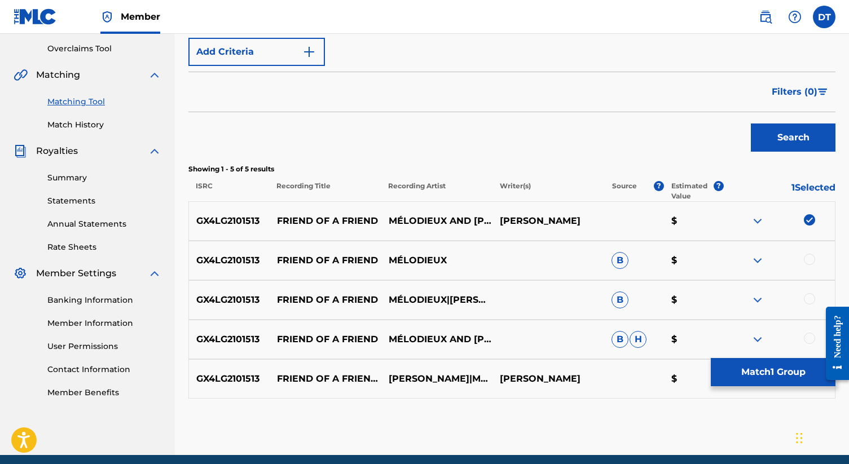
click at [811, 261] on div at bounding box center [809, 259] width 11 height 11
click at [811, 295] on div at bounding box center [809, 298] width 11 height 11
click at [811, 336] on div at bounding box center [809, 338] width 11 height 11
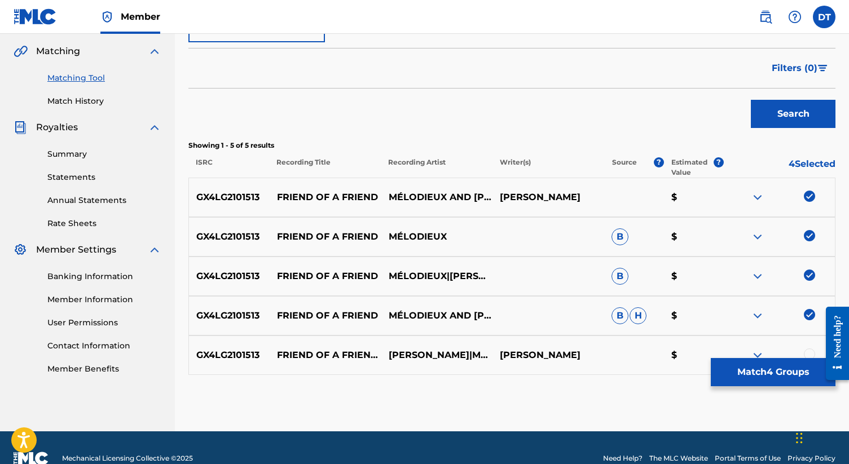
scroll to position [278, 0]
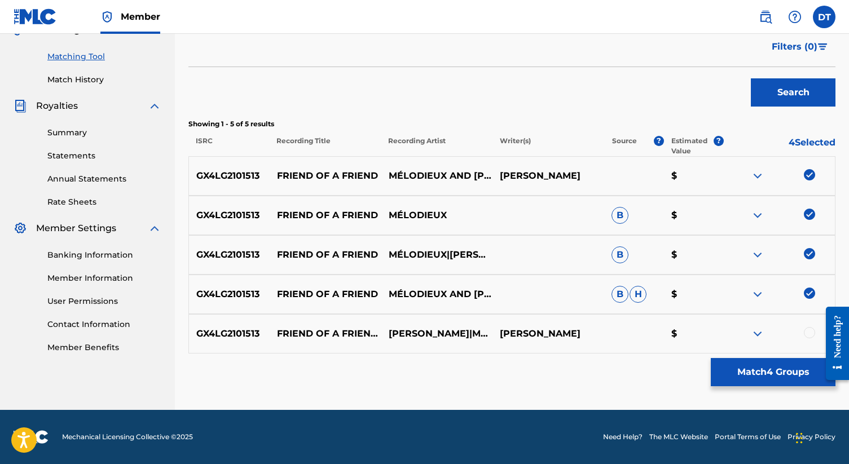
click at [807, 329] on div at bounding box center [809, 332] width 11 height 11
click at [787, 367] on button "Match 5 Groups" at bounding box center [773, 372] width 125 height 28
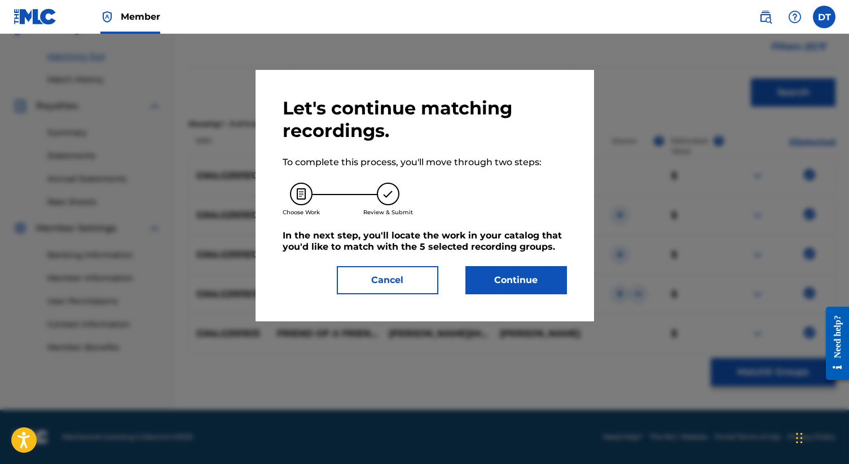
click at [551, 290] on button "Continue" at bounding box center [516, 280] width 102 height 28
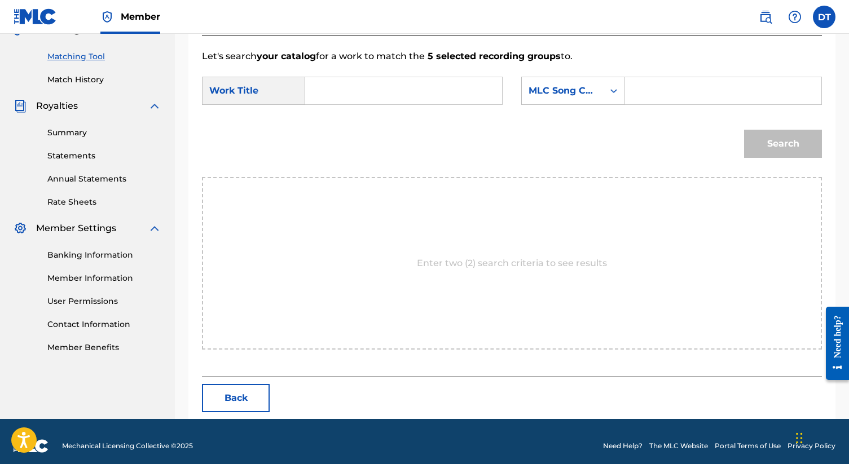
click at [437, 101] on input "Search Form" at bounding box center [404, 90] width 178 height 27
type input "Friend of a friend"
click at [730, 96] on input "Search Form" at bounding box center [723, 90] width 178 height 27
paste input "GX4LG2101513"
type input "GX4LG2101513"
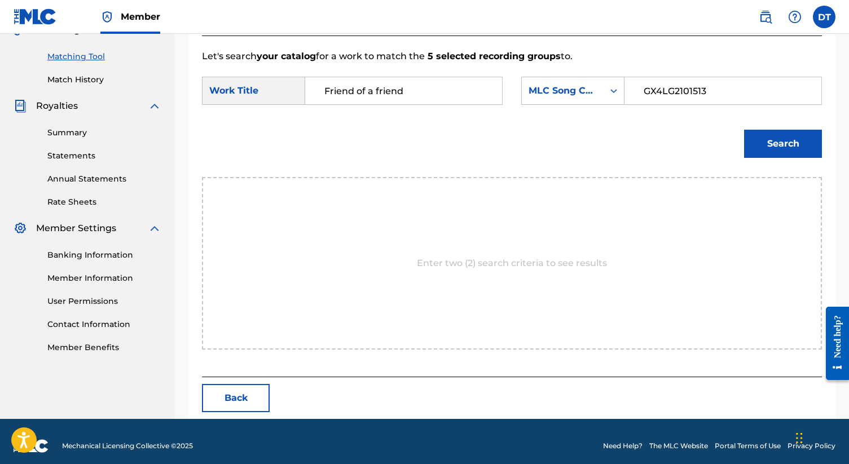
click at [764, 144] on button "Search" at bounding box center [783, 144] width 78 height 28
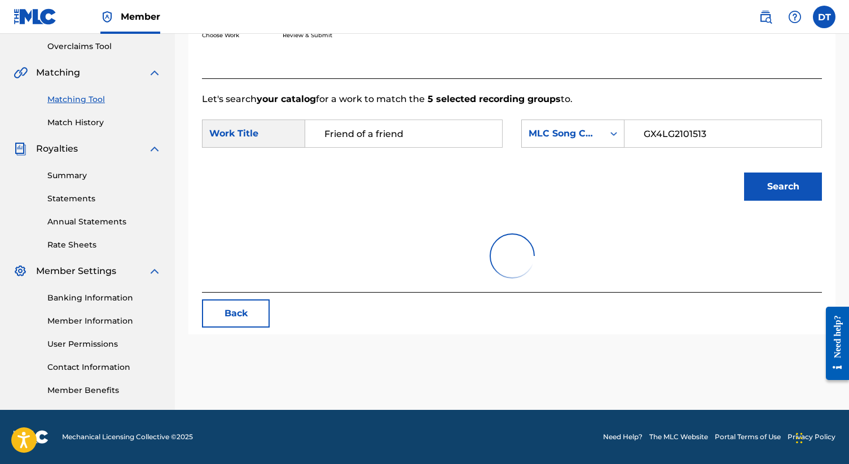
scroll to position [235, 0]
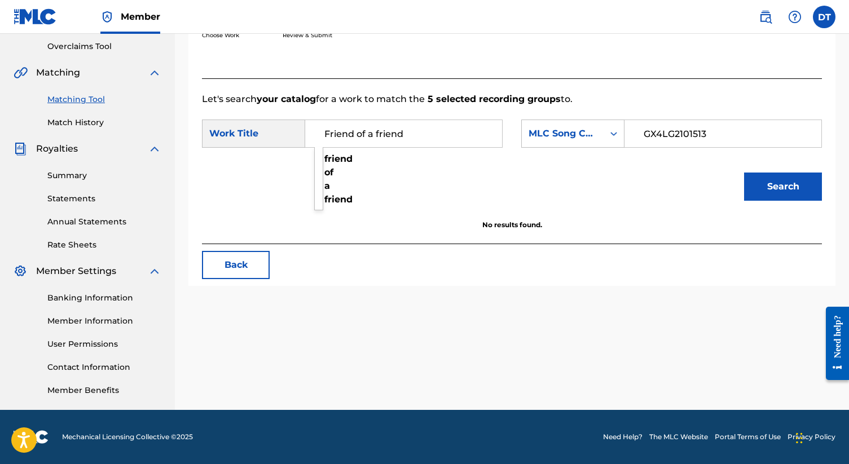
drag, startPoint x: 325, startPoint y: 138, endPoint x: 437, endPoint y: 138, distance: 112.3
click at [437, 138] on input "Friend of a friend" at bounding box center [404, 133] width 178 height 27
paste input "F"
click at [744, 173] on button "Search" at bounding box center [783, 187] width 78 height 28
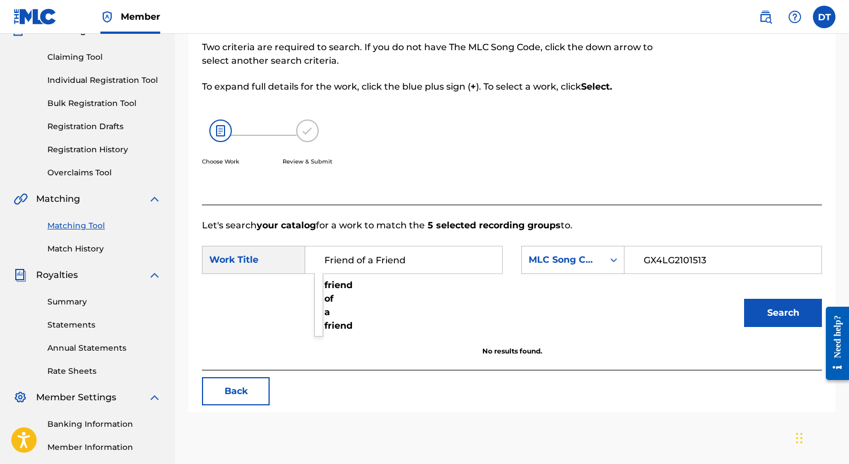
scroll to position [109, 0]
drag, startPoint x: 412, startPoint y: 268, endPoint x: 292, endPoint y: 258, distance: 121.1
click at [292, 258] on div "SearchWithCriteria0c1e68f5-ae77-4eca-ad1b-9ce0922c099e Work Title Friend of a F…" at bounding box center [352, 259] width 301 height 28
paste input "RIEND OF A FRIEND (FEAT. M1KE)"
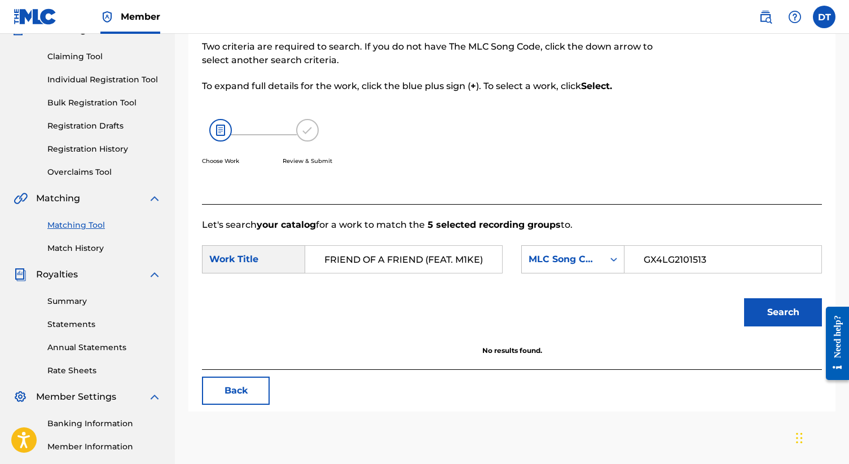
type input "FRIEND OF A FRIEND (FEAT. M1KE)"
click at [758, 307] on button "Search" at bounding box center [783, 312] width 78 height 28
click at [683, 267] on input "GX4LG2101513" at bounding box center [723, 259] width 178 height 27
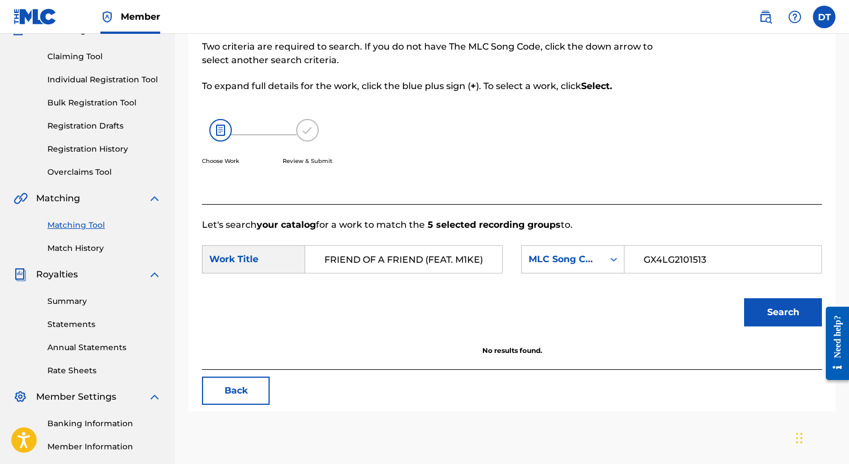
click at [683, 267] on input "GX4LG2101513" at bounding box center [723, 259] width 178 height 27
paste input "FA93TJ"
type input "FA93TJ"
click at [780, 316] on button "Search" at bounding box center [783, 312] width 78 height 28
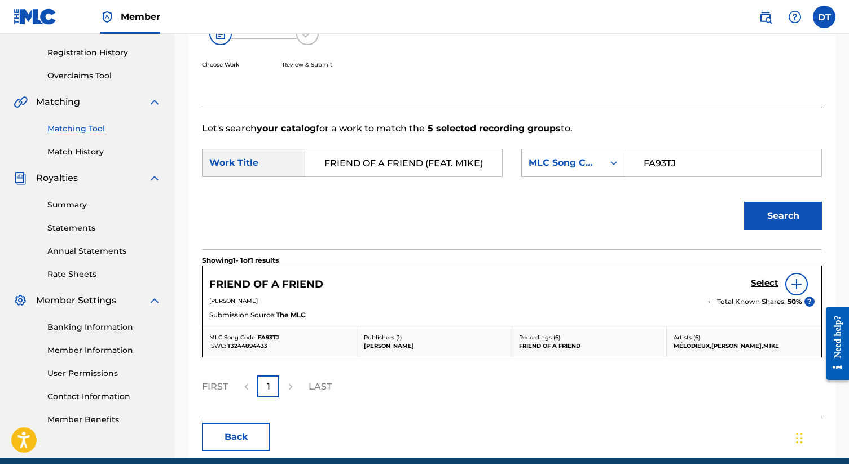
scroll to position [207, 0]
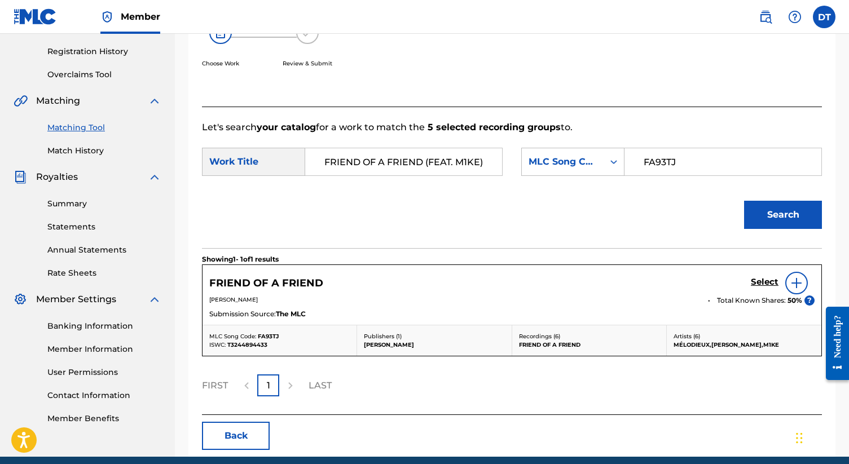
click at [761, 282] on h5 "Select" at bounding box center [765, 282] width 28 height 11
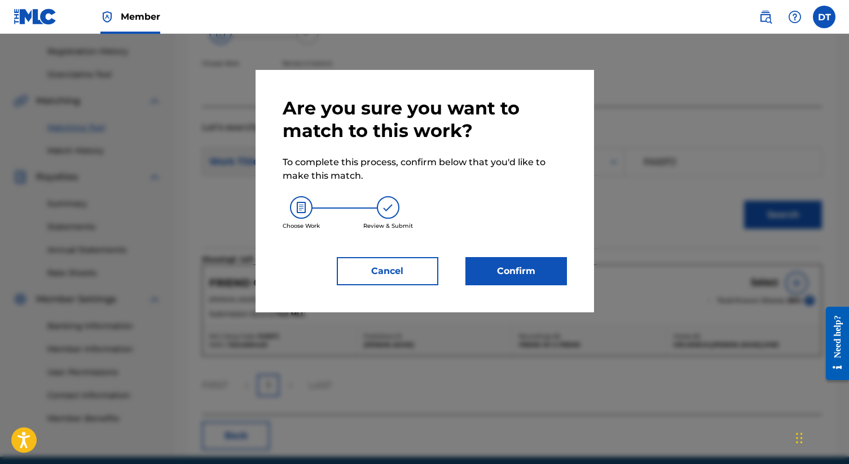
click at [516, 267] on button "Confirm" at bounding box center [516, 271] width 102 height 28
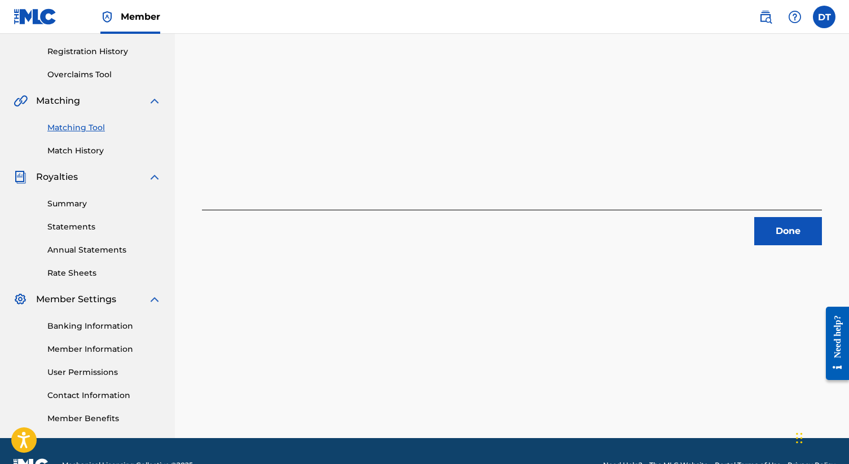
click at [783, 239] on button "Done" at bounding box center [788, 231] width 68 height 28
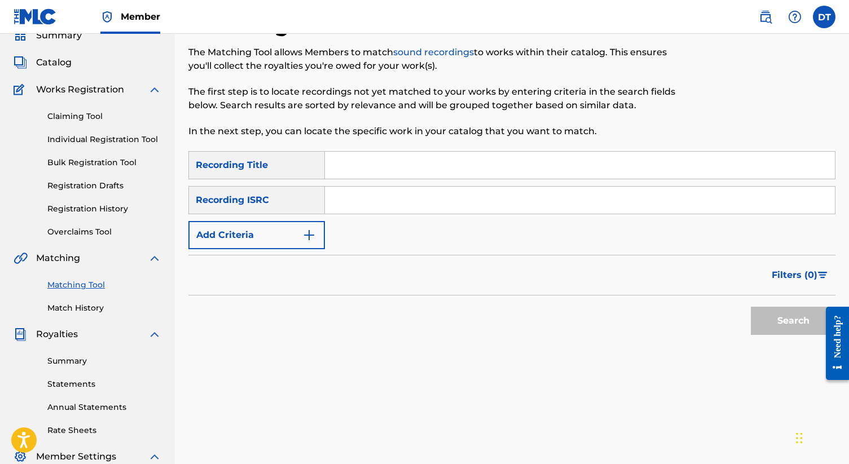
scroll to position [0, 0]
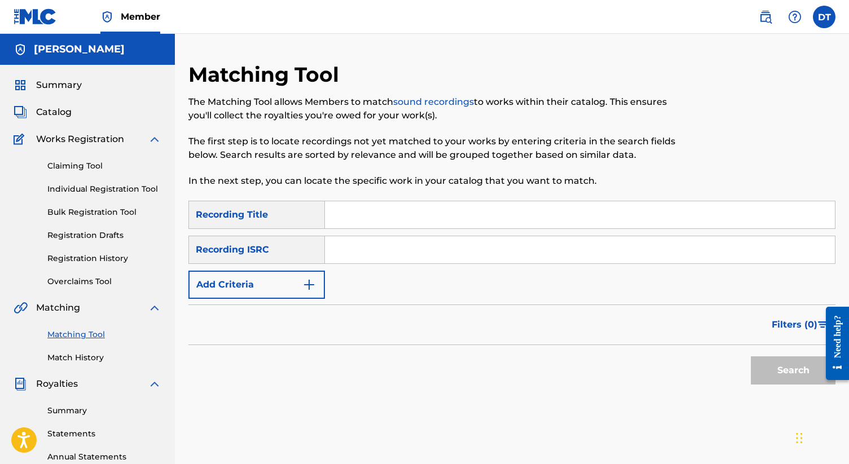
click at [352, 218] on input "Search Form" at bounding box center [580, 214] width 510 height 27
type input "Hear Me Out"
click at [337, 260] on input "Search Form" at bounding box center [580, 249] width 510 height 27
paste input "QZTB52457448"
type input "QZTB52457448"
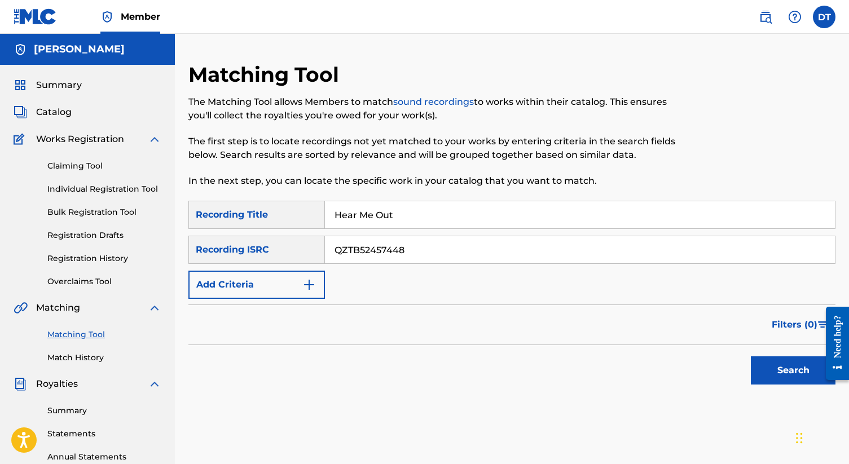
click at [784, 367] on button "Search" at bounding box center [793, 371] width 85 height 28
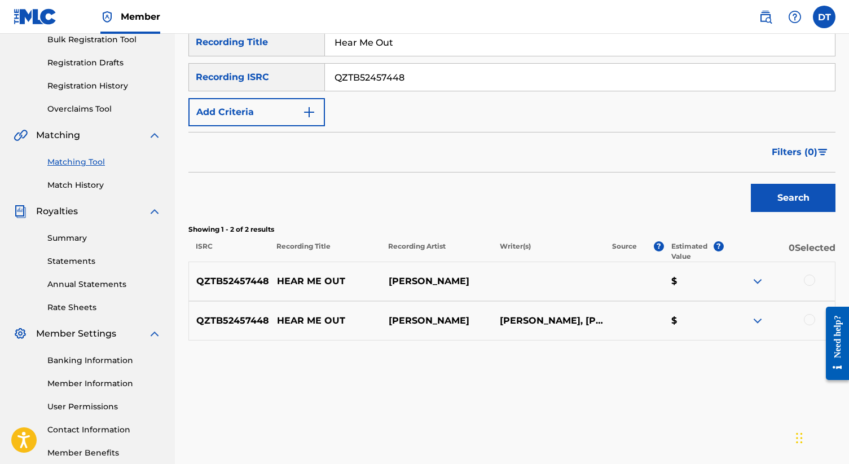
scroll to position [235, 0]
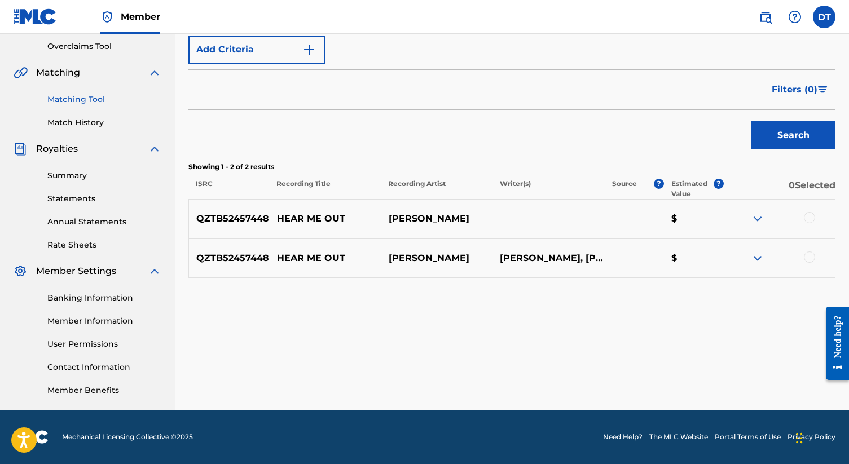
click at [809, 213] on div at bounding box center [809, 217] width 11 height 11
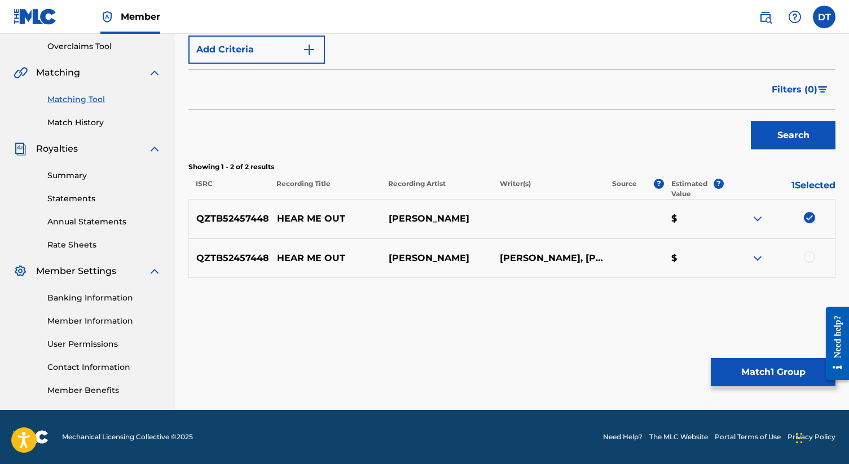
click at [812, 252] on div at bounding box center [809, 257] width 11 height 11
click at [772, 364] on button "Match 2 Groups" at bounding box center [773, 372] width 125 height 28
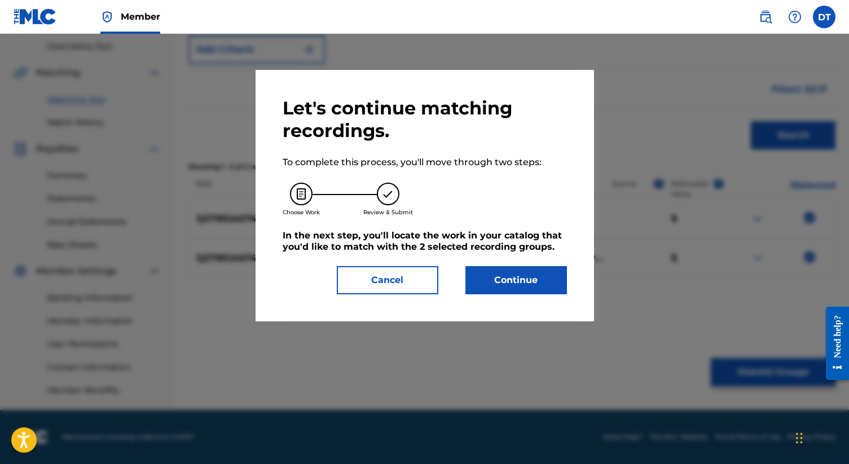
click at [534, 293] on button "Continue" at bounding box center [516, 280] width 102 height 28
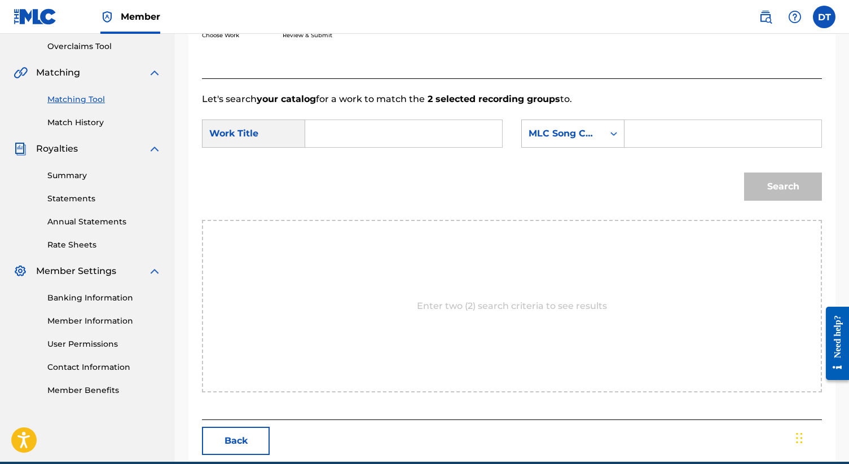
click at [346, 140] on input "Search Form" at bounding box center [404, 133] width 178 height 27
type input "Hear Me Out"
click at [643, 146] on input "Search Form" at bounding box center [723, 133] width 178 height 27
click at [669, 130] on input "Search Form" at bounding box center [723, 133] width 178 height 27
paste input "HP52SV"
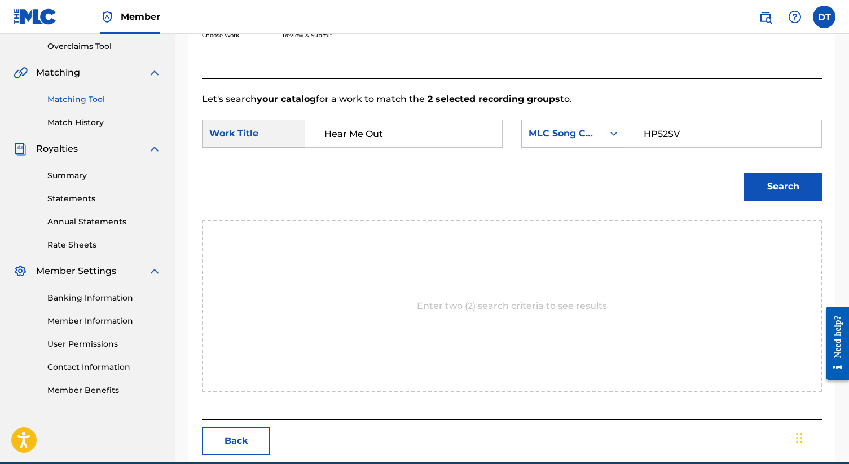
type input "HP52SV"
click at [796, 187] on button "Search" at bounding box center [783, 187] width 78 height 28
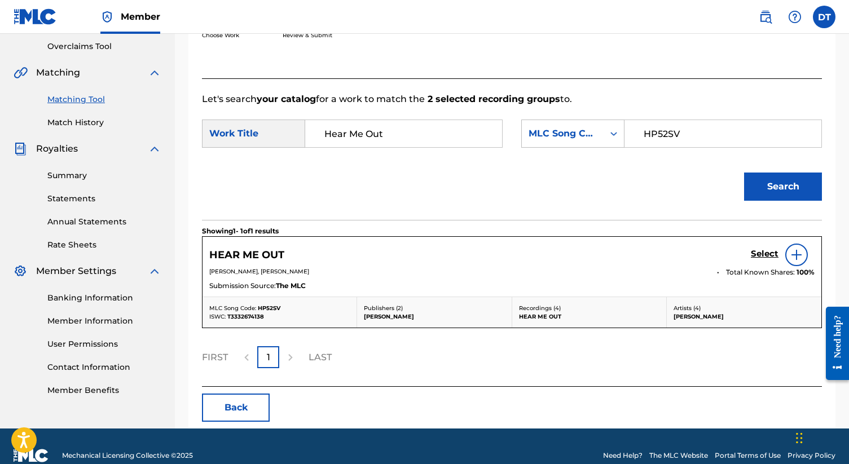
click at [762, 256] on h5 "Select" at bounding box center [765, 254] width 28 height 11
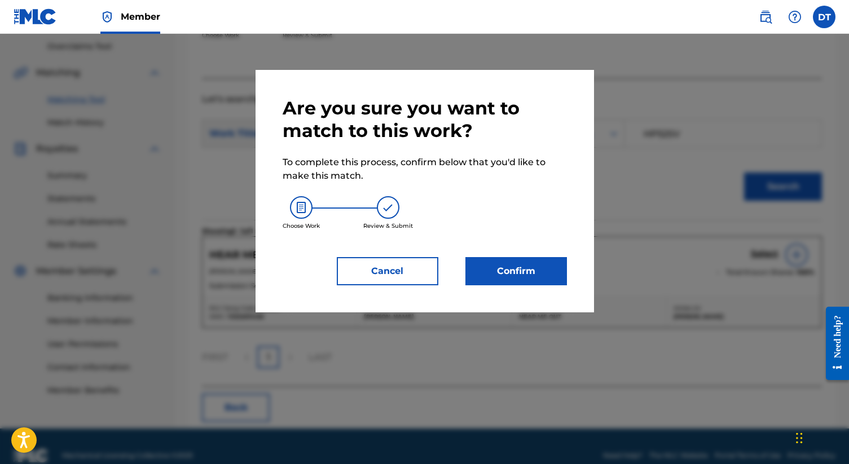
click at [507, 271] on button "Confirm" at bounding box center [516, 271] width 102 height 28
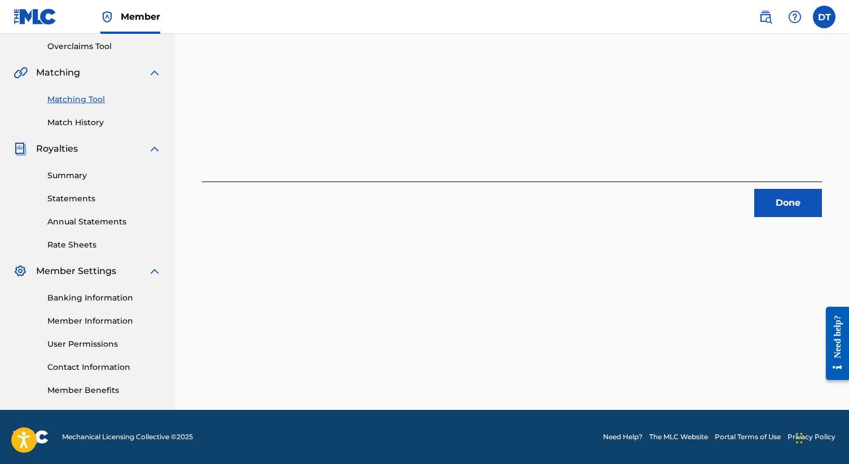
click at [794, 199] on button "Done" at bounding box center [788, 203] width 68 height 28
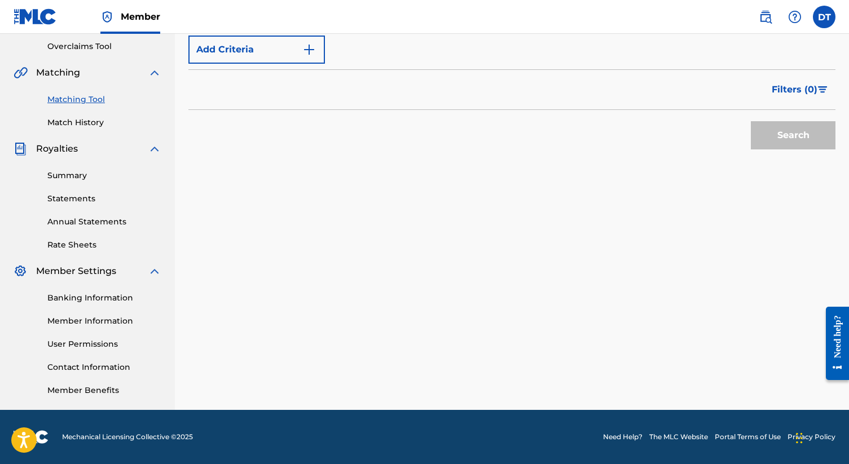
scroll to position [0, 0]
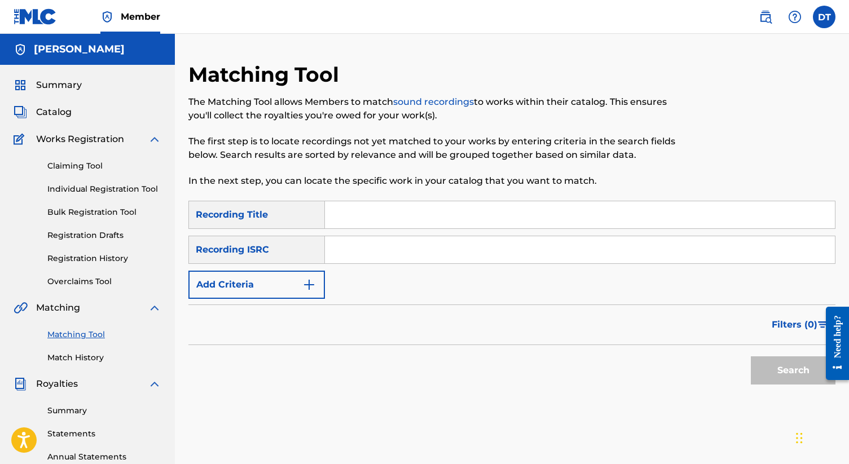
click at [379, 229] on div "Search Form" at bounding box center [580, 215] width 511 height 28
click at [356, 209] on input "Search Form" at bounding box center [580, 214] width 510 height 27
click at [391, 216] on input "Search Form" at bounding box center [580, 214] width 510 height 27
type input "Meant to be"
click at [342, 251] on input "Search Form" at bounding box center [580, 249] width 510 height 27
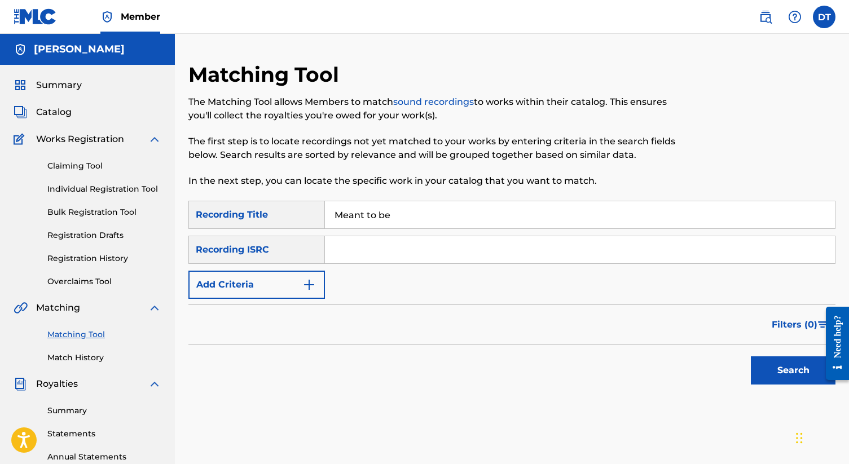
paste input "QZDA42412641"
type input "QZDA42412641"
click at [798, 370] on button "Search" at bounding box center [793, 371] width 85 height 28
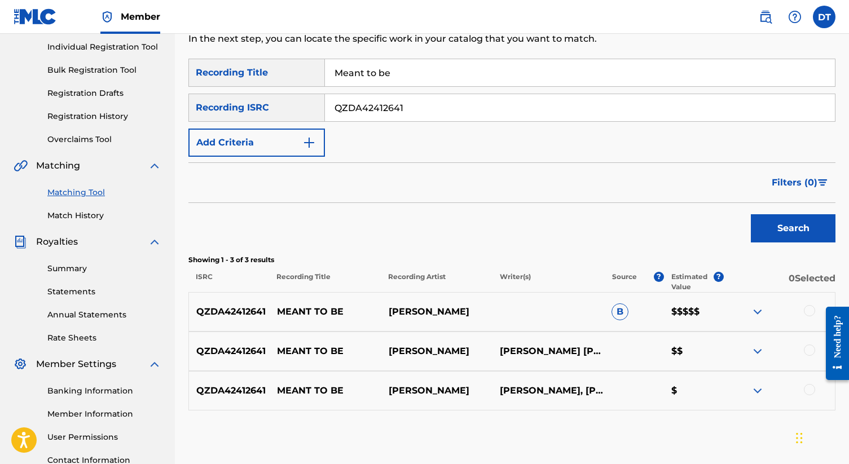
scroll to position [145, 0]
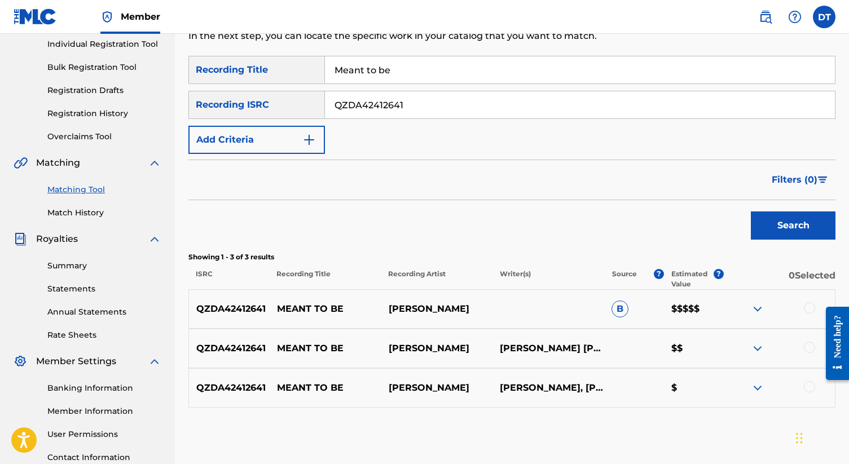
click at [809, 309] on div at bounding box center [809, 307] width 11 height 11
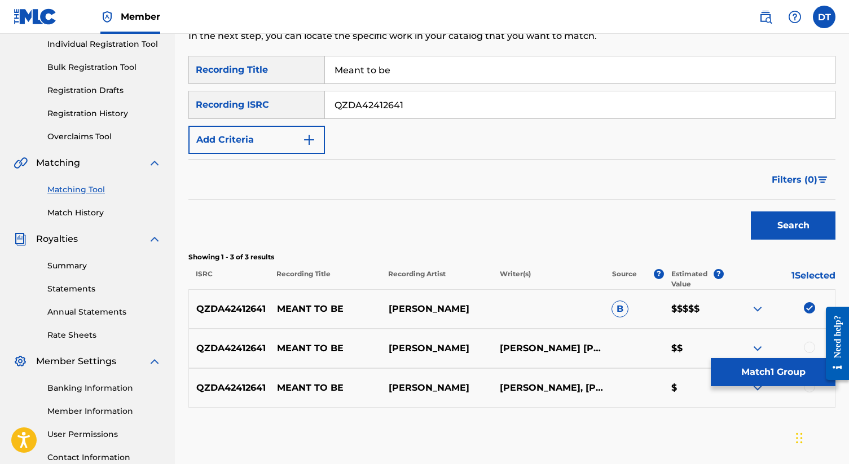
click at [810, 342] on div at bounding box center [809, 347] width 11 height 11
click at [805, 391] on div at bounding box center [779, 388] width 112 height 14
click at [810, 389] on div at bounding box center [809, 386] width 11 height 11
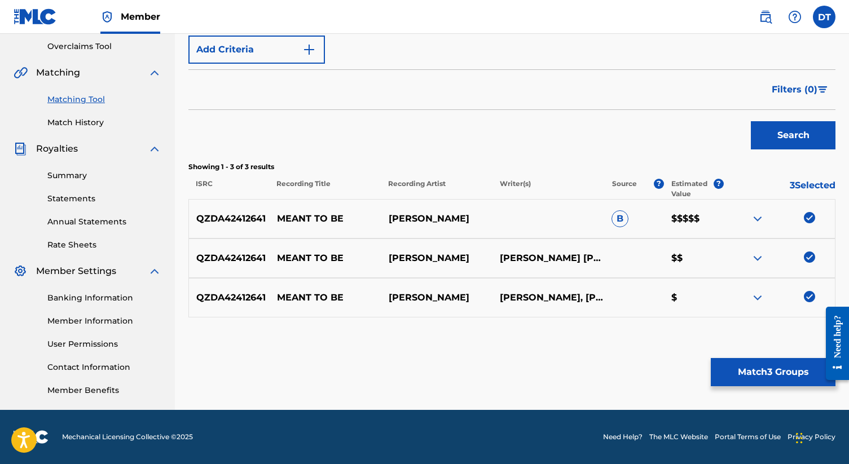
click at [785, 370] on button "Match 3 Groups" at bounding box center [773, 372] width 125 height 28
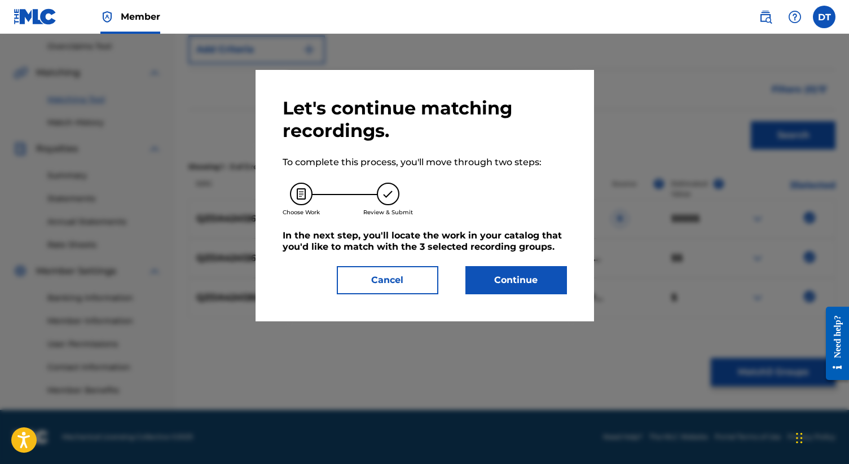
click at [550, 281] on button "Continue" at bounding box center [516, 280] width 102 height 28
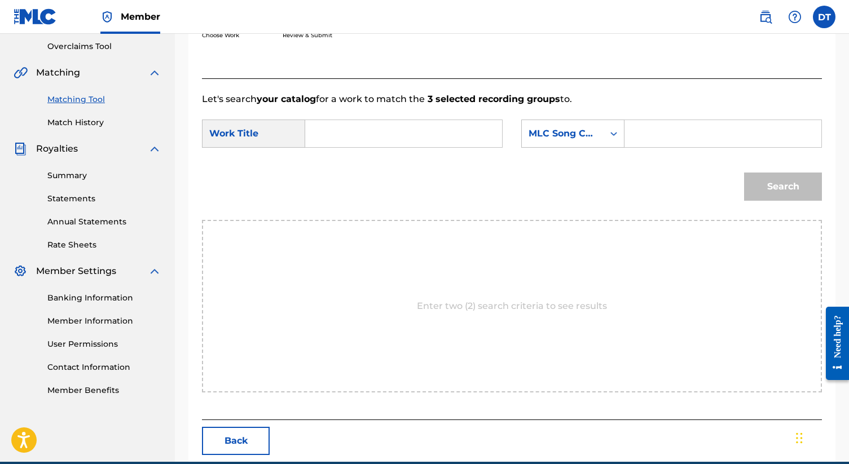
click at [317, 138] on input "Search Form" at bounding box center [404, 133] width 178 height 27
type input "Meant to be"
click at [691, 131] on input "Search Form" at bounding box center [723, 133] width 178 height 27
paste input "MV337L"
type input "MV337L"
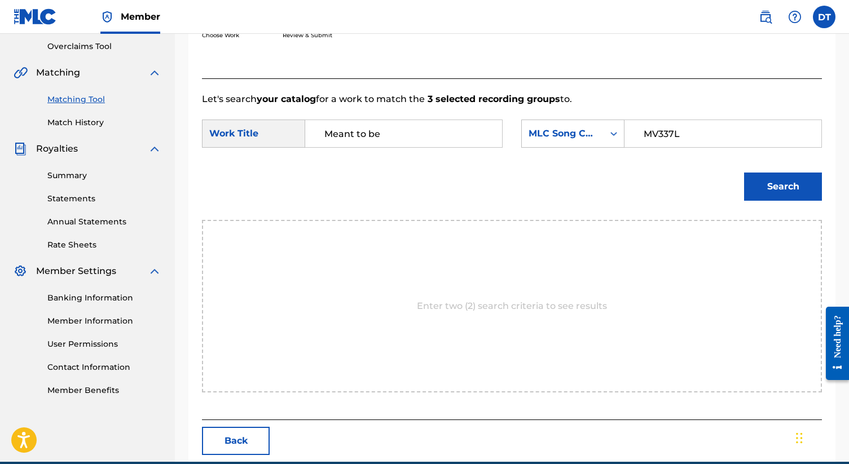
click at [766, 200] on button "Search" at bounding box center [783, 187] width 78 height 28
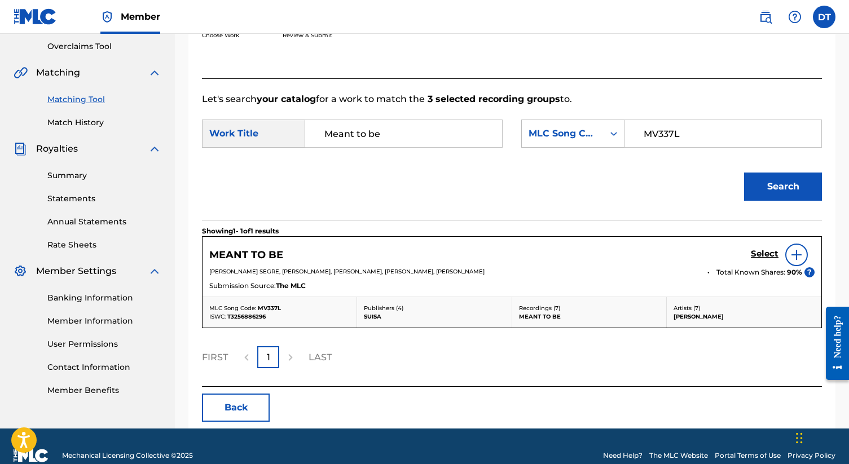
scroll to position [254, 0]
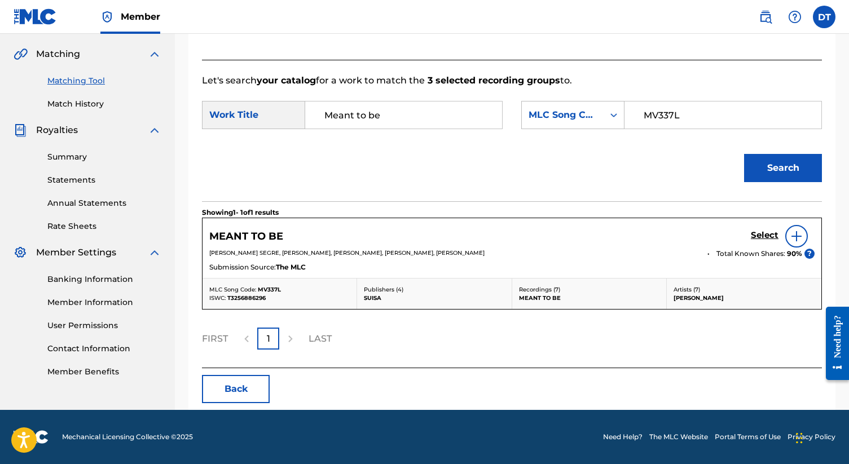
click at [772, 238] on h5 "Select" at bounding box center [765, 235] width 28 height 11
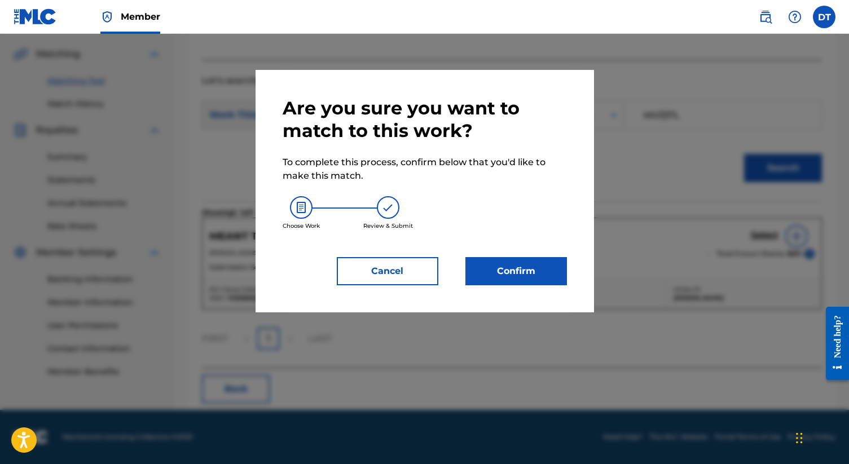
click at [579, 271] on div "Are you sure you want to match to this work? To complete this process, confirm …" at bounding box center [425, 191] width 339 height 243
click at [548, 266] on button "Confirm" at bounding box center [516, 271] width 102 height 28
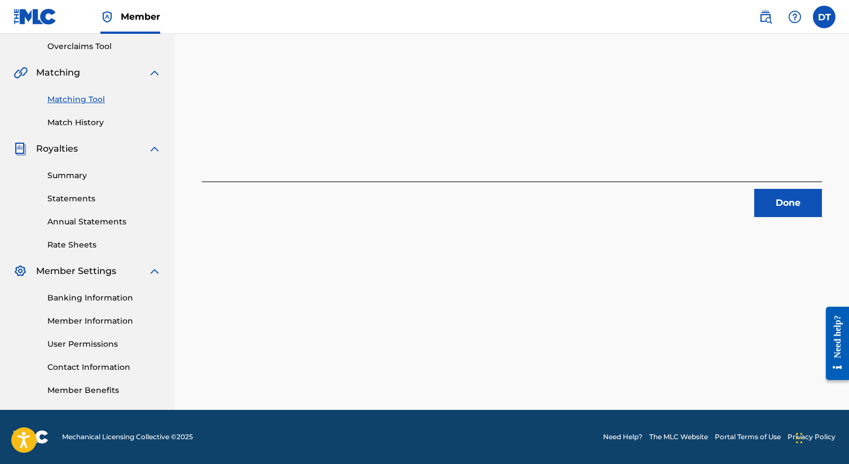
click at [801, 199] on button "Done" at bounding box center [788, 203] width 68 height 28
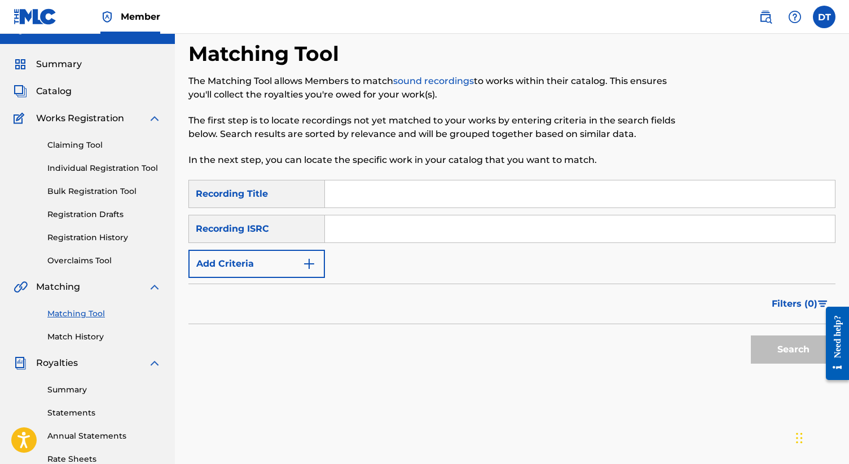
scroll to position [0, 0]
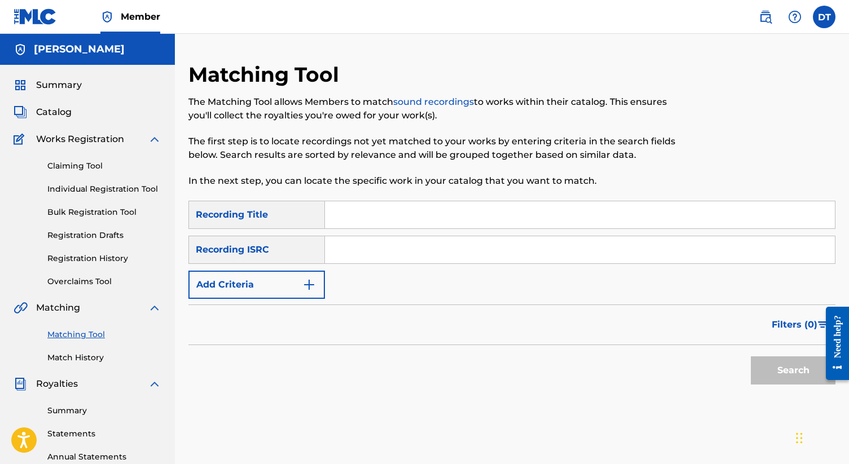
click at [384, 204] on input "Search Form" at bounding box center [580, 214] width 510 height 27
type input "Old News"
click at [365, 245] on input "Search Form" at bounding box center [580, 249] width 510 height 27
paste input "QZMEQ2402656"
type input "QZMEQ2402656"
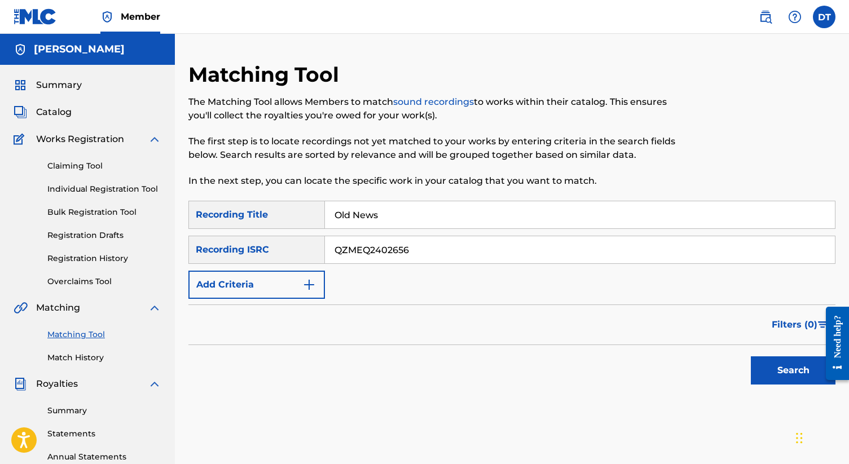
click at [768, 359] on button "Search" at bounding box center [793, 371] width 85 height 28
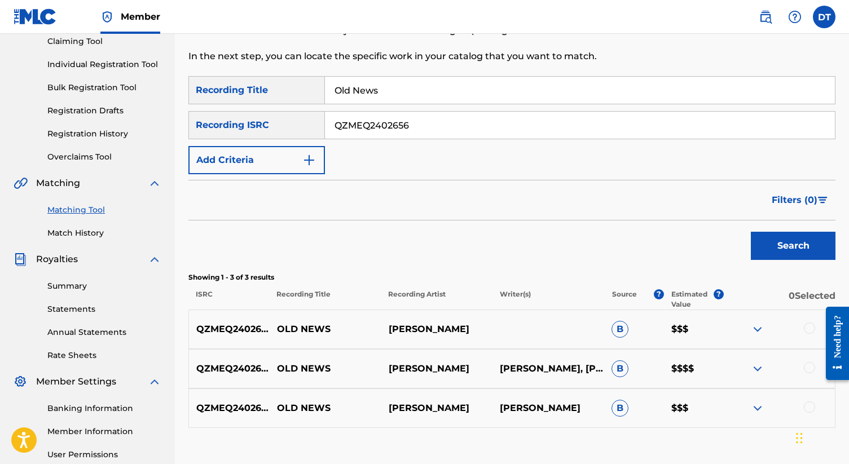
scroll to position [235, 0]
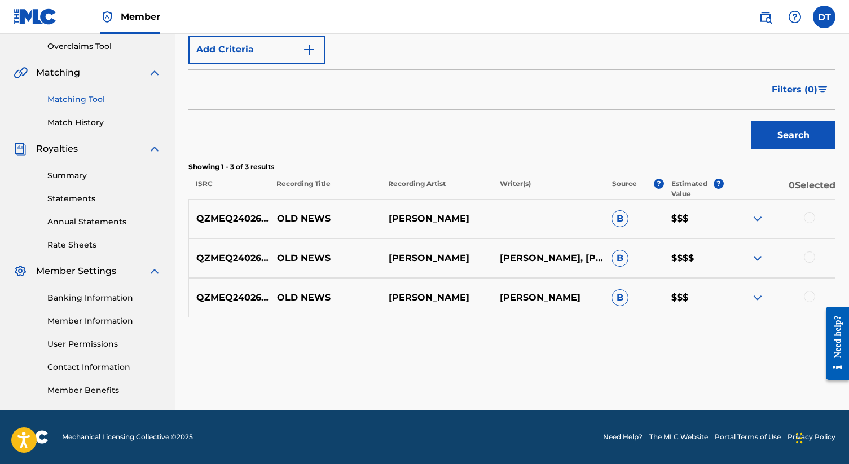
click at [807, 216] on div at bounding box center [809, 217] width 11 height 11
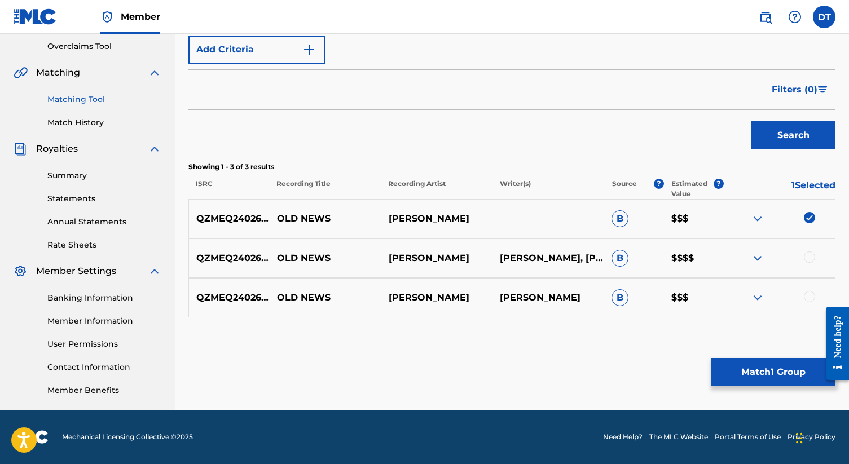
click at [808, 255] on div at bounding box center [809, 257] width 11 height 11
click at [809, 298] on div at bounding box center [809, 296] width 11 height 11
click at [775, 369] on button "Match 3 Groups" at bounding box center [773, 372] width 125 height 28
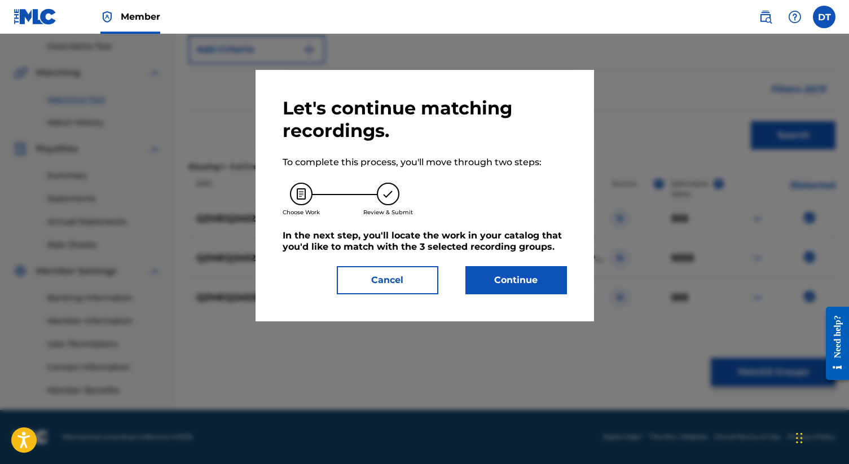
click at [529, 278] on button "Continue" at bounding box center [516, 280] width 102 height 28
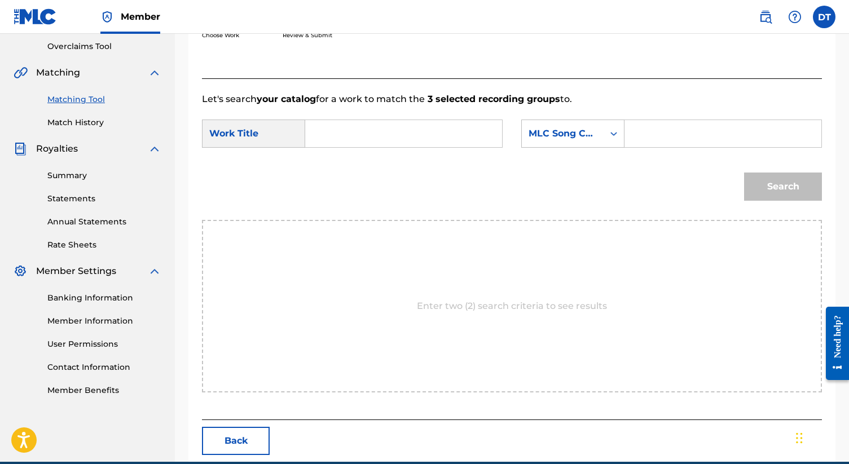
click at [317, 124] on input "Search Form" at bounding box center [404, 133] width 178 height 27
type input "Old News"
click at [713, 139] on input "Search Form" at bounding box center [723, 133] width 178 height 27
paste input "OM1O4Q"
type input "OM1O4Q"
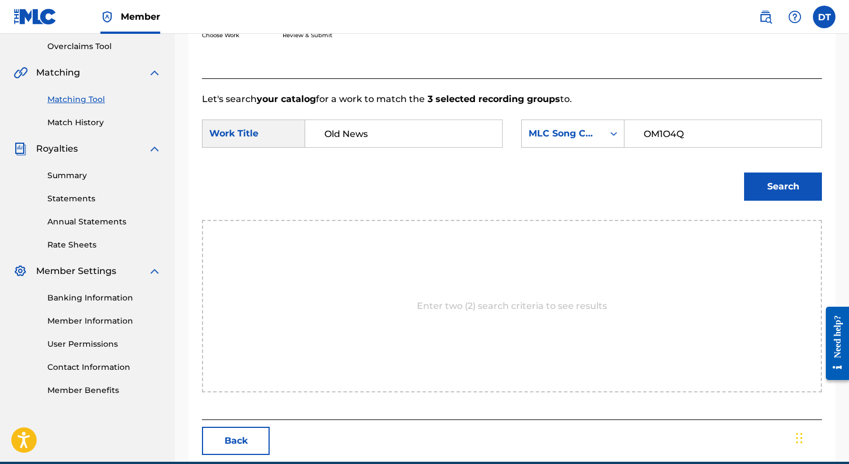
click at [752, 184] on button "Search" at bounding box center [783, 187] width 78 height 28
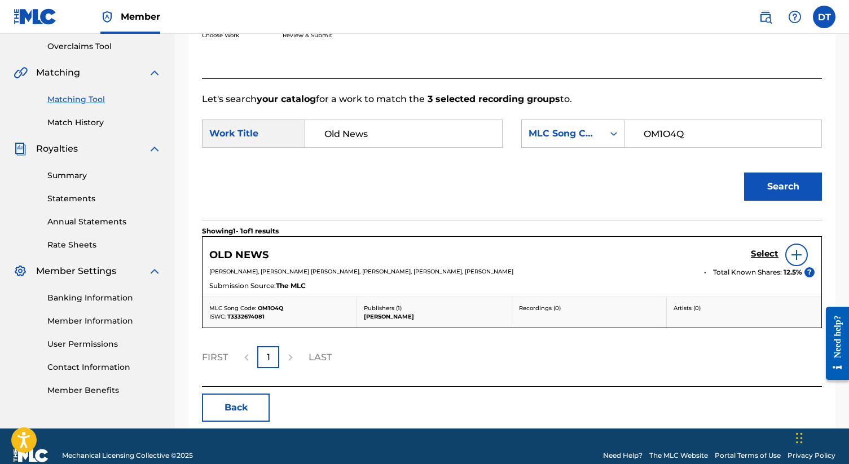
click at [772, 253] on h5 "Select" at bounding box center [765, 254] width 28 height 11
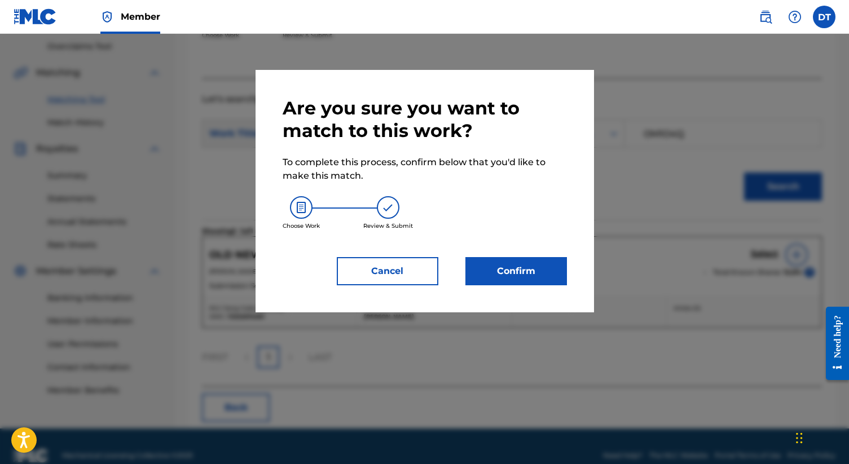
click at [523, 258] on button "Confirm" at bounding box center [516, 271] width 102 height 28
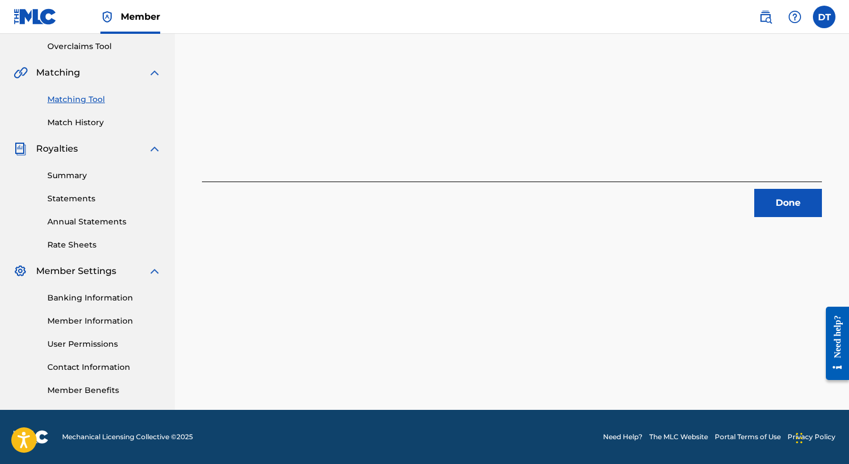
click at [749, 204] on div "Done" at bounding box center [512, 200] width 620 height 36
click at [759, 204] on button "Done" at bounding box center [788, 203] width 68 height 28
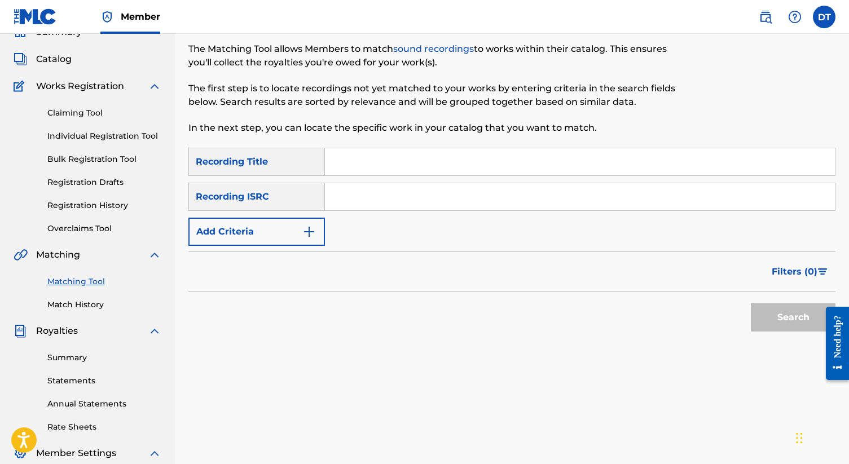
scroll to position [46, 0]
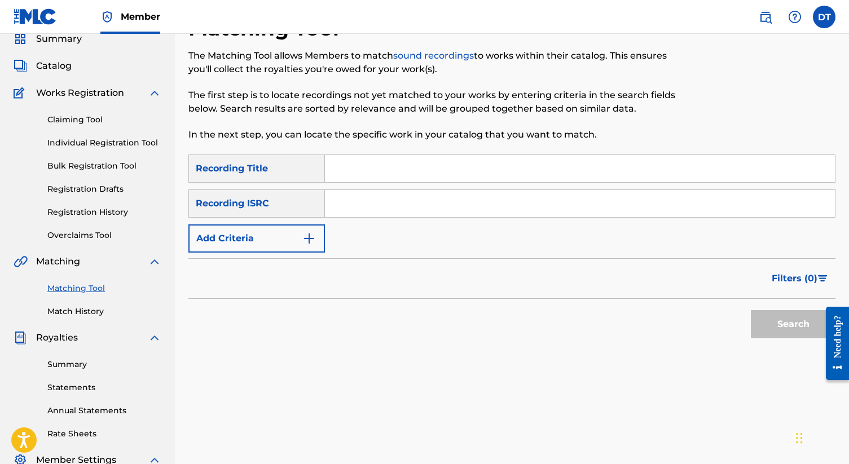
click at [409, 169] on input "Search Form" at bounding box center [580, 168] width 510 height 27
type input "Stains on Me"
click at [386, 207] on input "Search Form" at bounding box center [580, 203] width 510 height 27
paste input "CAENV2568853"
type input "CAENV2568853"
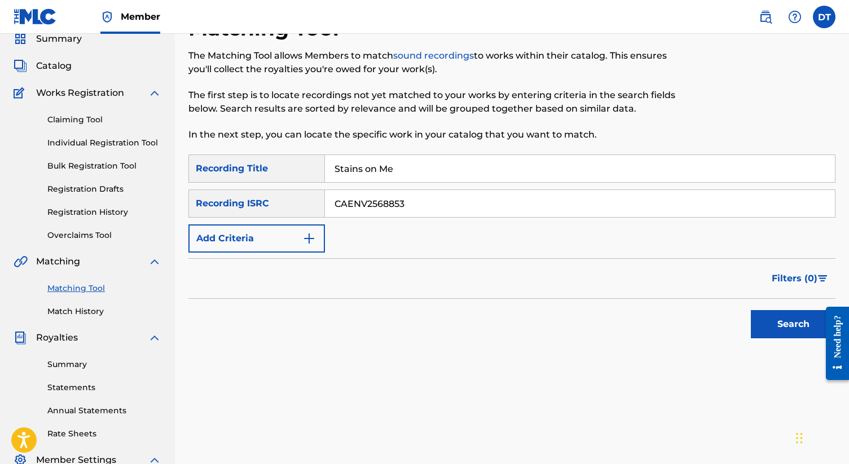
click at [798, 332] on button "Search" at bounding box center [793, 324] width 85 height 28
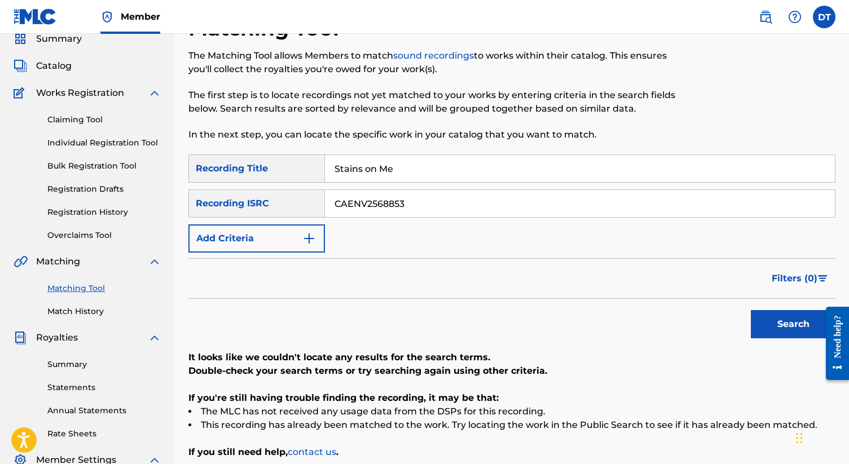
scroll to position [84, 0]
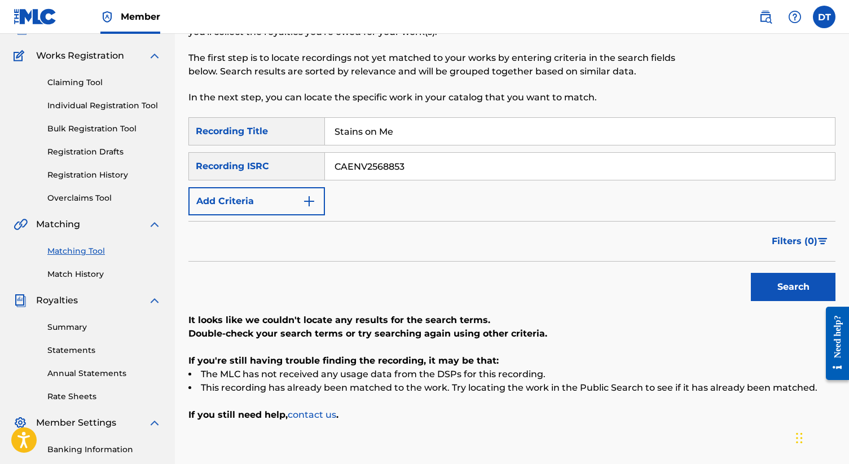
click at [297, 191] on button "Add Criteria" at bounding box center [256, 201] width 137 height 28
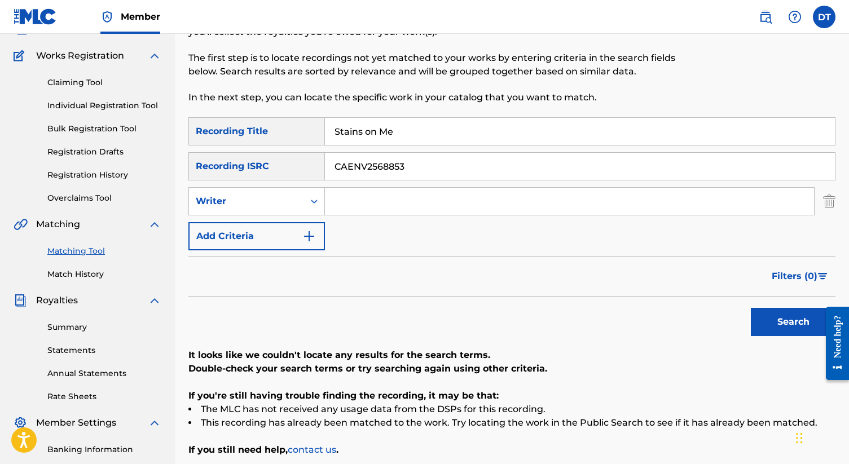
click at [392, 203] on input "Search Form" at bounding box center [569, 201] width 489 height 27
type input "[PERSON_NAME]"
click at [299, 238] on button "Add Criteria" at bounding box center [256, 236] width 137 height 28
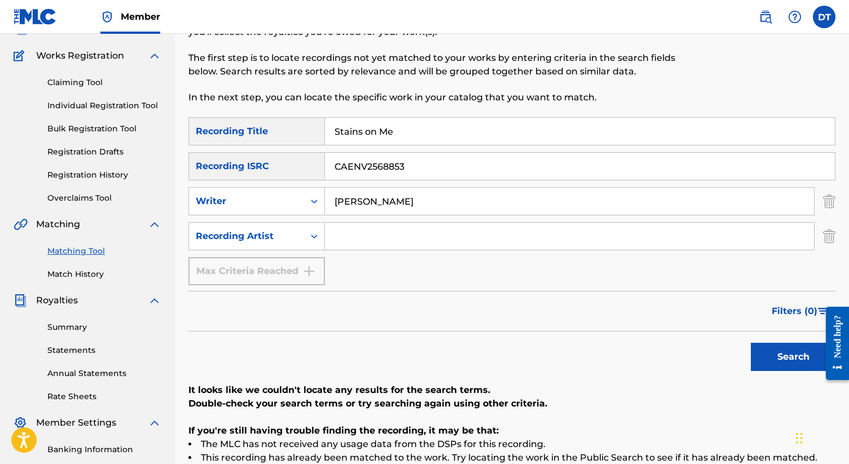
click at [380, 240] on input "Search Form" at bounding box center [569, 236] width 489 height 27
type input "Naia"
click at [783, 351] on button "Search" at bounding box center [793, 357] width 85 height 28
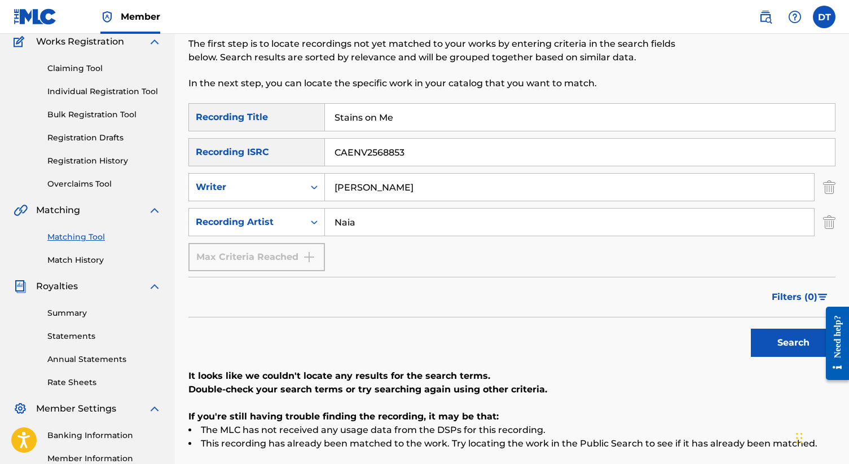
scroll to position [92, 0]
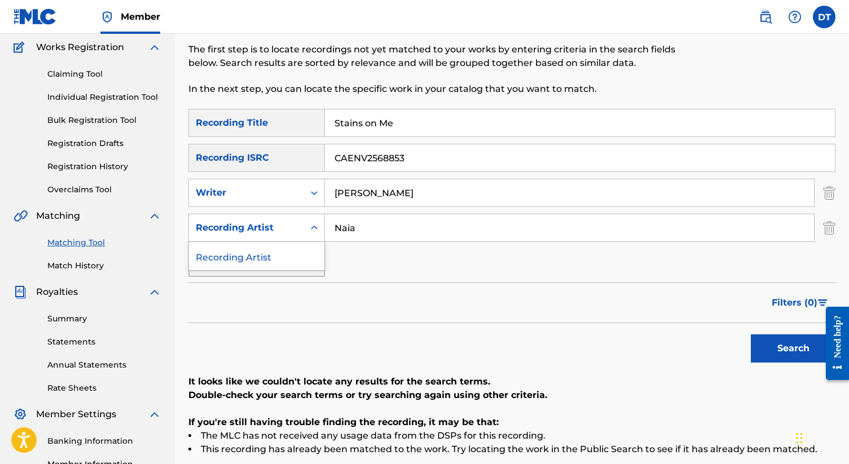
click at [316, 225] on icon "Search Form" at bounding box center [314, 227] width 11 height 11
click at [309, 191] on icon "Search Form" at bounding box center [314, 192] width 11 height 11
click at [405, 227] on input "Naia" at bounding box center [569, 227] width 489 height 27
click at [795, 350] on button "Search" at bounding box center [793, 349] width 85 height 28
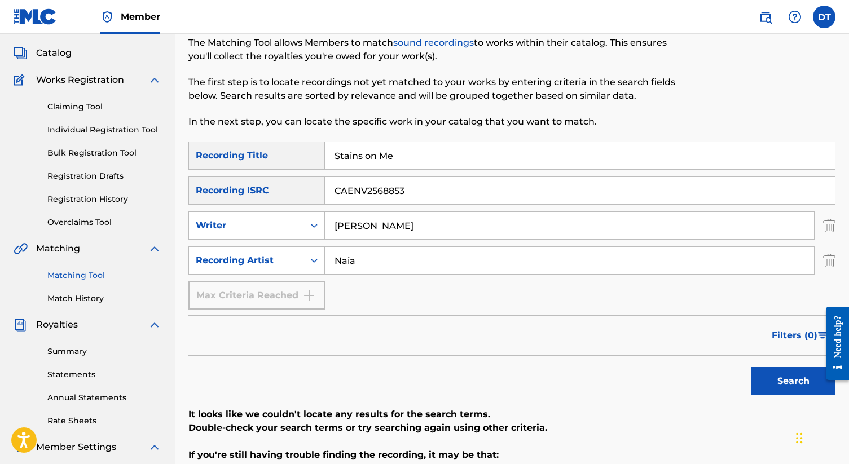
scroll to position [78, 0]
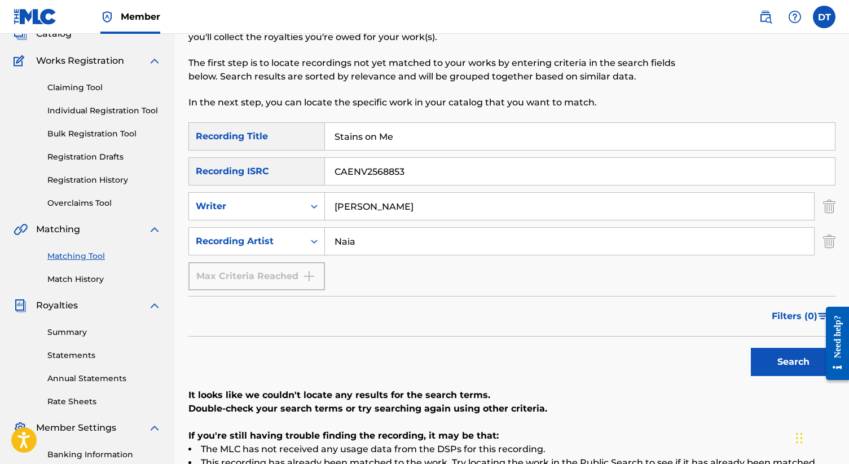
click at [829, 244] on img "Search Form" at bounding box center [829, 241] width 12 height 28
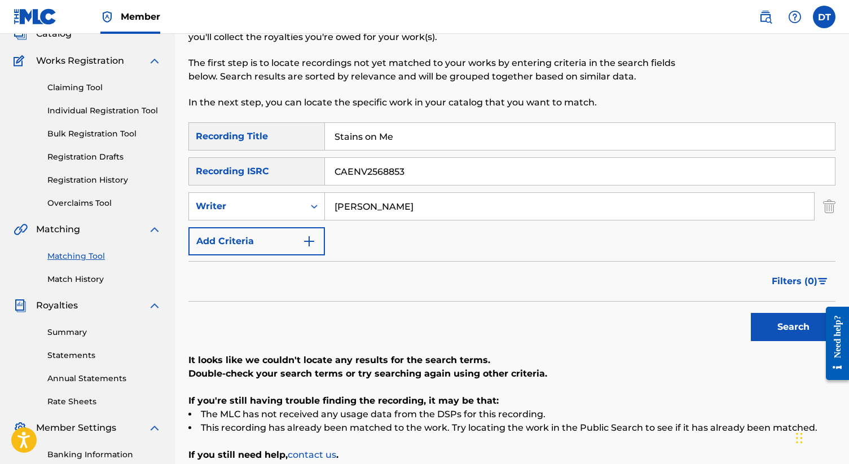
click at [832, 214] on img "Search Form" at bounding box center [829, 206] width 12 height 28
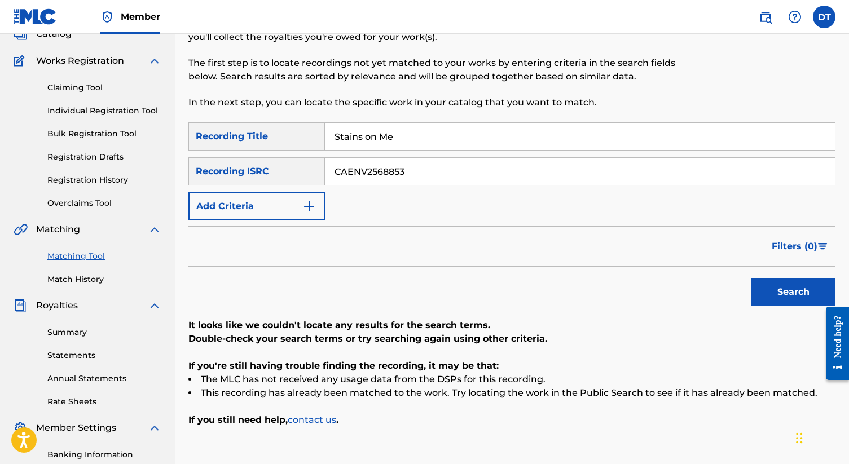
drag, startPoint x: 443, startPoint y: 135, endPoint x: 309, endPoint y: 134, distance: 134.8
click at [309, 134] on div "SearchWithCriteria1a6e69c0-d318-427b-a40e-d272dd0a3654 Recording Title Stains o…" at bounding box center [511, 136] width 647 height 28
type input "STRESSED & BORED"
drag, startPoint x: 425, startPoint y: 170, endPoint x: 289, endPoint y: 170, distance: 136.0
click at [289, 170] on div "SearchWithCriteriad2496d7d-407e-4c27-a389-59459d39d005 Recording ISRC CAENV2568…" at bounding box center [511, 171] width 647 height 28
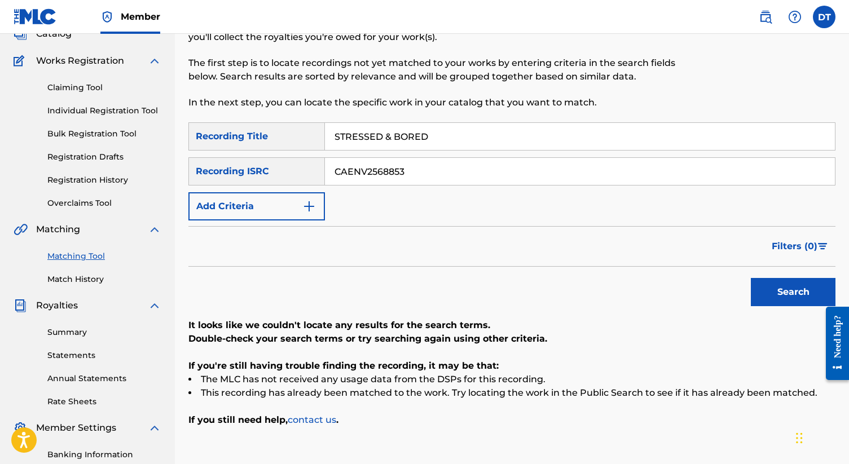
paste input "QZTAX2475130"
type input "QZTAX2475130"
click at [782, 295] on button "Search" at bounding box center [793, 292] width 85 height 28
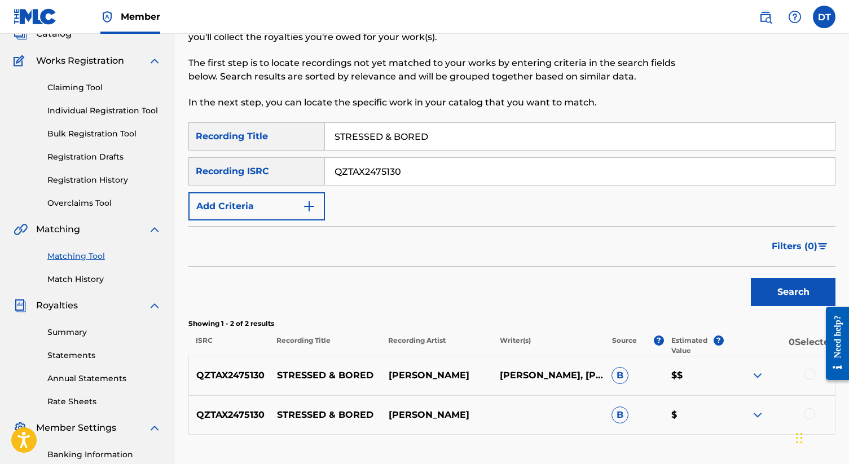
click at [809, 381] on div at bounding box center [779, 376] width 112 height 14
click at [809, 377] on div at bounding box center [809, 374] width 11 height 11
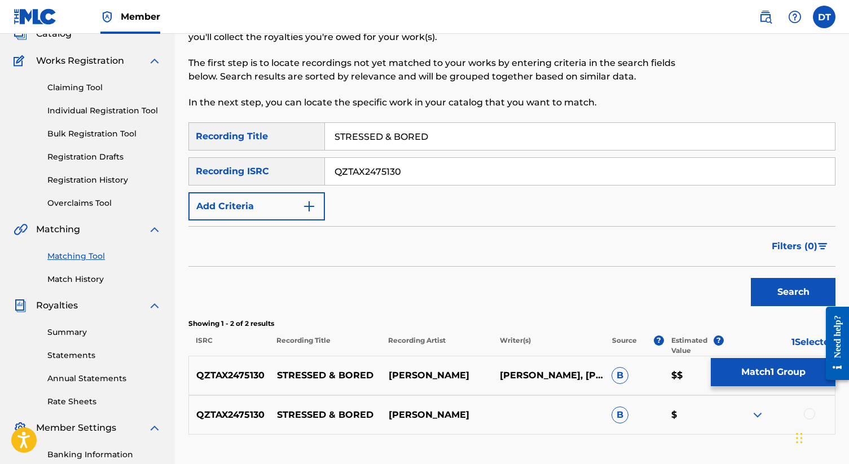
click at [812, 397] on div "QZTAX2475130 STRESSED & BORED [PERSON_NAME] B $" at bounding box center [511, 415] width 647 height 39
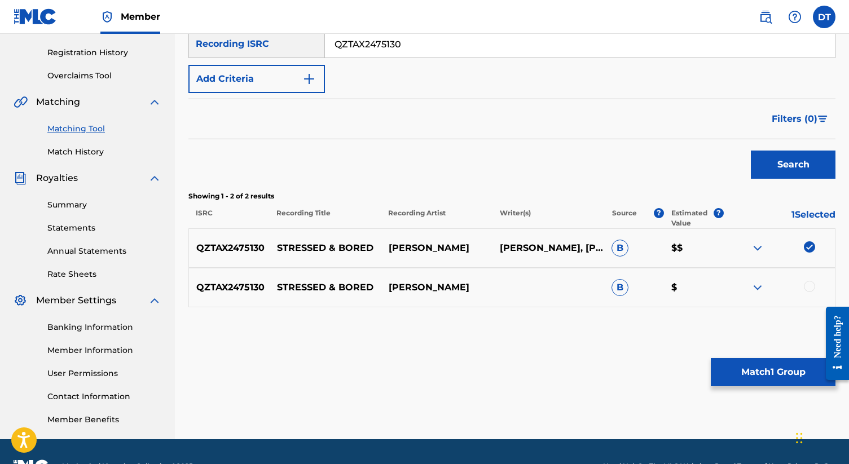
scroll to position [207, 0]
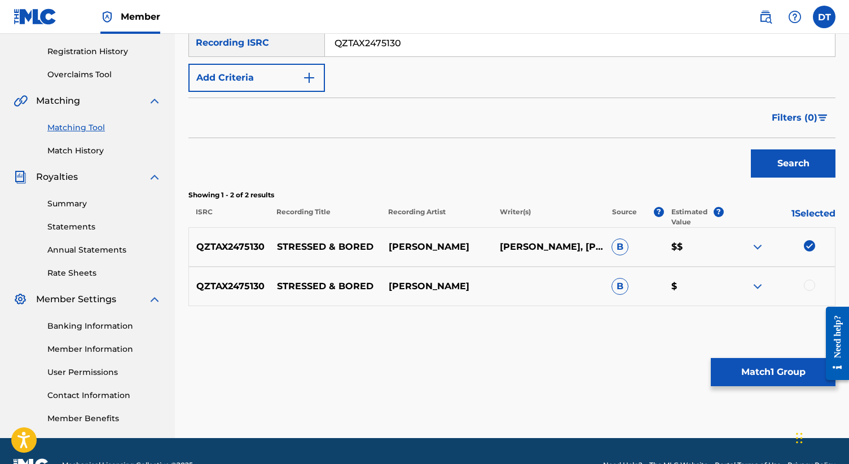
click at [806, 285] on div at bounding box center [809, 285] width 11 height 11
click at [789, 387] on div "Matching Tool The Matching Tool allows Members to match sound recordings to wor…" at bounding box center [511, 146] width 647 height 583
click at [782, 368] on button "Match 2 Groups" at bounding box center [773, 372] width 125 height 28
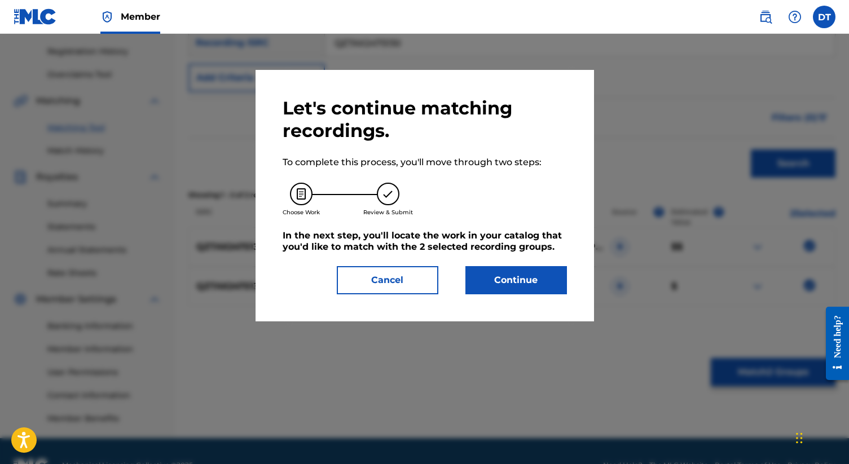
click at [520, 280] on button "Continue" at bounding box center [516, 280] width 102 height 28
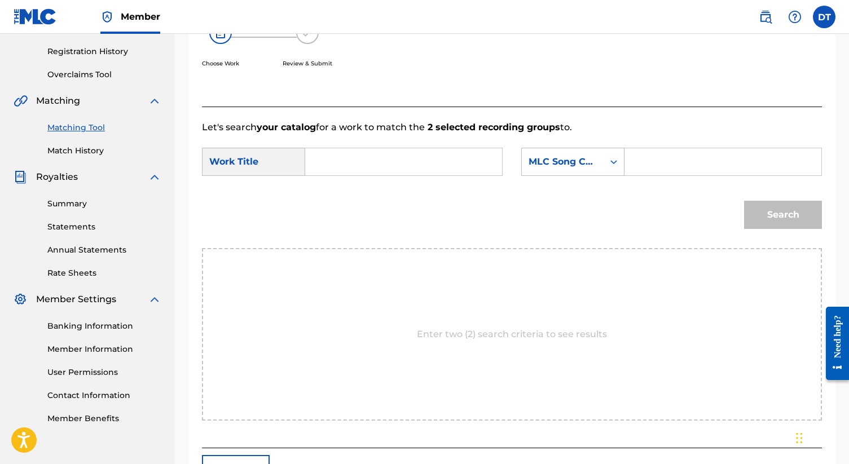
click at [325, 166] on input "Search Form" at bounding box center [404, 161] width 178 height 27
type input "Stressed & Bored"
click at [641, 165] on input "Search Form" at bounding box center [723, 161] width 178 height 27
paste input "S515OF"
type input "S515OF"
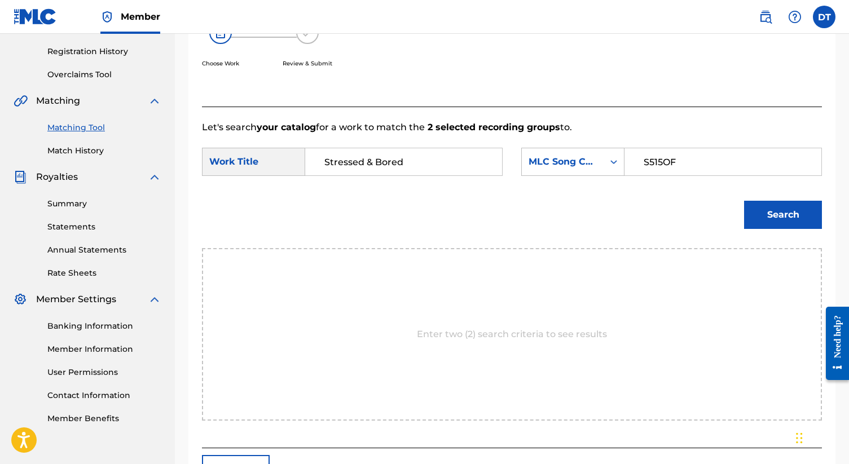
click at [808, 213] on button "Search" at bounding box center [783, 215] width 78 height 28
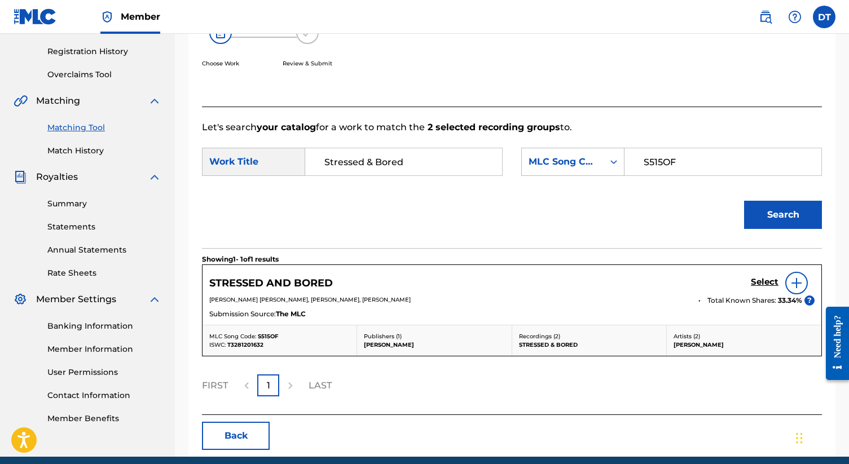
click at [770, 290] on div "Select" at bounding box center [783, 283] width 64 height 23
click at [770, 286] on h5 "Select" at bounding box center [765, 282] width 28 height 11
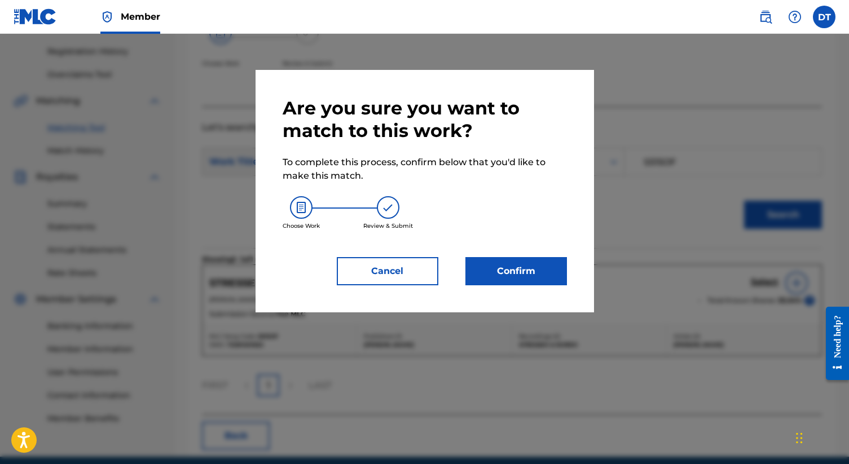
click at [522, 273] on button "Confirm" at bounding box center [516, 271] width 102 height 28
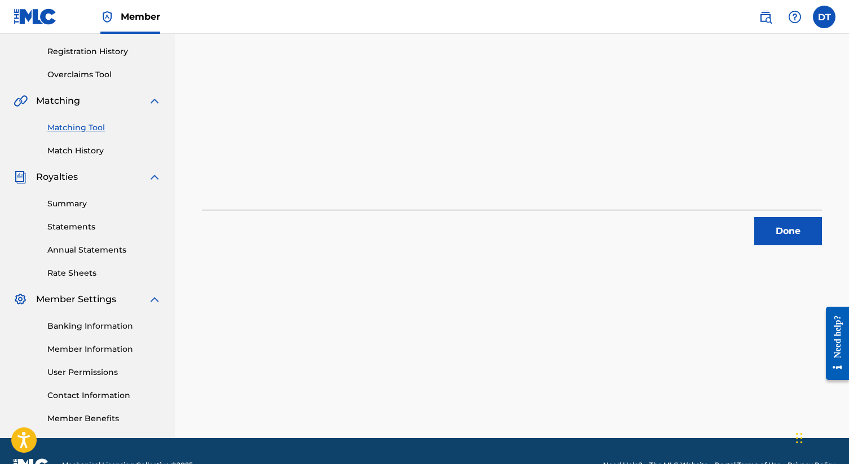
click at [772, 220] on button "Done" at bounding box center [788, 231] width 68 height 28
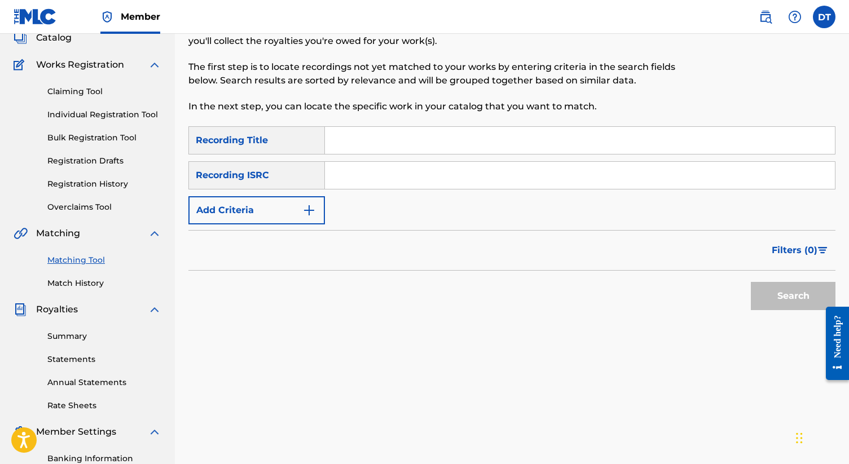
scroll to position [72, 0]
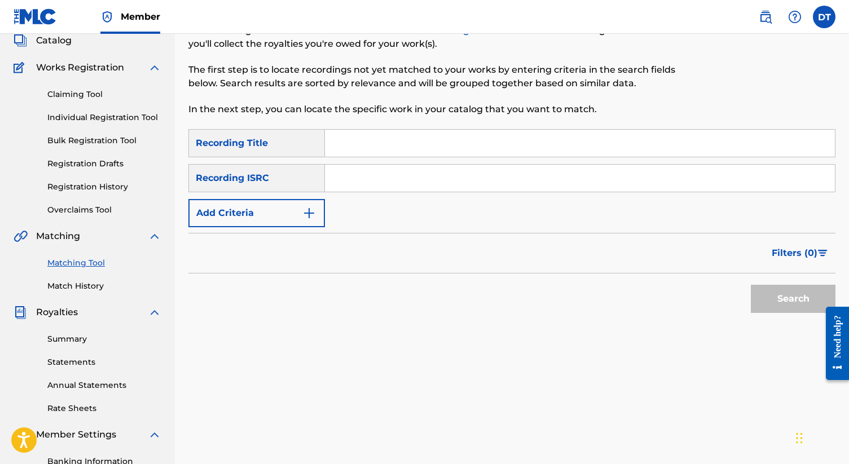
click at [398, 135] on input "Search Form" at bounding box center [580, 143] width 510 height 27
type input "Villian"
click at [363, 179] on input "Search Form" at bounding box center [580, 178] width 510 height 27
paste input "QZTAY2342772"
type input "QZTAY2342772"
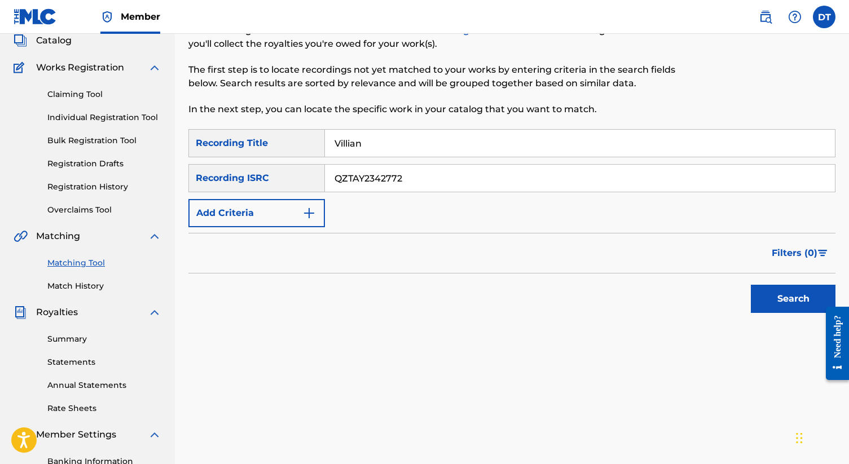
click at [784, 299] on button "Search" at bounding box center [793, 299] width 85 height 28
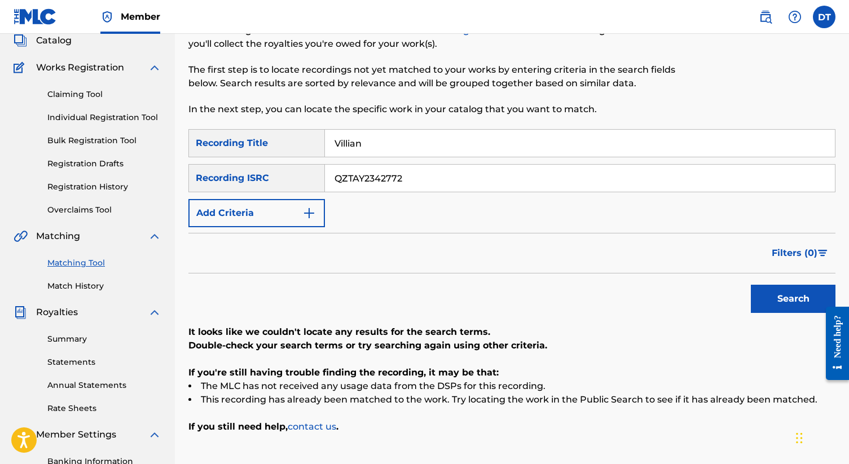
click at [314, 215] on img "Search Form" at bounding box center [309, 214] width 14 height 14
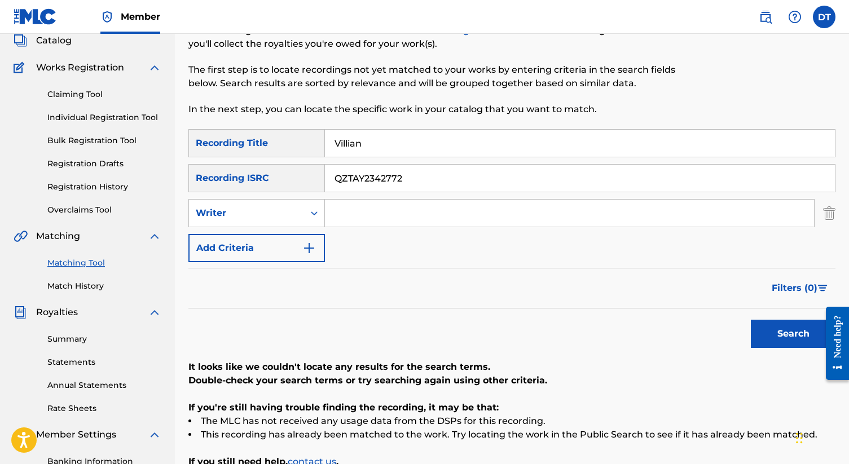
click at [374, 213] on input "Search Form" at bounding box center [569, 213] width 489 height 27
type input "[PERSON_NAME]"
click at [810, 332] on button "Search" at bounding box center [793, 334] width 85 height 28
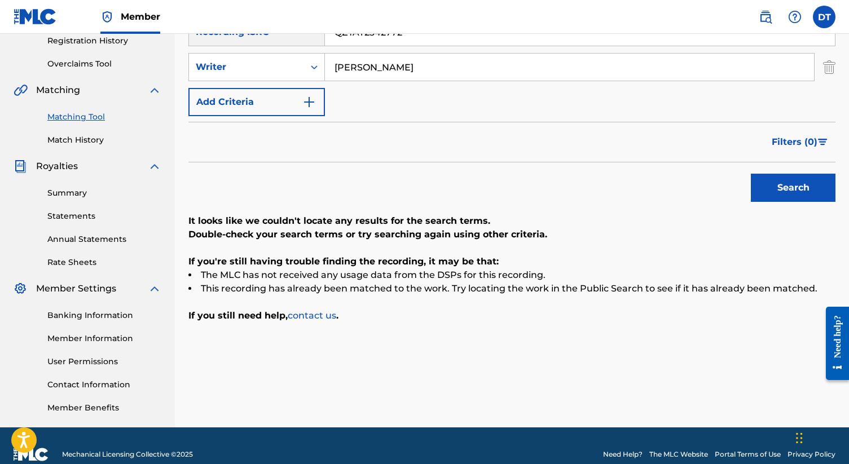
scroll to position [211, 0]
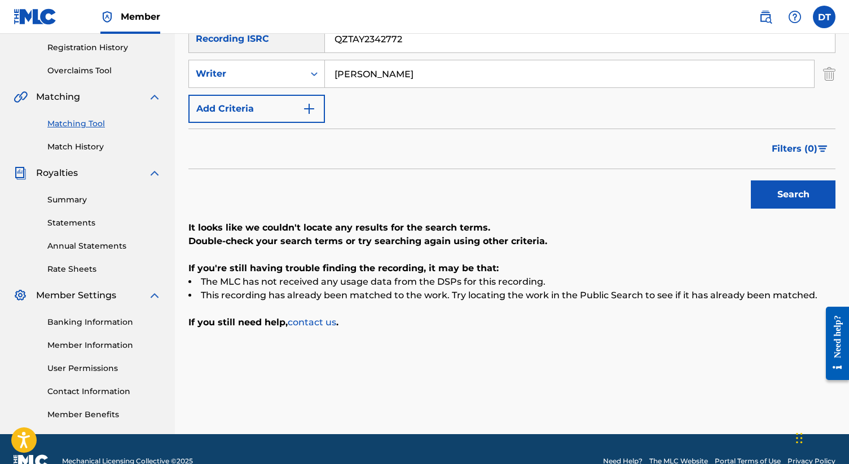
click at [420, 45] on input "QZTAY2342772" at bounding box center [580, 38] width 510 height 27
drag, startPoint x: 371, startPoint y: 45, endPoint x: 341, endPoint y: 38, distance: 31.3
click at [341, 38] on input "QZTAY2342772" at bounding box center [580, 38] width 510 height 27
click at [336, 39] on input "QZTAY2342772" at bounding box center [580, 38] width 510 height 27
drag, startPoint x: 336, startPoint y: 39, endPoint x: 455, endPoint y: 39, distance: 119.6
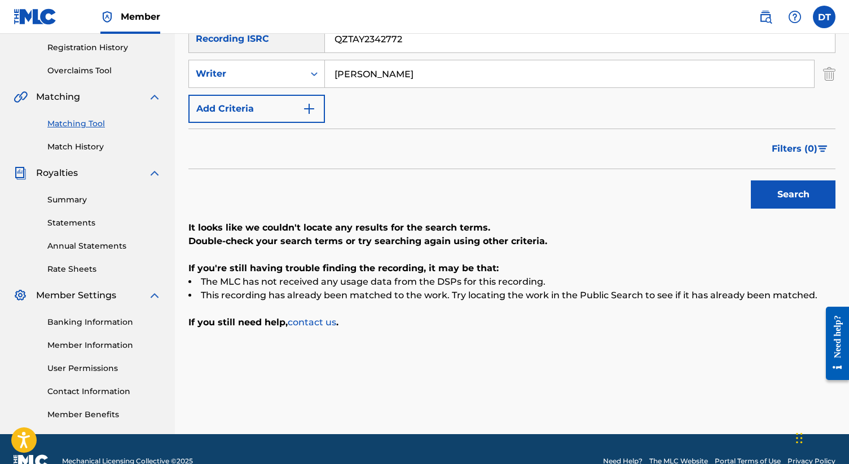
click at [455, 39] on input "QZTAY2342772" at bounding box center [580, 38] width 510 height 27
type input "What a Life"
drag, startPoint x: 450, startPoint y: 79, endPoint x: 258, endPoint y: 79, distance: 192.4
click at [258, 79] on div "SearchWithCriteriae6910cf2-505e-4539-98b7-ec2ed8071a44 Writer [PERSON_NAME]" at bounding box center [511, 74] width 647 height 28
click at [356, 72] on input "[PERSON_NAME]" at bounding box center [569, 73] width 489 height 27
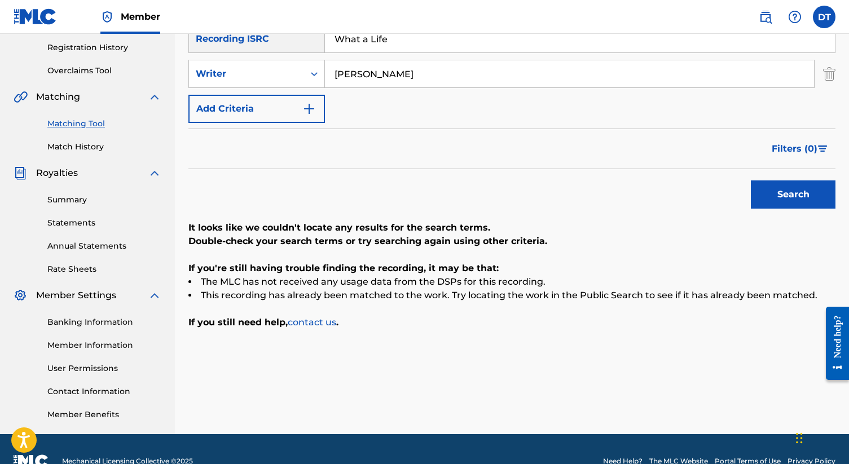
click at [356, 72] on input "[PERSON_NAME]" at bounding box center [569, 73] width 489 height 27
paste input "QZRP42436199"
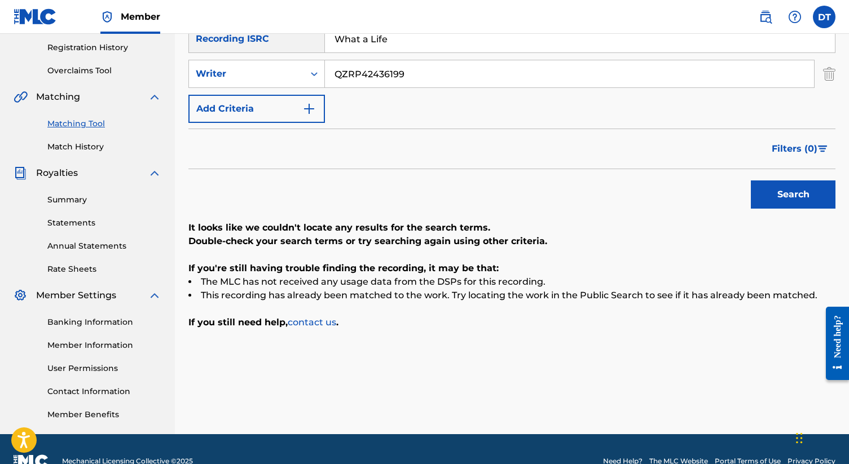
type input "QZRP42436199"
click at [779, 188] on button "Search" at bounding box center [793, 195] width 85 height 28
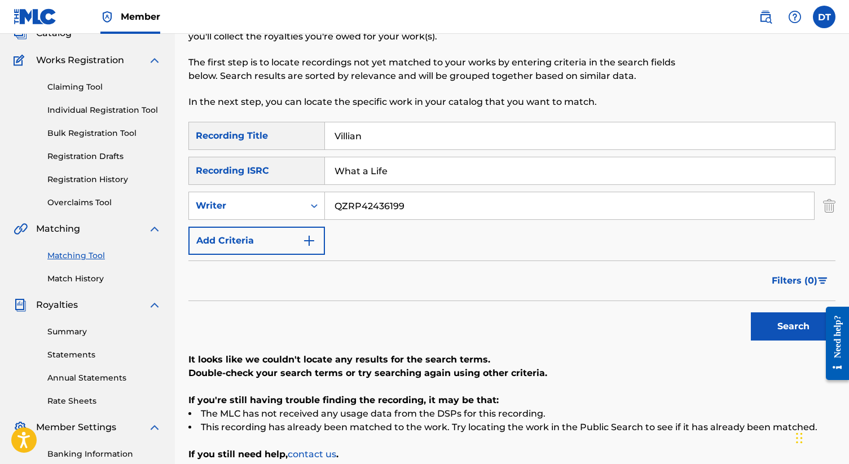
scroll to position [66, 0]
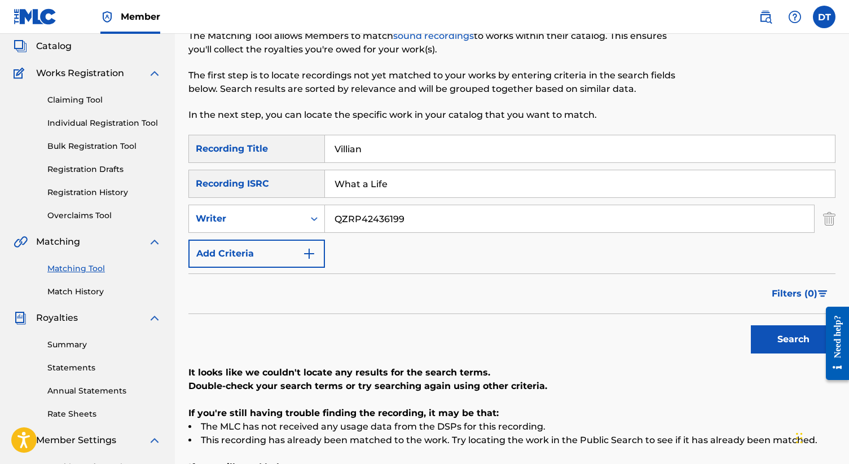
drag, startPoint x: 377, startPoint y: 153, endPoint x: 305, endPoint y: 153, distance: 72.2
click at [305, 153] on div "SearchWithCriteria1a6e69c0-d318-427b-a40e-d272dd0a3654 Recording Title Villian" at bounding box center [511, 149] width 647 height 28
type input "What a life"
click at [363, 184] on input "What a Life" at bounding box center [580, 183] width 510 height 27
click at [364, 221] on input "QZRP42436199" at bounding box center [569, 218] width 489 height 27
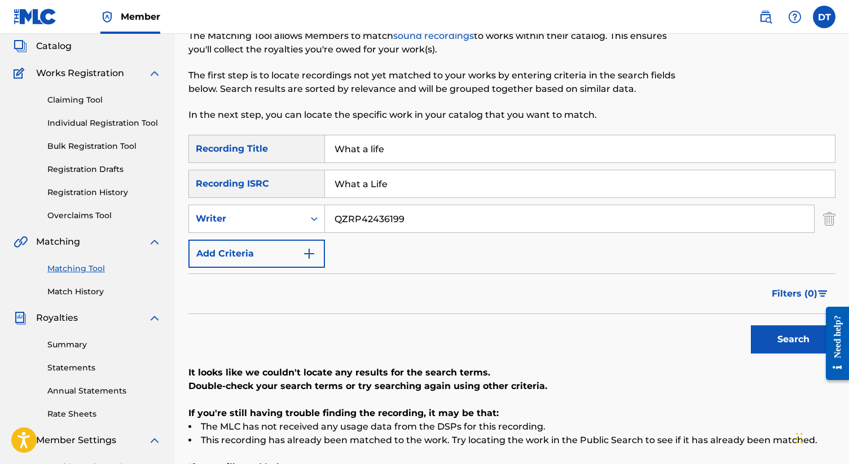
click at [364, 221] on input "QZRP42436199" at bounding box center [569, 218] width 489 height 27
click at [372, 179] on input "What a Life" at bounding box center [580, 183] width 510 height 27
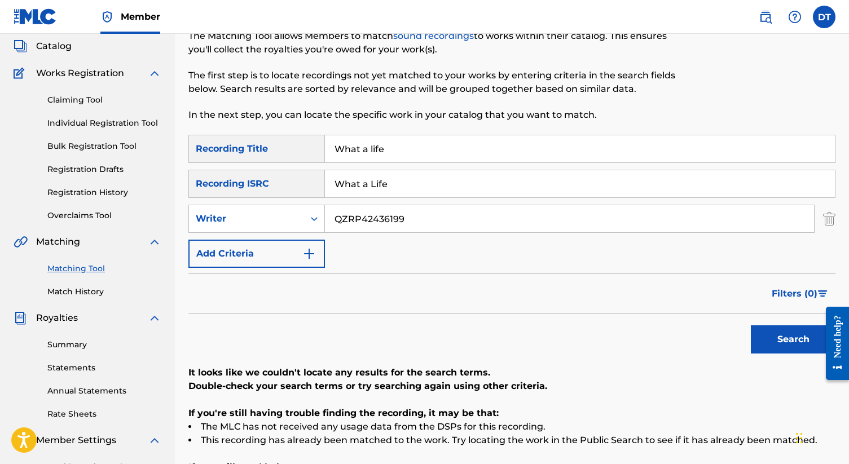
click at [372, 179] on input "What a Life" at bounding box center [580, 183] width 510 height 27
paste input "QZRP42436199"
type input "QZRP42436199"
click at [835, 225] on img "Search Form" at bounding box center [829, 219] width 12 height 28
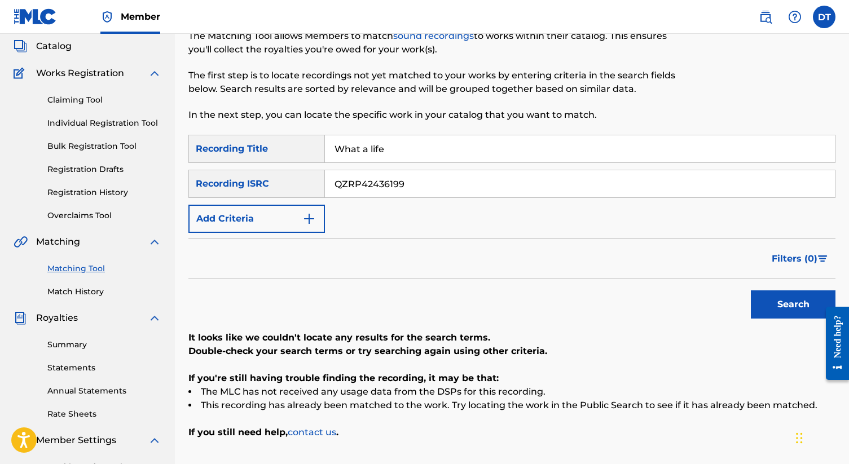
click at [809, 293] on button "Search" at bounding box center [793, 305] width 85 height 28
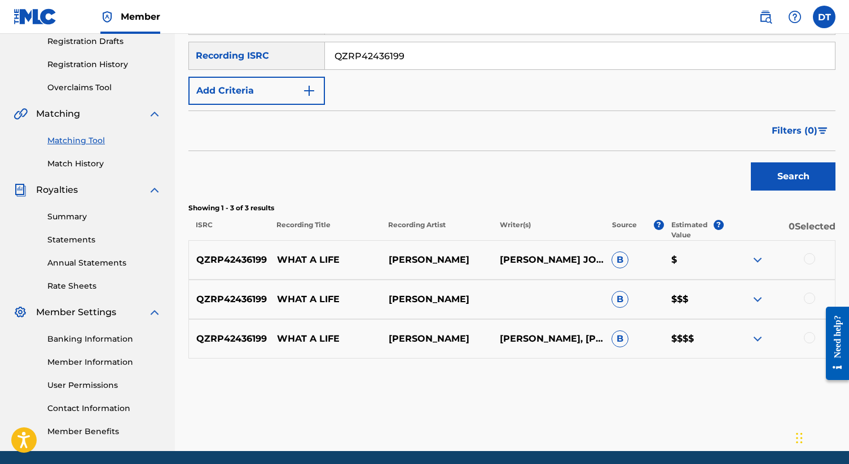
scroll to position [195, 0]
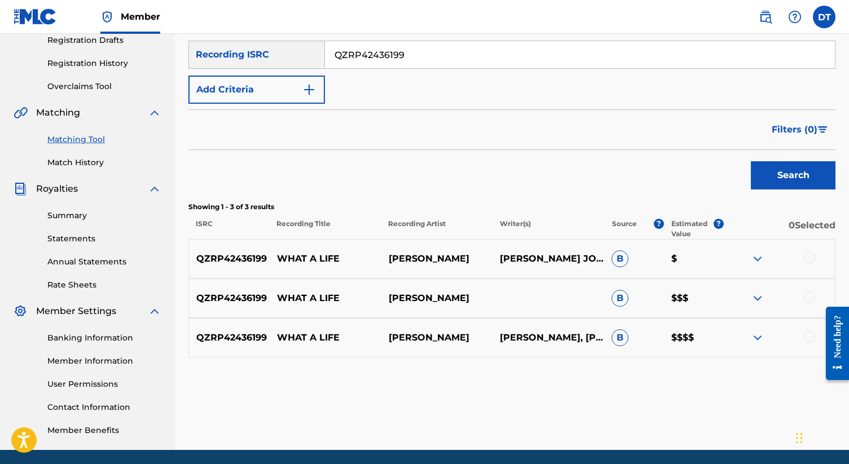
click at [811, 257] on div at bounding box center [809, 257] width 11 height 11
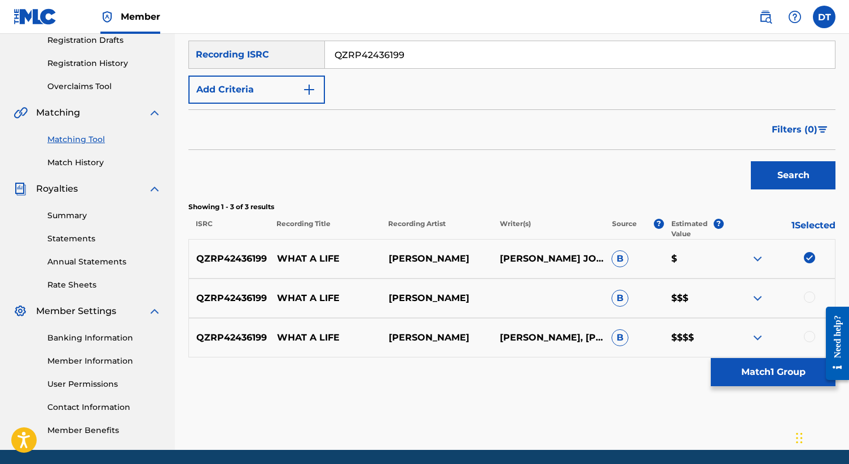
click at [810, 294] on div at bounding box center [809, 297] width 11 height 11
click at [808, 336] on div at bounding box center [809, 336] width 11 height 11
click at [787, 362] on button "Match 3 Groups" at bounding box center [773, 372] width 125 height 28
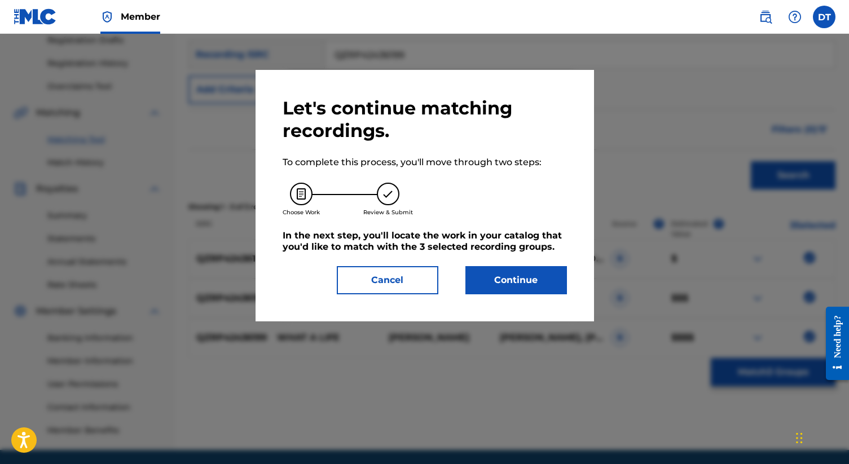
click at [552, 275] on button "Continue" at bounding box center [516, 280] width 102 height 28
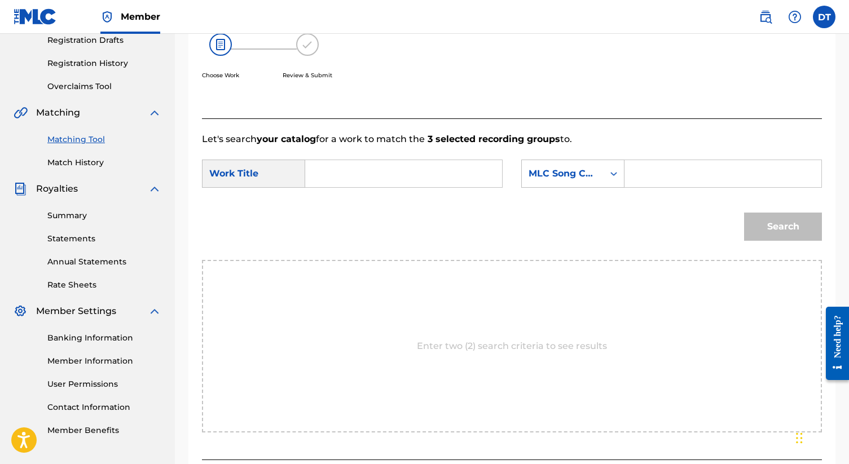
click at [337, 170] on input "Search Form" at bounding box center [404, 173] width 178 height 27
type input "What a life"
click at [697, 176] on input "Search Form" at bounding box center [723, 173] width 178 height 27
click at [644, 190] on div "SearchWithCriteria0c1e68f5-ae77-4eca-ad1b-9ce0922c099e Work Title What a life S…" at bounding box center [512, 177] width 620 height 35
click at [643, 185] on input "Search Form" at bounding box center [723, 173] width 178 height 27
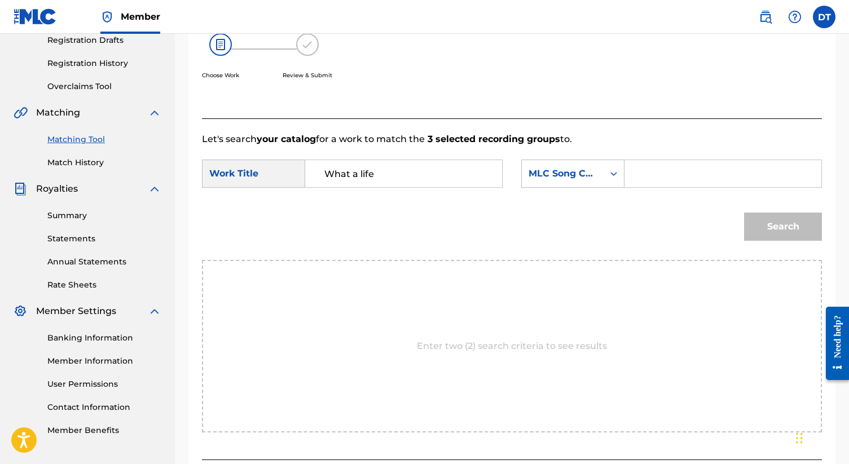
paste input "W61B5O"
type input "W61B5O"
click at [798, 226] on button "Search" at bounding box center [783, 227] width 78 height 28
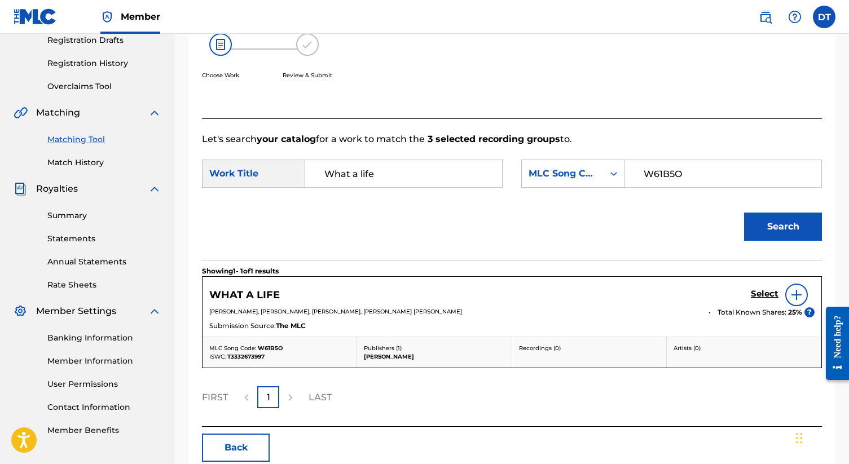
scroll to position [254, 0]
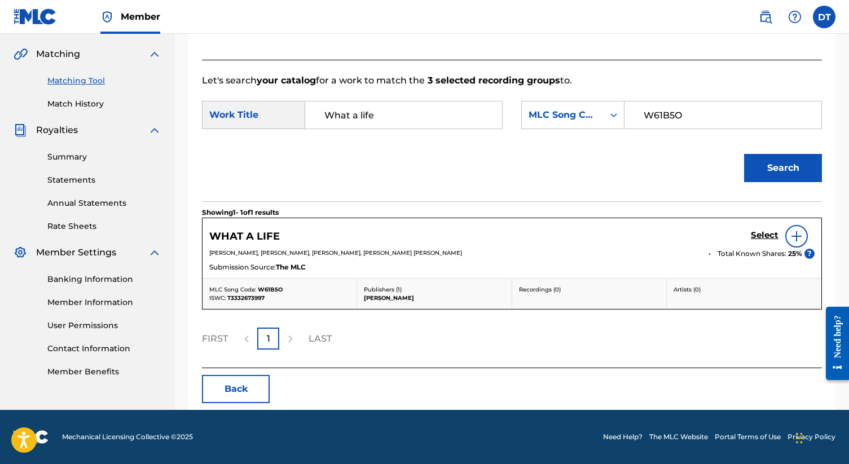
click at [765, 235] on h5 "Select" at bounding box center [765, 235] width 28 height 11
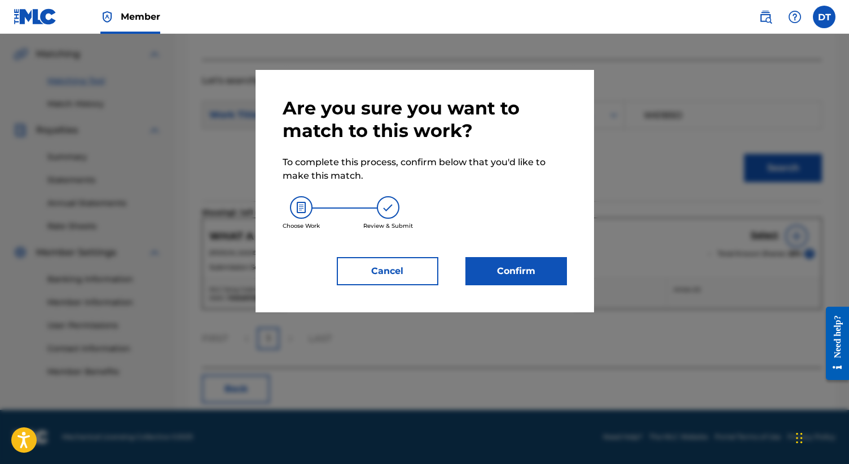
click at [535, 265] on button "Confirm" at bounding box center [516, 271] width 102 height 28
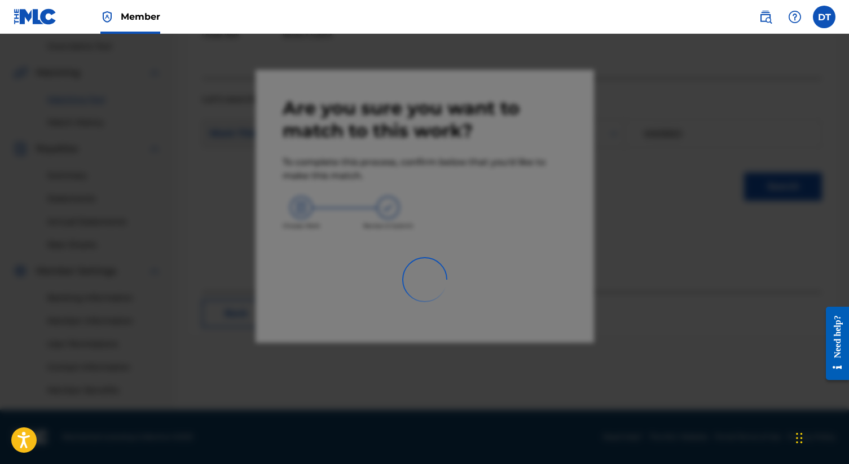
scroll to position [235, 0]
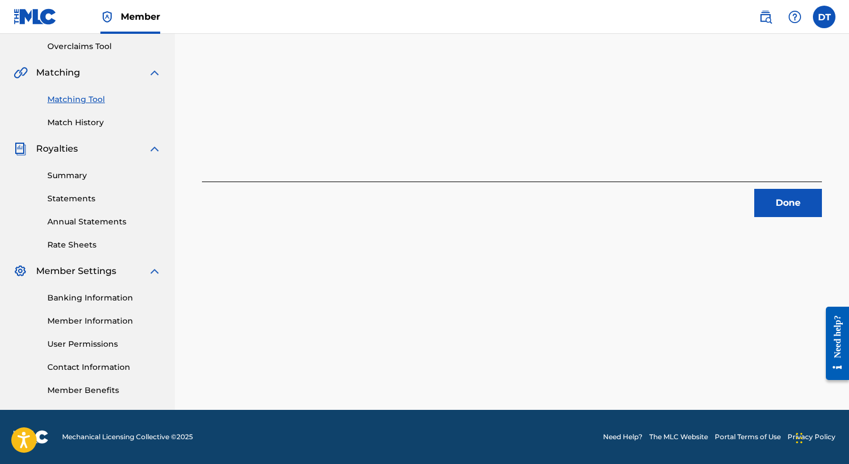
click at [779, 207] on button "Done" at bounding box center [788, 203] width 68 height 28
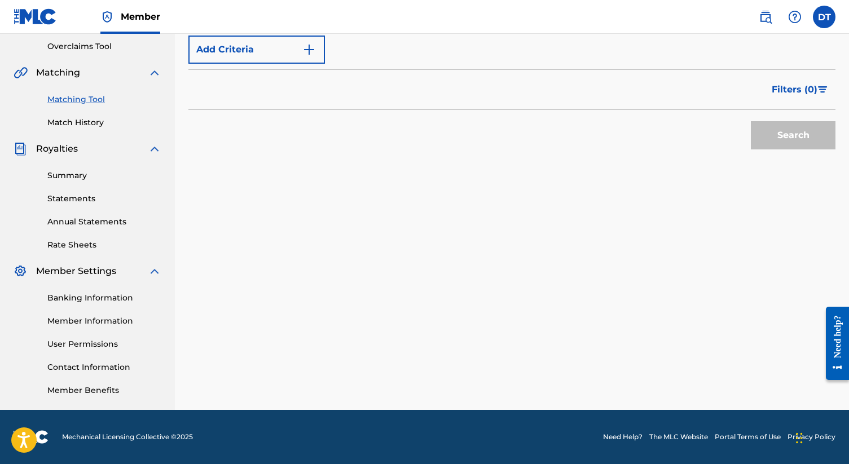
scroll to position [0, 0]
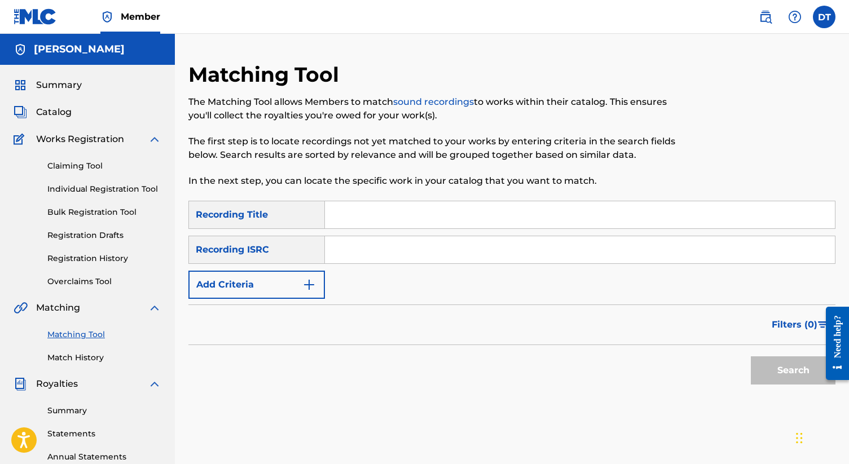
click at [61, 94] on div "Summary Catalog Works Registration Claiming Tool Individual Registration Tool B…" at bounding box center [87, 355] width 175 height 581
click at [64, 85] on span "Summary" at bounding box center [59, 85] width 46 height 14
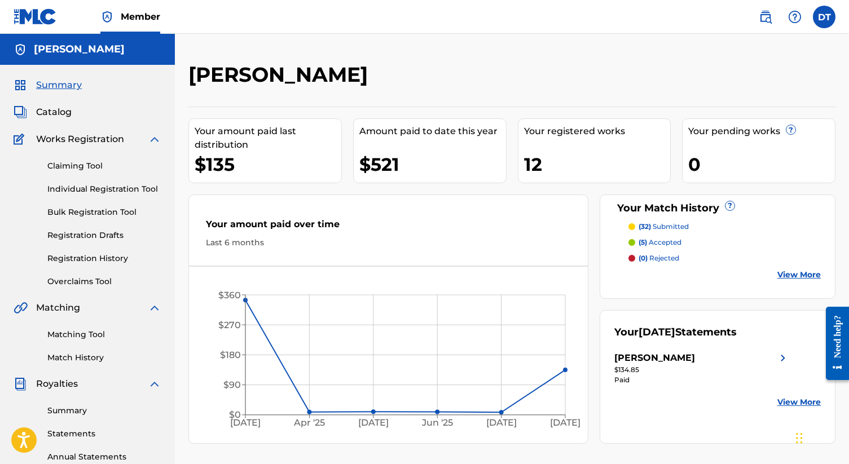
click at [790, 274] on link "View More" at bounding box center [798, 275] width 43 height 12
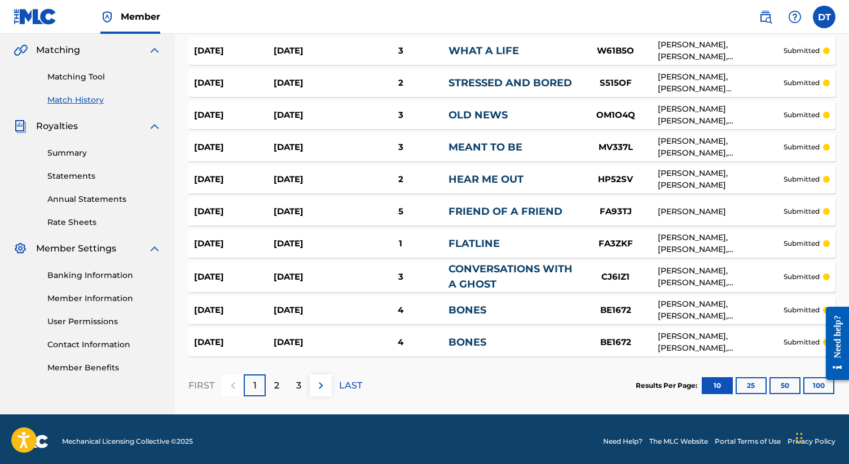
scroll to position [262, 0]
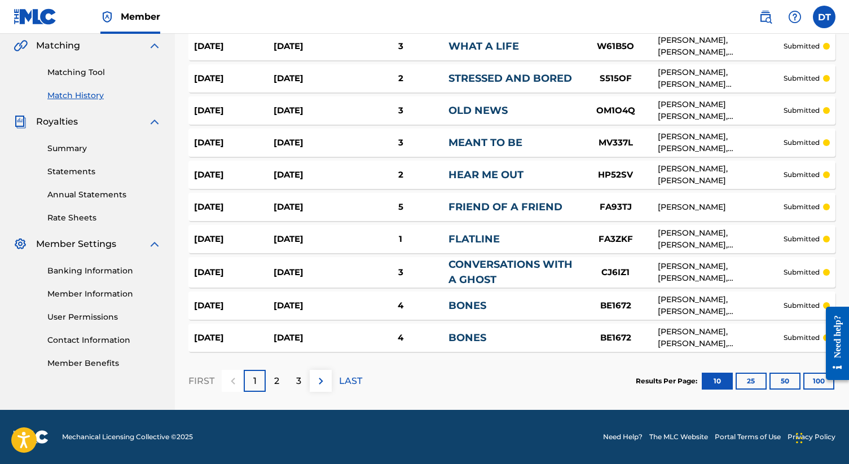
click at [810, 376] on button "100" at bounding box center [818, 381] width 31 height 17
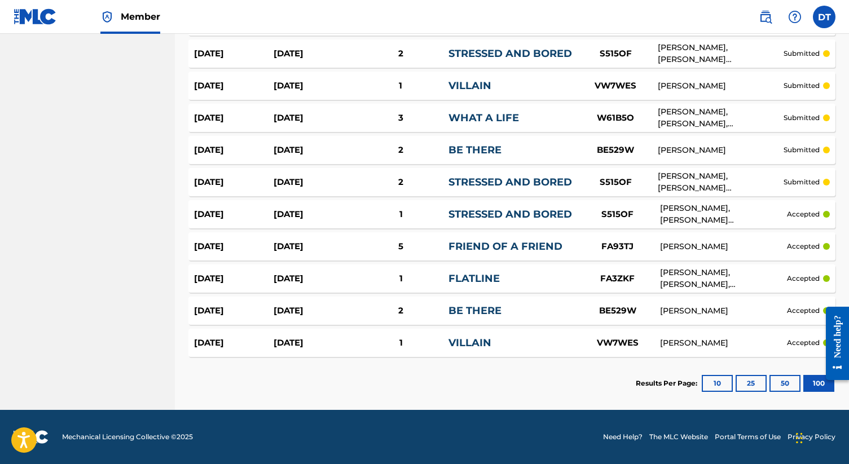
scroll to position [0, 0]
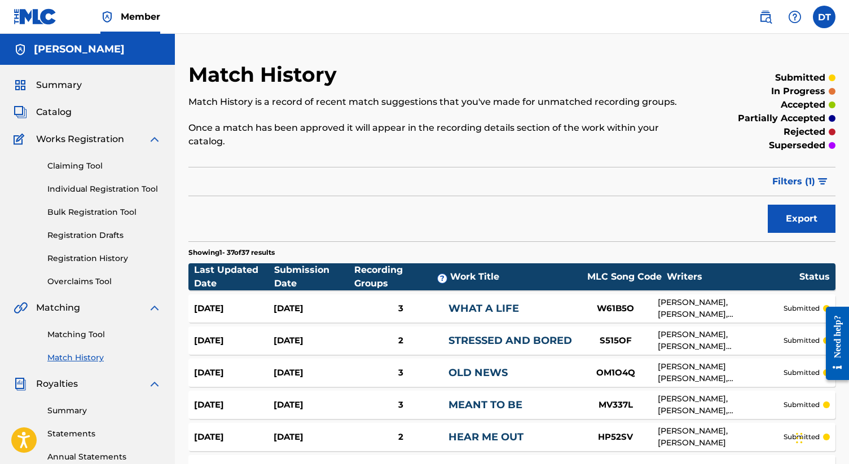
click at [61, 109] on span "Catalog" at bounding box center [54, 113] width 36 height 14
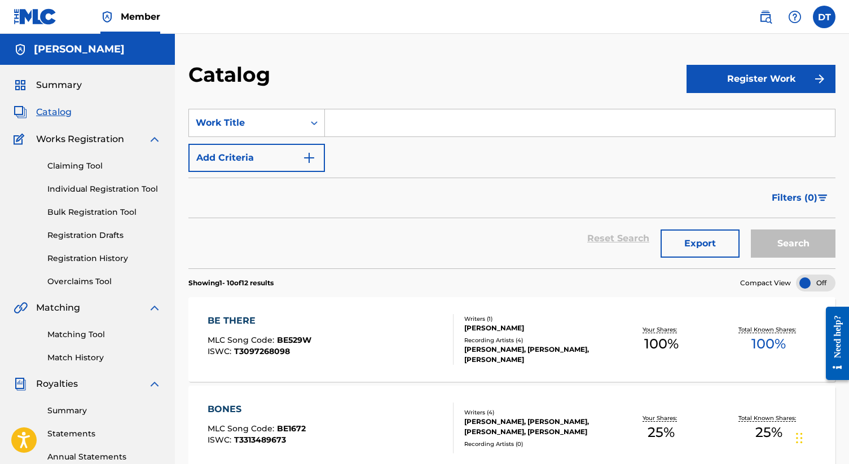
click at [62, 93] on div "Summary Catalog Works Registration Claiming Tool Individual Registration Tool B…" at bounding box center [87, 355] width 175 height 581
click at [62, 84] on span "Summary" at bounding box center [59, 85] width 46 height 14
